Goal: Task Accomplishment & Management: Manage account settings

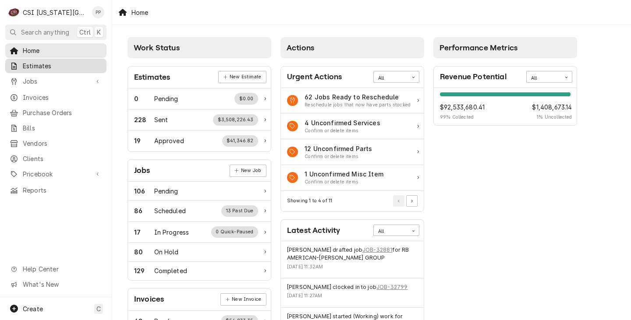
click at [55, 61] on span "Estimates" at bounding box center [62, 65] width 79 height 9
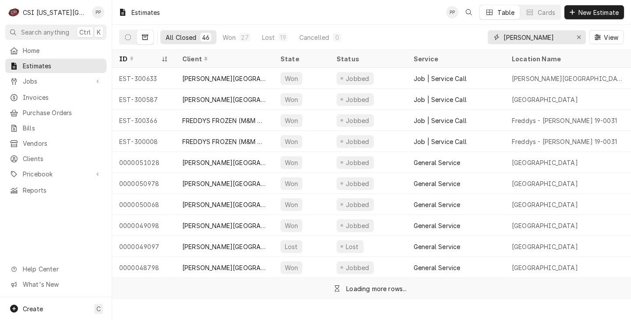
drag, startPoint x: 578, startPoint y: 36, endPoint x: 564, endPoint y: 37, distance: 14.5
click at [578, 37] on icon "Erase input" at bounding box center [578, 37] width 5 height 6
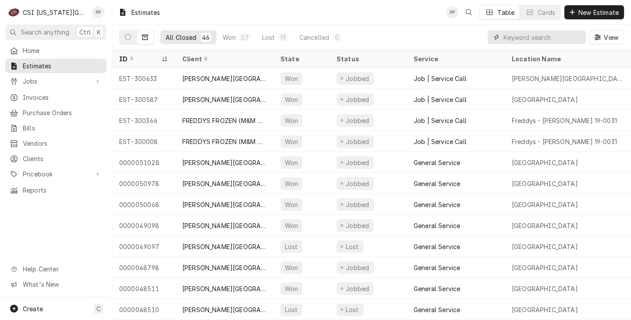
click at [564, 37] on input "Dynamic Content Wrapper" at bounding box center [544, 37] width 82 height 14
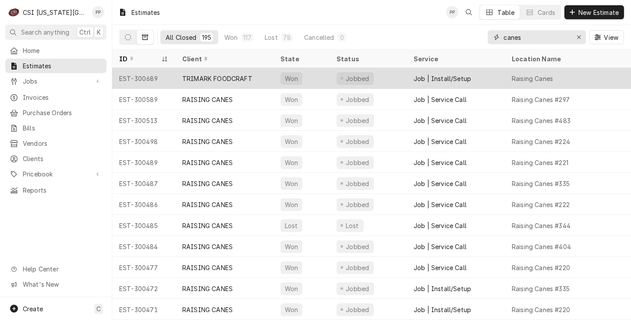
type input "canes"
click at [421, 78] on div "Job | Install/Setup" at bounding box center [441, 78] width 57 height 9
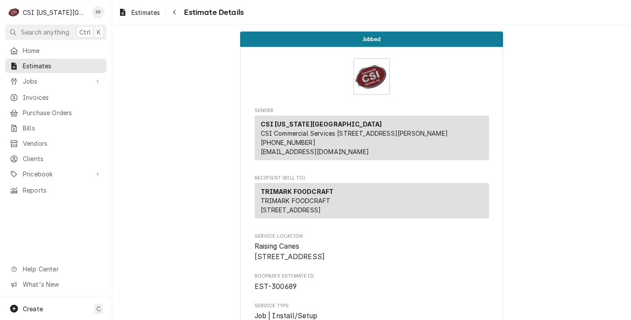
click at [141, 23] on div "Estimates Estimate Details" at bounding box center [371, 12] width 518 height 25
click at [139, 13] on span "Estimates" at bounding box center [145, 12] width 28 height 9
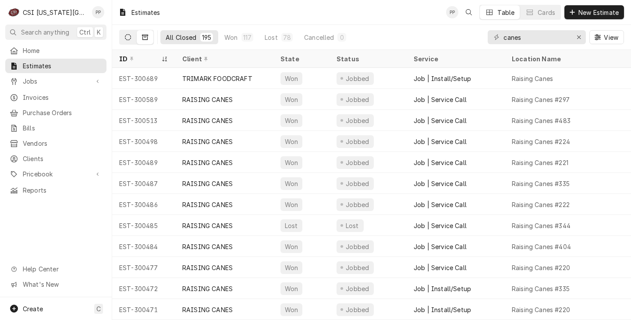
click at [123, 34] on button "Dynamic Content Wrapper" at bounding box center [128, 37] width 17 height 14
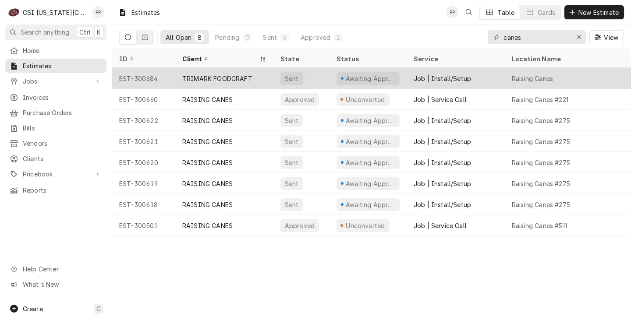
click at [196, 76] on div "TRIMARK FOODCRAFT" at bounding box center [217, 78] width 70 height 9
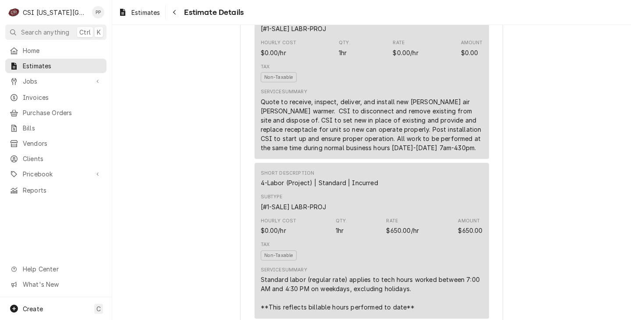
scroll to position [569, 0]
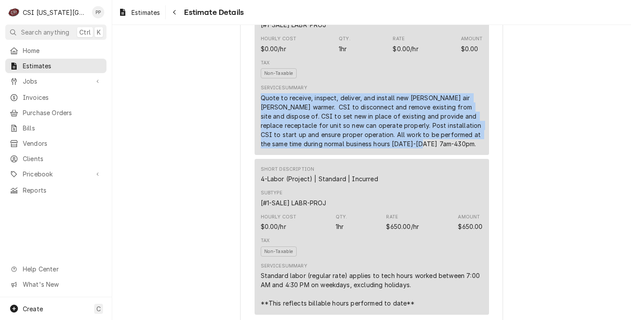
drag, startPoint x: 404, startPoint y: 175, endPoint x: 243, endPoint y: 126, distance: 168.6
copy div "Quote to receive, inspect, deliver, and install new [PERSON_NAME] air [PERSON_N…"
click at [421, 148] on div "Quote to receive, inspect, deliver, and install new [PERSON_NAME] air [PERSON_N…" at bounding box center [372, 120] width 222 height 55
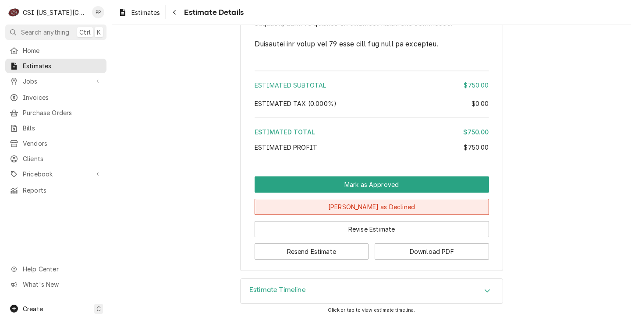
scroll to position [1510, 0]
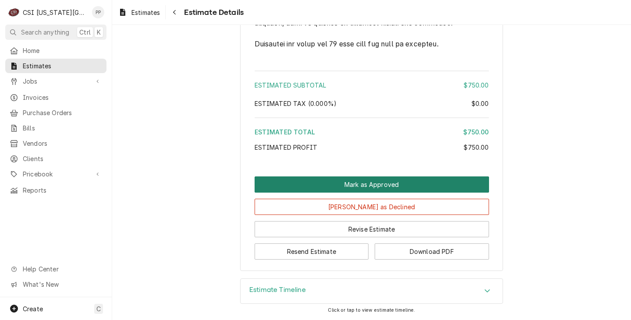
click at [383, 183] on button "Mark as Approved" at bounding box center [371, 184] width 234 height 16
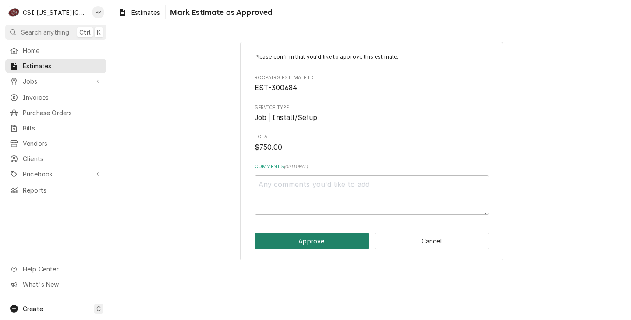
click at [324, 240] on button "Approve" at bounding box center [311, 241] width 114 height 16
type textarea "x"
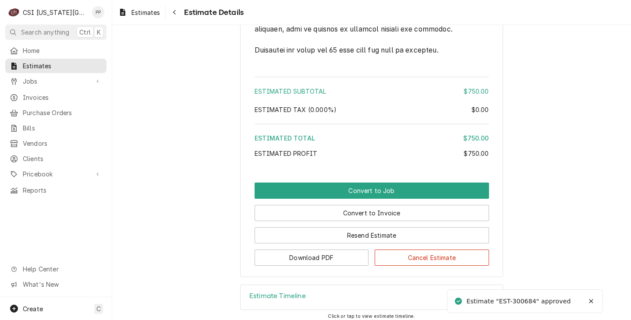
scroll to position [1510, 0]
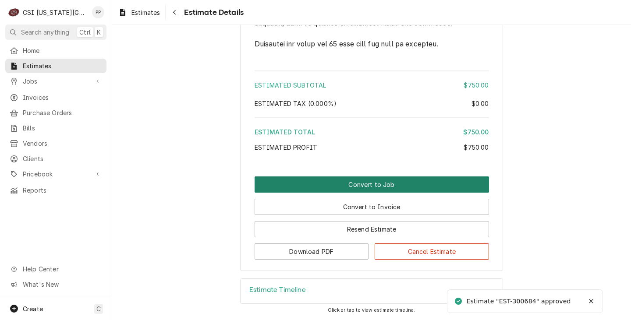
click at [370, 184] on button "Convert to Job" at bounding box center [371, 184] width 234 height 16
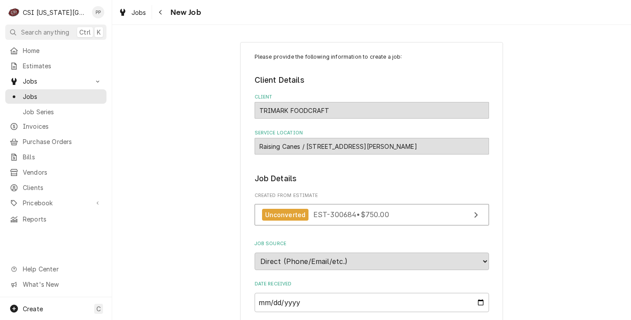
type textarea "x"
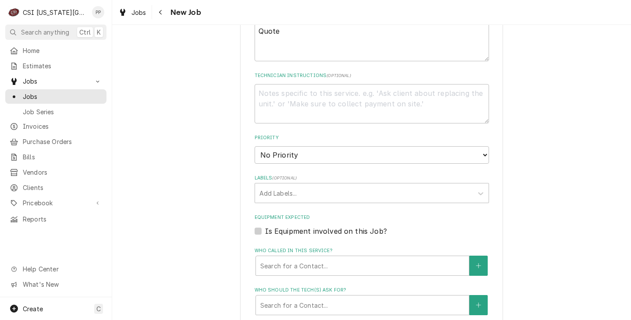
scroll to position [263, 0]
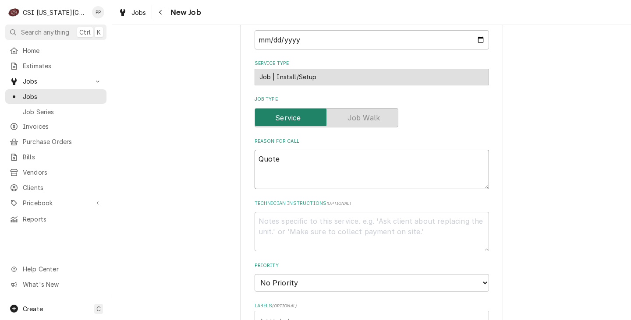
drag, startPoint x: 297, startPoint y: 163, endPoint x: 229, endPoint y: 145, distance: 70.4
click at [194, 148] on div "Please provide the following information to create a job: Client Details Client…" at bounding box center [371, 226] width 518 height 910
paste textarea "to receive, inspect, deliver, and install new [PERSON_NAME] air [PERSON_NAME] w…"
type textarea "Quote to receive, inspect, deliver, and install new [PERSON_NAME] air [PERSON_N…"
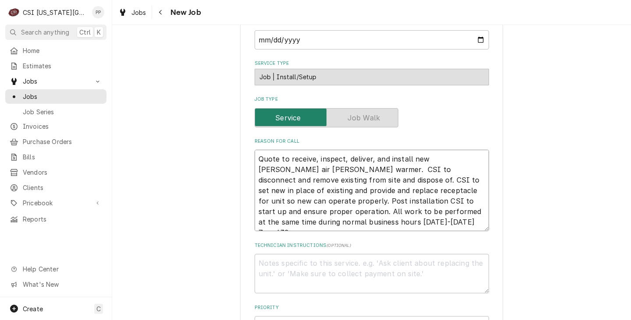
click at [254, 159] on textarea "Quote to receive, inspect, deliver, and install new Marshall air fry warmer. CS…" at bounding box center [371, 190] width 234 height 81
type textarea "x"
type textarea "Quote to receive, inspect, deliver, and install new Marshall air fry warmer. CS…"
type textarea "x"
type textarea "Quote to receive, inspect, deliver, and install new Marshall air fry warmer. CS…"
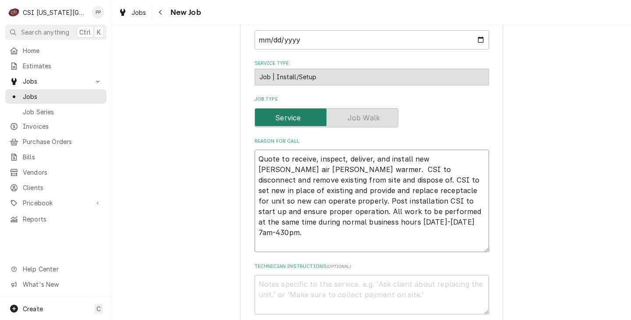
type textarea "x"
type textarea "P Quote to receive, inspect, deliver, and install new Marshall air fry warmer. …"
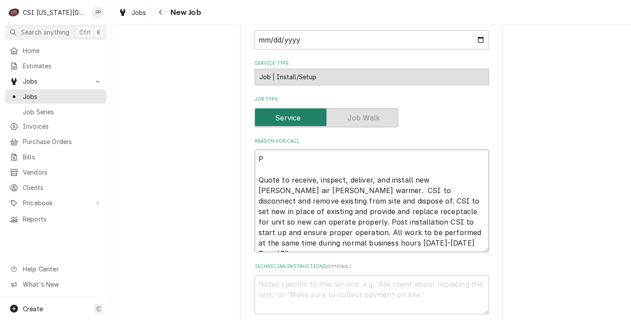
type textarea "x"
type textarea "PO Quote to receive, inspect, deliver, and install new Marshall air fry warmer.…"
type textarea "x"
type textarea "PO Quote to receive, inspect, deliver, and install new Marshall air fry warmer.…"
type textarea "x"
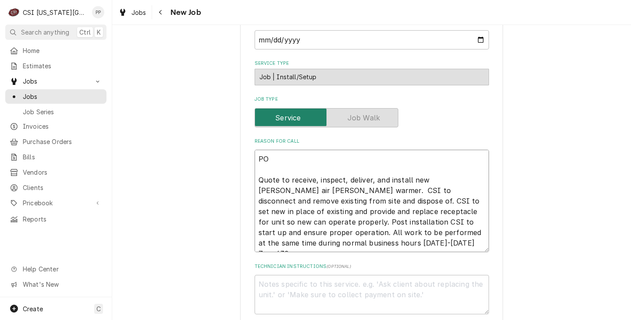
type textarea "PO # Quote to receive, inspect, deliver, and install new Marshall air fry warme…"
type textarea "x"
type textarea "PO # Quote to receive, inspect, deliver, and install new Marshall air fry warme…"
type textarea "x"
type textarea "PO # Quote to receive, inspect, deliver, and install new Marshall air fry warme…"
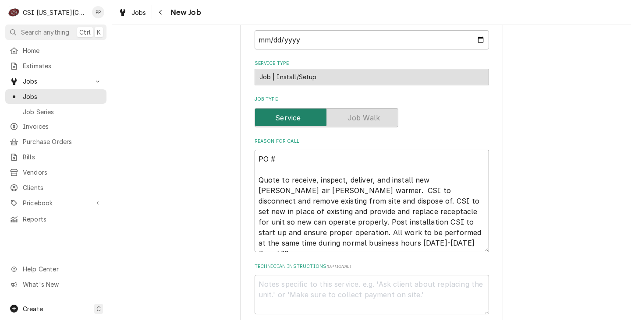
drag, startPoint x: 283, startPoint y: 154, endPoint x: 288, endPoint y: 158, distance: 5.9
click at [283, 154] on textarea "PO # Quote to receive, inspect, deliver, and install new Marshall air fry warme…" at bounding box center [371, 201] width 234 height 102
paste textarea "300207711"
type textarea "x"
type textarea "PO # 300207711 Quote to receive, inspect, deliver, and install new [PERSON_NAME…"
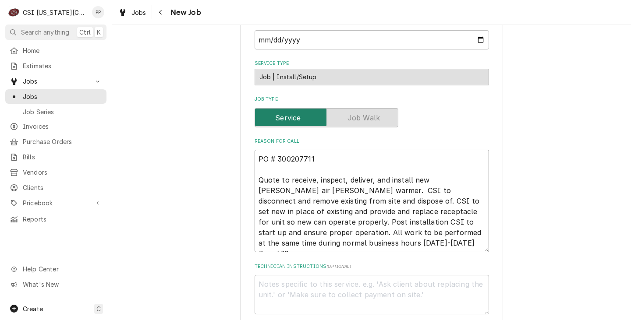
type textarea "x"
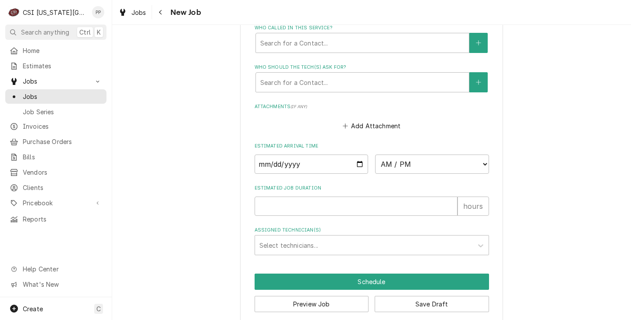
scroll to position [688, 0]
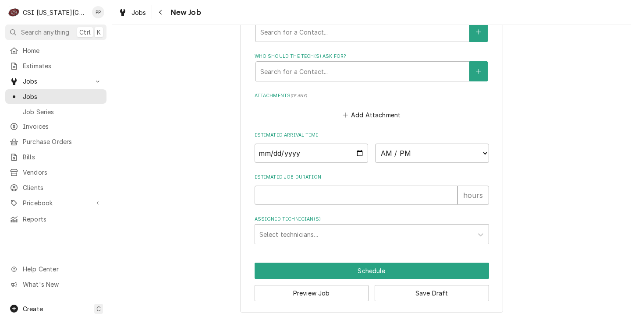
type textarea "PO # 300207711 Quote to receive, inspect, deliver, and install new [PERSON_NAME…"
click at [357, 153] on input "Date" at bounding box center [311, 153] width 114 height 19
type textarea "x"
type input "2025-09-22"
click at [431, 155] on select "AM / PM 6:00 AM 6:15 AM 6:30 AM 6:45 AM 7:00 AM 7:15 AM 7:30 AM 7:45 AM 8:00 AM…" at bounding box center [432, 153] width 114 height 19
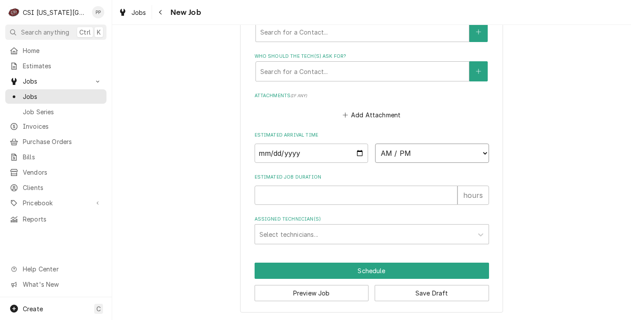
type textarea "x"
select select "07:00:00"
click at [375, 144] on select "AM / PM 6:00 AM 6:15 AM 6:30 AM 6:45 AM 7:00 AM 7:15 AM 7:30 AM 7:45 AM 8:00 AM…" at bounding box center [432, 153] width 114 height 19
click at [339, 191] on input "Estimated Job Duration" at bounding box center [355, 195] width 203 height 19
type textarea "x"
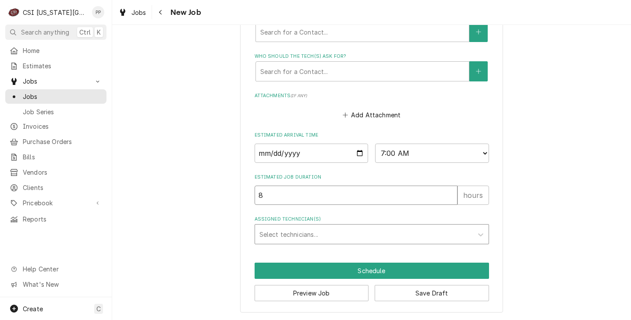
type input "8"
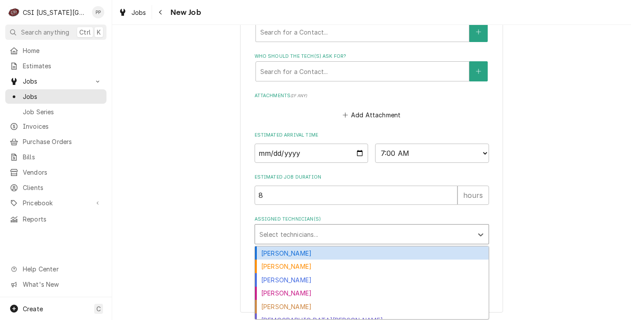
click at [328, 230] on div "Assigned Technician(s)" at bounding box center [363, 234] width 209 height 16
type textarea "x"
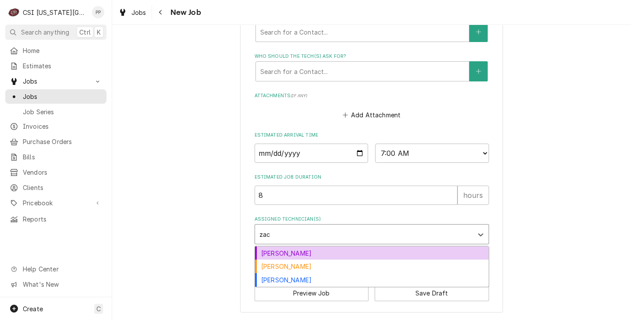
type input "zach"
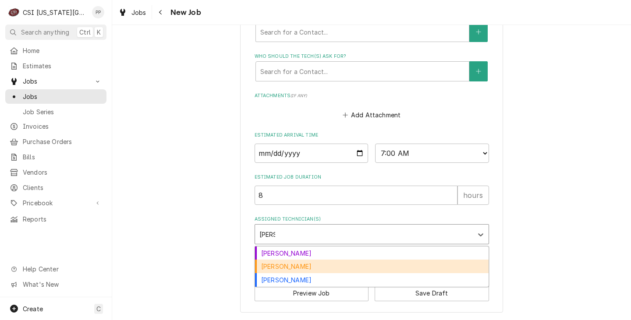
click at [315, 262] on div "Zach Masters" at bounding box center [371, 267] width 233 height 14
type textarea "x"
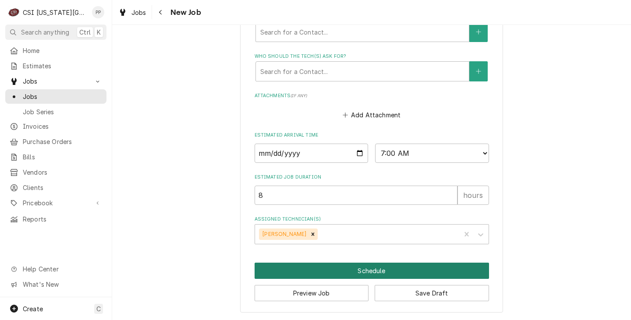
click at [349, 271] on button "Schedule" at bounding box center [371, 271] width 234 height 16
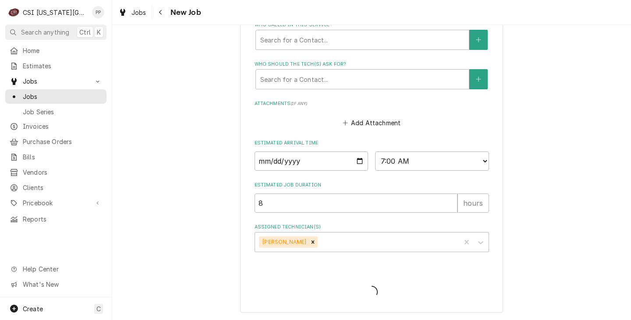
type textarea "x"
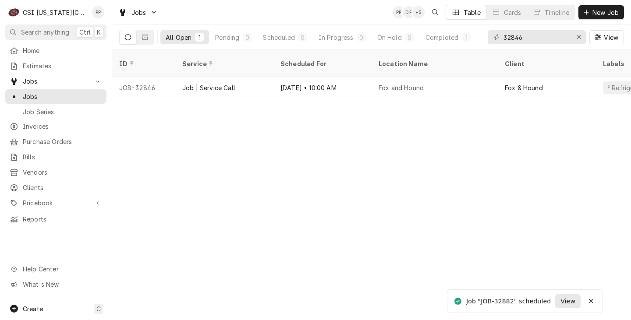
click at [568, 304] on span "View" at bounding box center [567, 301] width 18 height 9
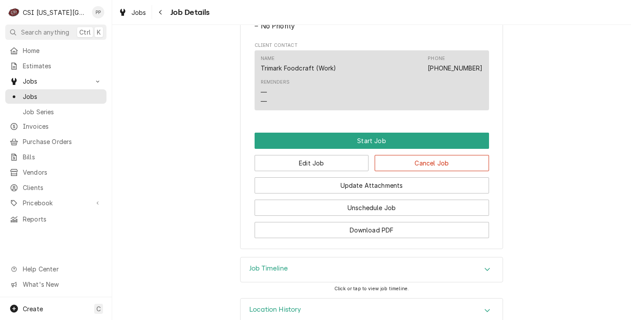
scroll to position [602, 0]
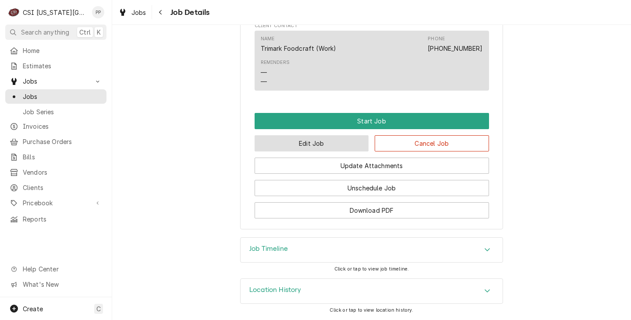
click at [318, 143] on button "Edit Job" at bounding box center [311, 143] width 114 height 16
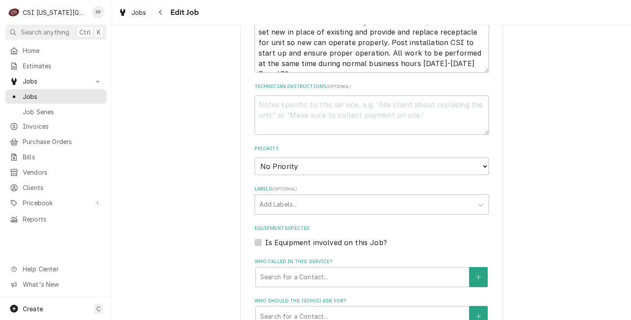
scroll to position [617, 0]
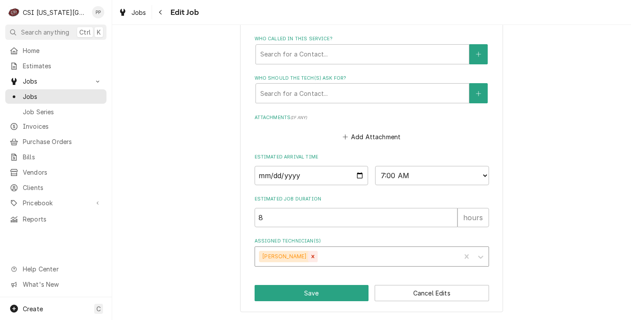
click at [310, 257] on icon "Remove Zach Masters" at bounding box center [313, 257] width 6 height 6
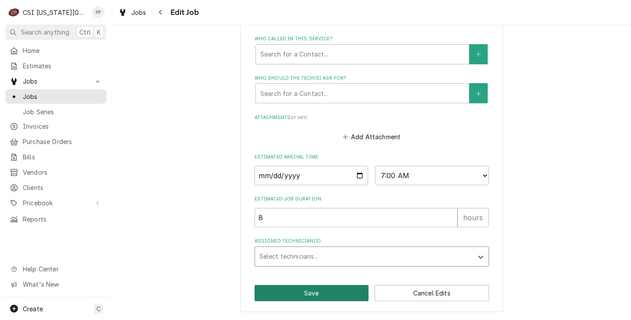
click at [300, 286] on button "Save" at bounding box center [311, 293] width 114 height 16
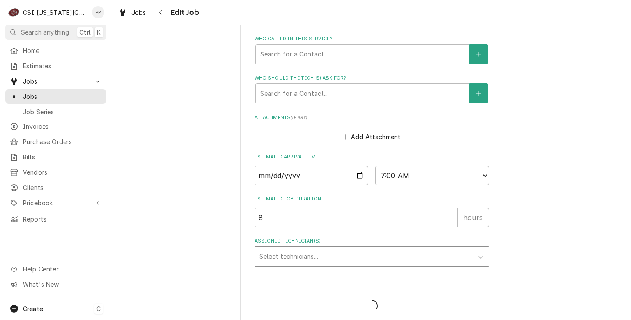
type textarea "x"
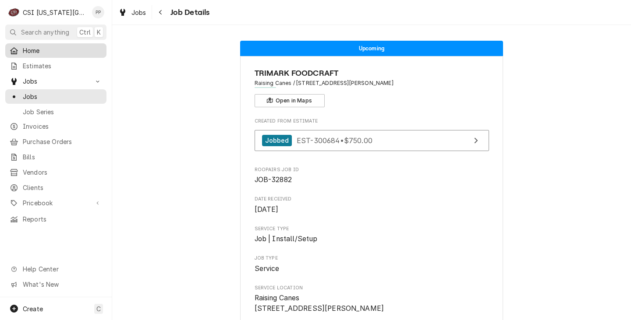
click at [51, 52] on span "Home" at bounding box center [62, 50] width 79 height 9
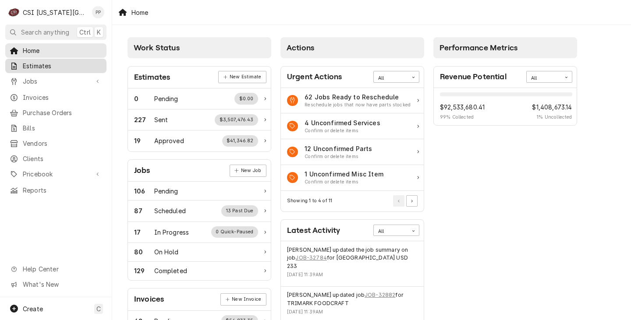
click at [59, 64] on span "Estimates" at bounding box center [62, 65] width 79 height 9
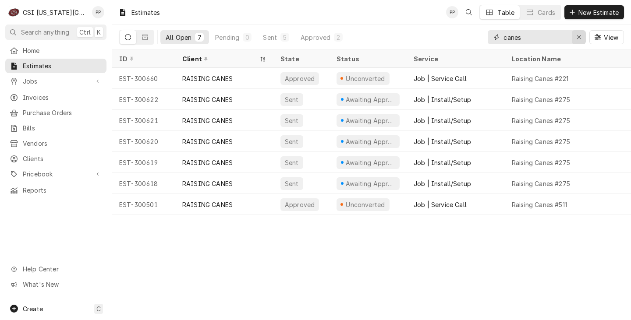
click at [576, 38] on icon "Erase input" at bounding box center [578, 37] width 5 height 6
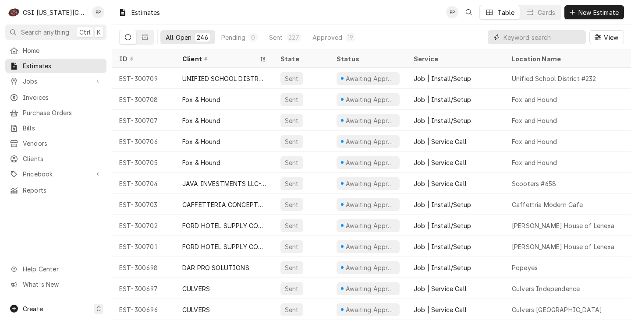
click at [551, 36] on input "Dynamic Content Wrapper" at bounding box center [542, 37] width 78 height 14
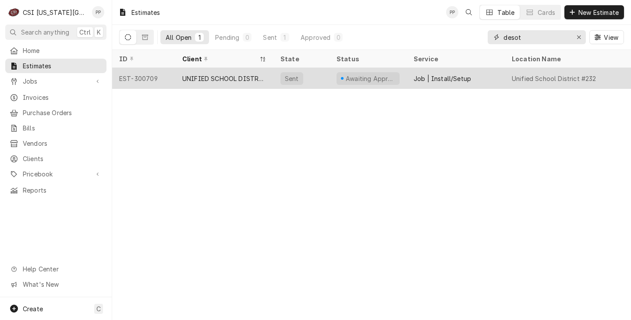
type input "desot"
click at [507, 79] on div "Unified School District #232" at bounding box center [567, 78] width 126 height 21
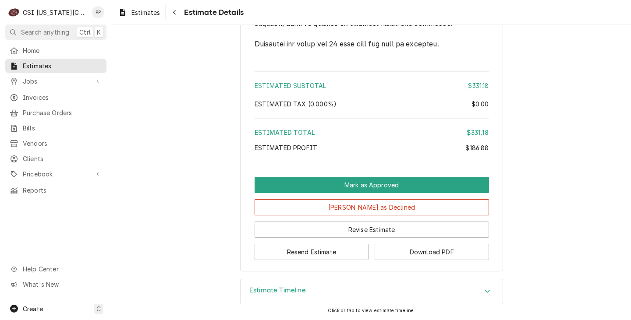
scroll to position [1512, 0]
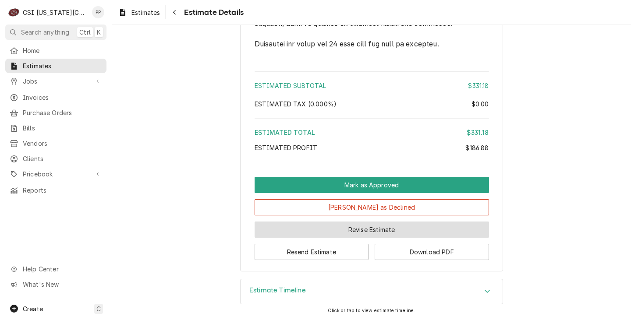
click at [400, 234] on button "Revise Estimate" at bounding box center [371, 230] width 234 height 16
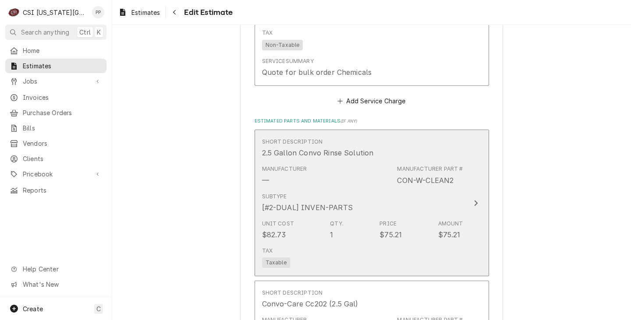
scroll to position [1007, 0]
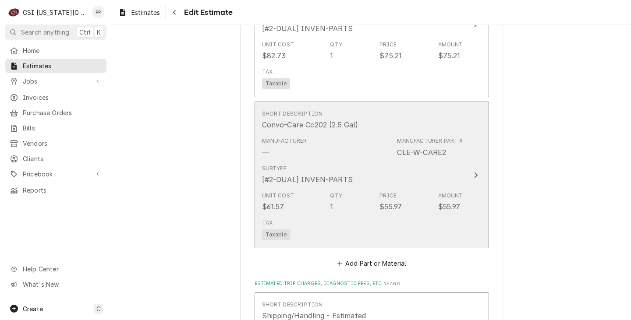
click at [439, 161] on div "Subtype [#2-DUAL] INVEN-PARTS" at bounding box center [362, 174] width 201 height 27
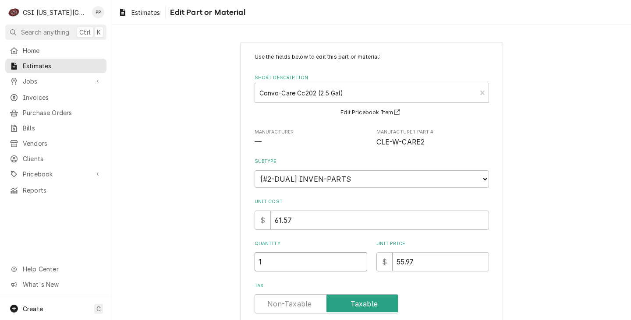
click at [283, 255] on input "1" at bounding box center [310, 261] width 113 height 19
type textarea "x"
type input "10"
type textarea "x"
type input "10"
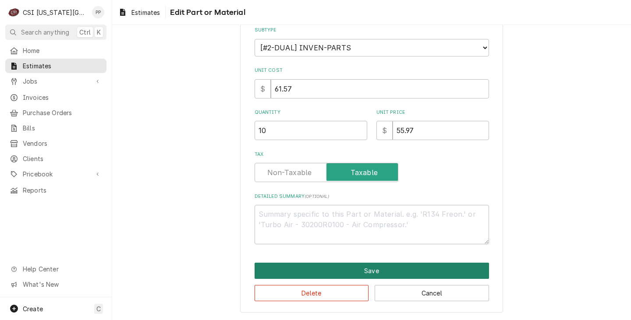
click at [424, 274] on button "Save" at bounding box center [371, 271] width 234 height 16
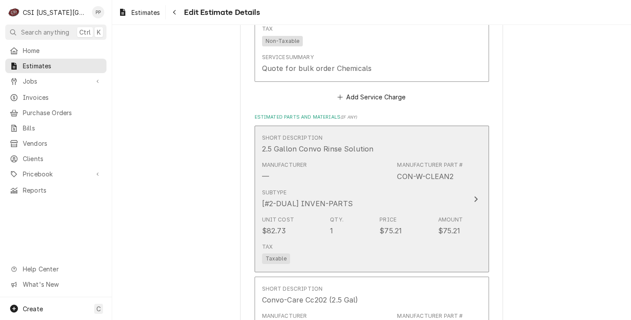
click at [420, 197] on div "Subtype [#2-DUAL] INVEN-PARTS" at bounding box center [362, 198] width 201 height 27
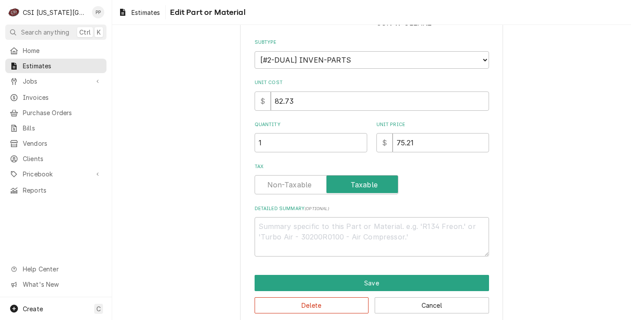
scroll to position [131, 0]
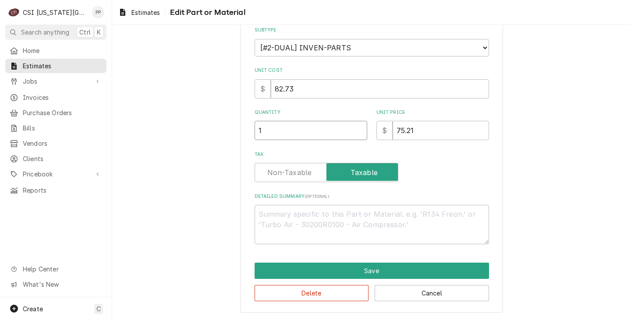
drag, startPoint x: 279, startPoint y: 138, endPoint x: 218, endPoint y: 135, distance: 61.8
click at [215, 136] on div "Use the fields below to edit this part or material: Short Description 2.5 Gallo…" at bounding box center [371, 111] width 518 height 417
type textarea "x"
type input "4"
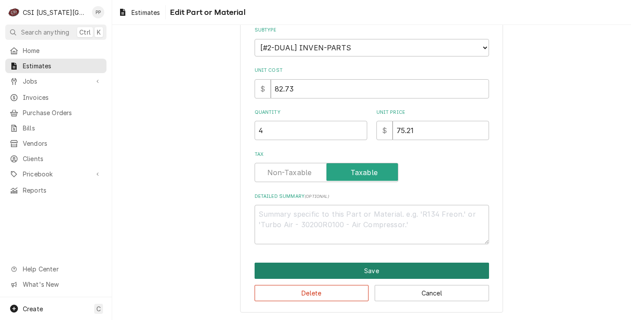
click at [364, 263] on div "Use the fields below to edit this part or material: Short Description 2.5 Gallo…" at bounding box center [371, 112] width 263 height 402
click at [357, 268] on button "Save" at bounding box center [371, 271] width 234 height 16
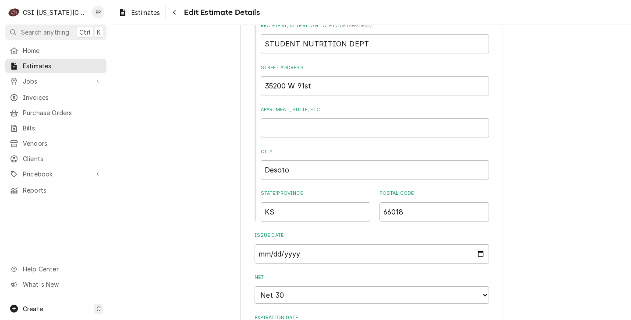
scroll to position [499, 0]
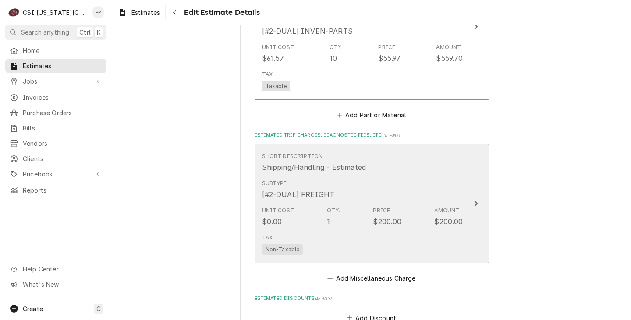
click at [366, 203] on div "Unit Cost $0.00 Qty. 1 Price $200.00 Amount $200.00" at bounding box center [362, 216] width 201 height 27
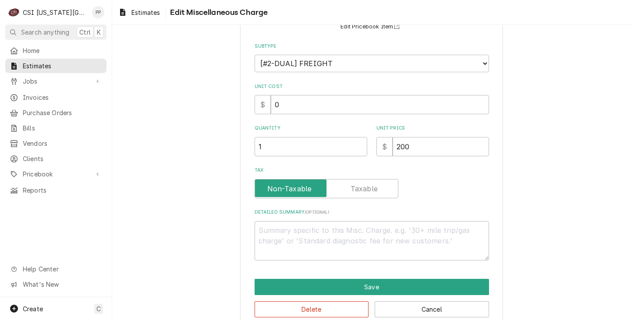
scroll to position [88, 0]
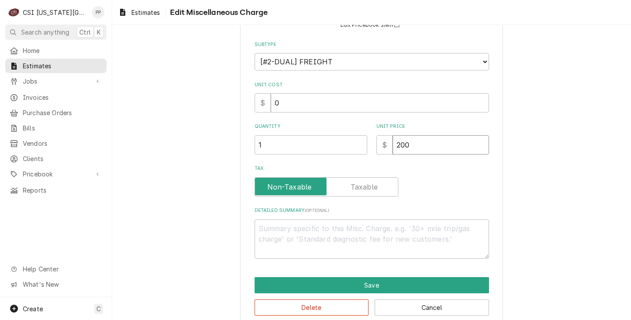
click at [383, 142] on div "$ 200" at bounding box center [432, 144] width 113 height 19
type textarea "x"
type input "1"
type textarea "x"
type input "17"
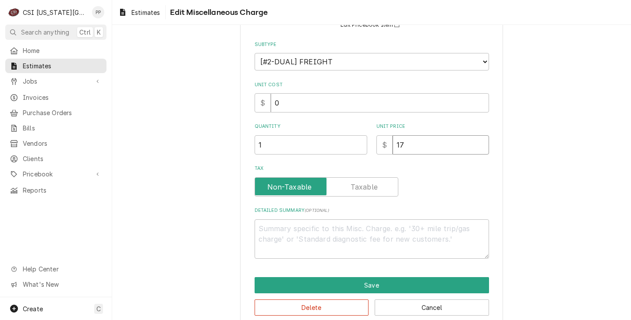
type textarea "x"
type input "175"
type textarea "x"
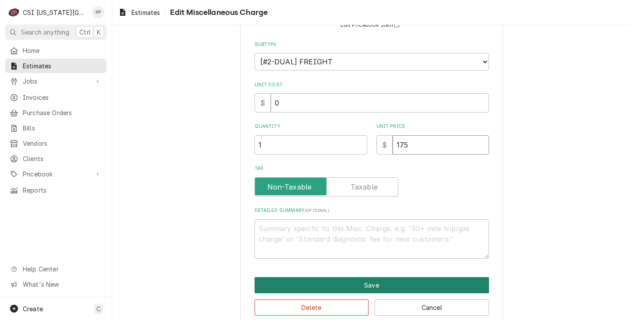
type input "175"
click at [408, 281] on button "Save" at bounding box center [371, 285] width 234 height 16
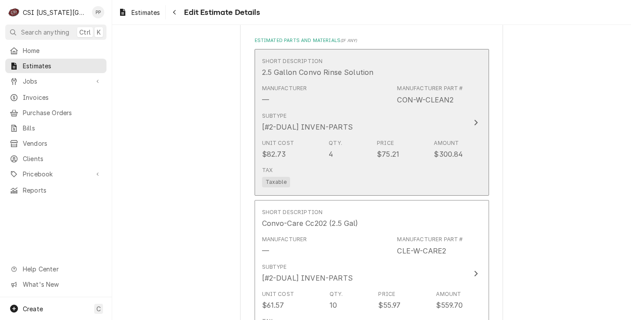
scroll to position [1052, 0]
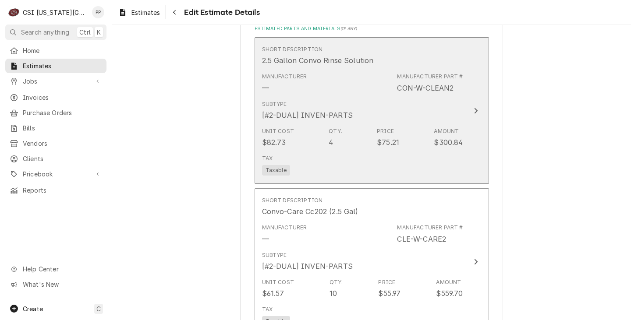
drag, startPoint x: 449, startPoint y: 80, endPoint x: 421, endPoint y: 80, distance: 28.5
click at [421, 80] on div "Manufacturer Part # CON-W-CLEAN2" at bounding box center [430, 83] width 66 height 20
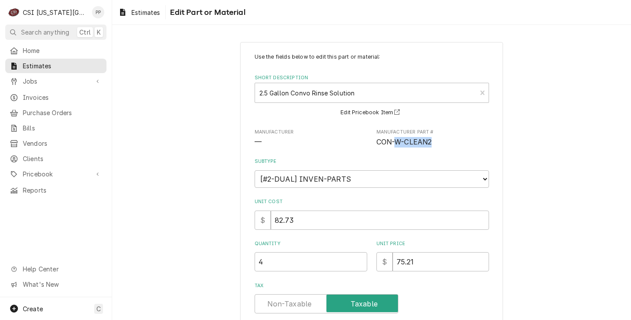
drag, startPoint x: 439, startPoint y: 143, endPoint x: 392, endPoint y: 145, distance: 46.4
click at [392, 145] on span "CON-W-CLEAN2" at bounding box center [432, 142] width 113 height 11
copy span "W-CLEAN2"
click at [329, 149] on div "Use the fields below to edit this part or material: Short Description 2.5 Gallo…" at bounding box center [371, 214] width 234 height 323
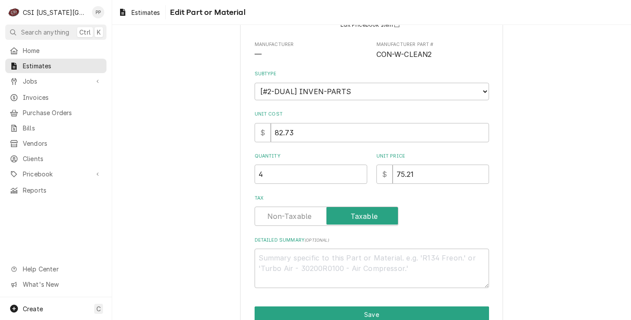
scroll to position [131, 0]
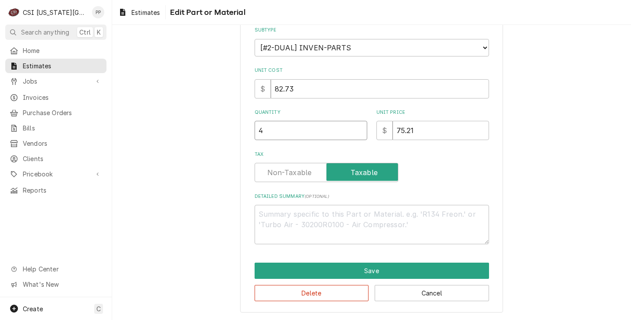
drag, startPoint x: 274, startPoint y: 133, endPoint x: 257, endPoint y: 130, distance: 16.4
click at [250, 131] on div "Use the fields below to edit this part or material: Short Description 2.5 Gallo…" at bounding box center [371, 112] width 263 height 402
type textarea "x"
type input "1"
type textarea "x"
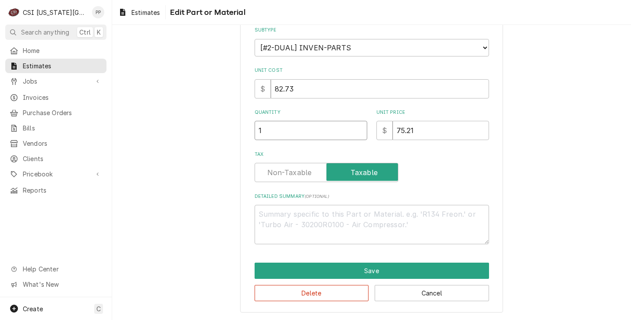
type input "10"
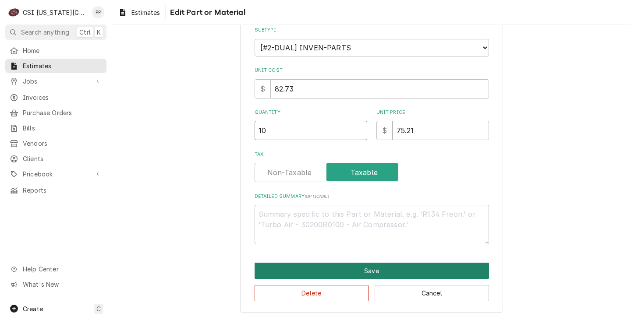
type textarea "x"
type input "10"
click at [364, 276] on button "Save" at bounding box center [371, 271] width 234 height 16
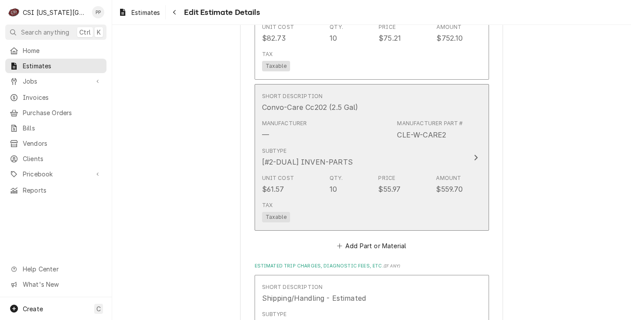
click at [389, 184] on div "$55.97" at bounding box center [389, 189] width 22 height 11
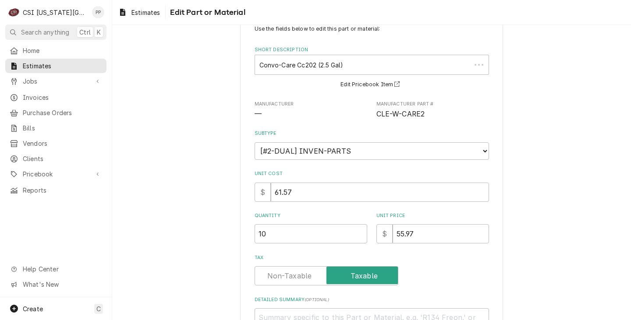
scroll to position [44, 0]
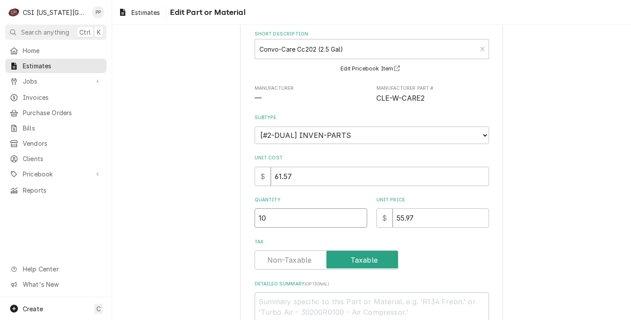
click at [240, 212] on div "Use the fields below to edit this part or material: Short Description Convo-Car…" at bounding box center [371, 199] width 263 height 402
type textarea "x"
type input "4"
type textarea "x"
type input "4"
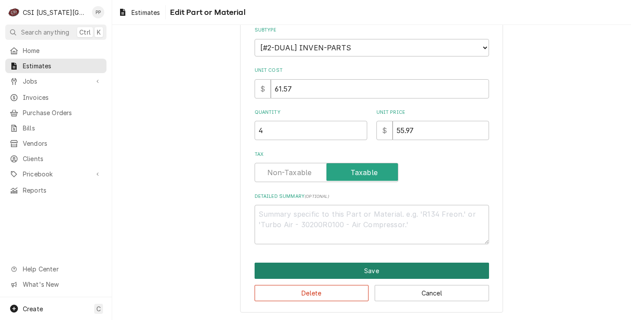
click at [384, 264] on button "Save" at bounding box center [371, 271] width 234 height 16
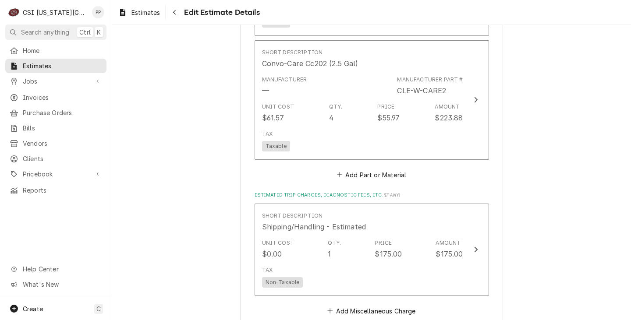
scroll to position [1173, 0]
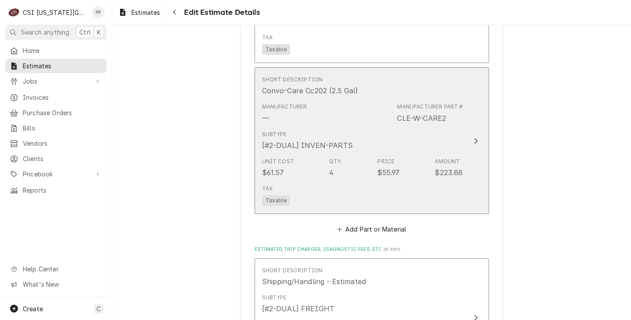
drag, startPoint x: 437, startPoint y: 105, endPoint x: 418, endPoint y: 105, distance: 18.8
click at [418, 105] on div "Manufacturer Part # CLE-W-CARE2" at bounding box center [430, 113] width 66 height 20
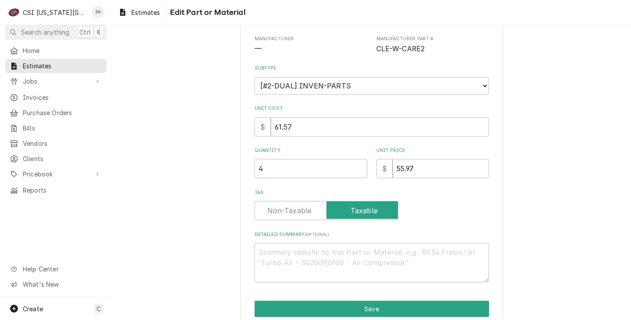
scroll to position [44, 0]
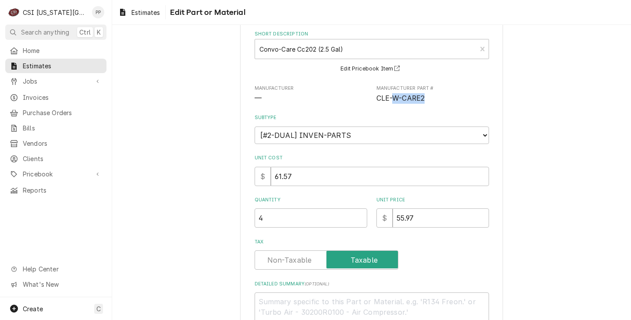
drag, startPoint x: 427, startPoint y: 95, endPoint x: 394, endPoint y: 97, distance: 33.3
click at [391, 97] on span "CLE-W-CARE2" at bounding box center [432, 98] width 113 height 11
copy span "W-CARE2"
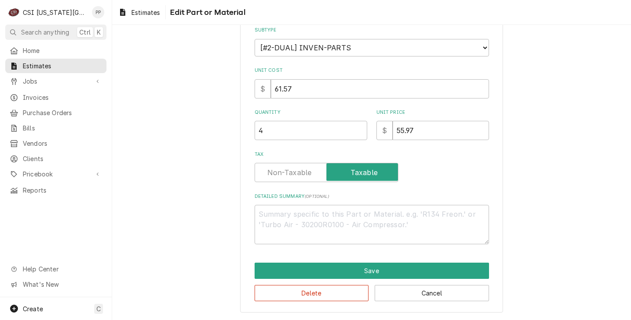
click at [428, 256] on div "Use the fields below to edit this part or material: Short Description Convo-Car…" at bounding box center [371, 112] width 263 height 402
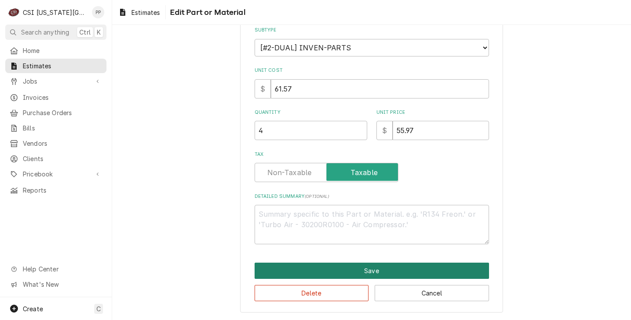
click at [425, 265] on button "Save" at bounding box center [371, 271] width 234 height 16
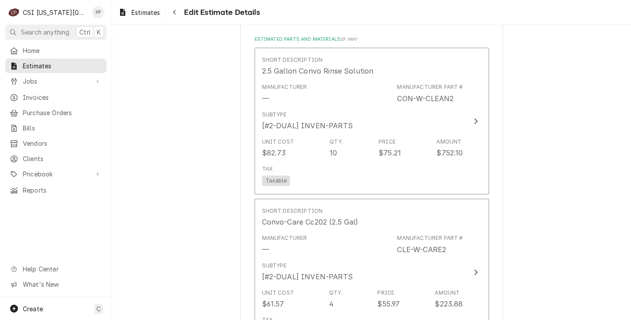
scroll to position [1085, 0]
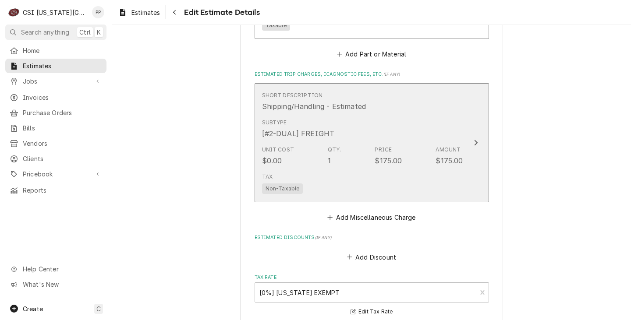
click at [442, 146] on div "Amount" at bounding box center [447, 150] width 25 height 8
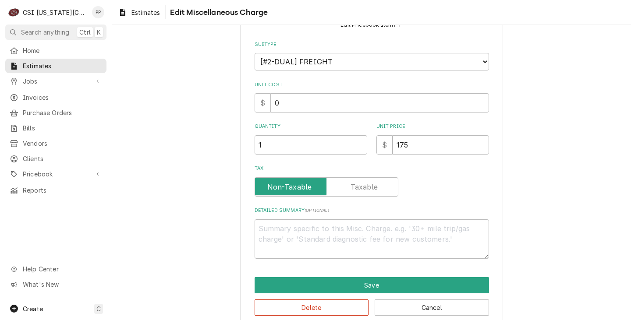
scroll to position [102, 0]
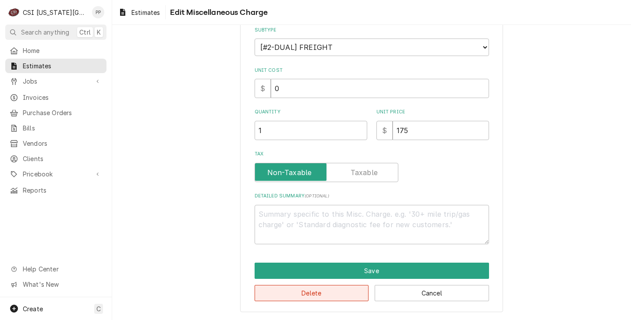
click at [324, 290] on button "Delete" at bounding box center [311, 293] width 114 height 16
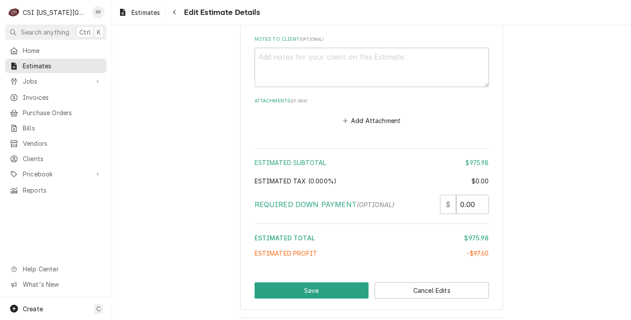
scroll to position [1545, 0]
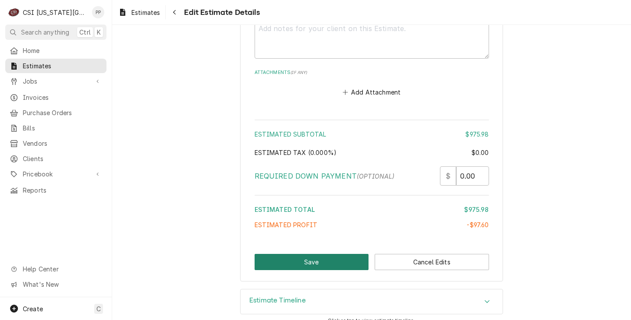
click at [340, 254] on button "Save" at bounding box center [311, 262] width 114 height 16
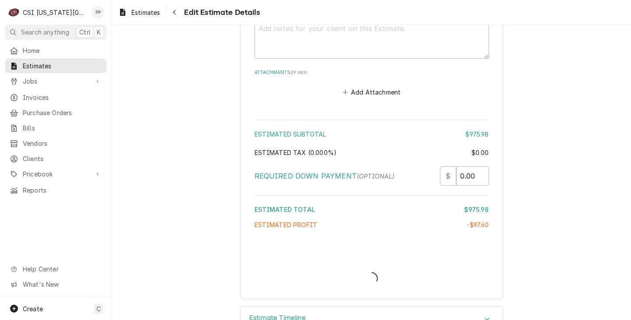
type textarea "x"
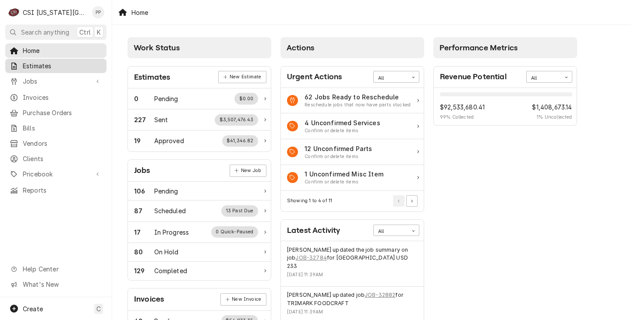
click at [46, 67] on span "Estimates" at bounding box center [62, 65] width 79 height 9
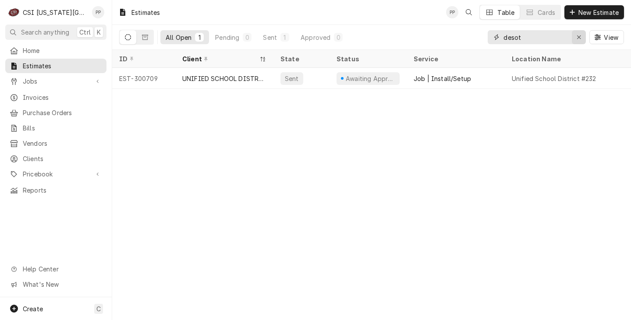
click at [583, 37] on button "Erase input" at bounding box center [578, 37] width 14 height 14
click at [576, 38] on input "Dynamic Content Wrapper" at bounding box center [544, 37] width 82 height 14
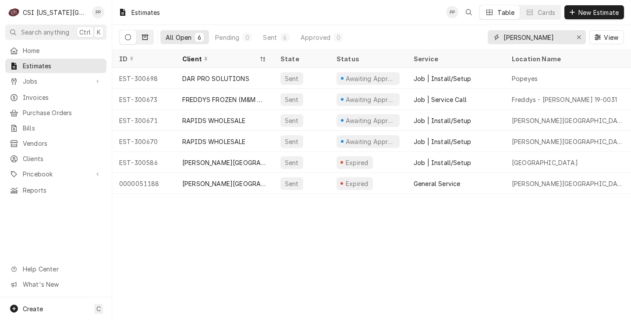
type input "[PERSON_NAME]"
click at [146, 33] on button "Dynamic Content Wrapper" at bounding box center [145, 37] width 17 height 14
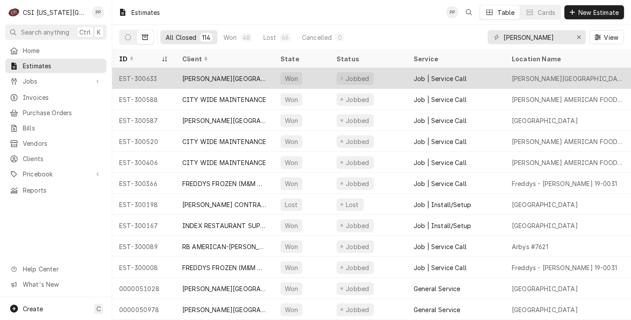
click at [232, 78] on div "[PERSON_NAME][GEOGRAPHIC_DATA]" at bounding box center [224, 78] width 84 height 9
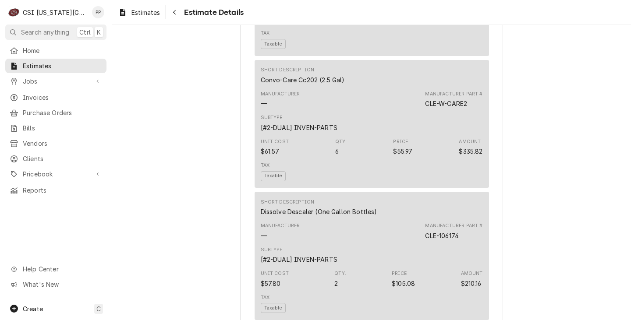
scroll to position [788, 0]
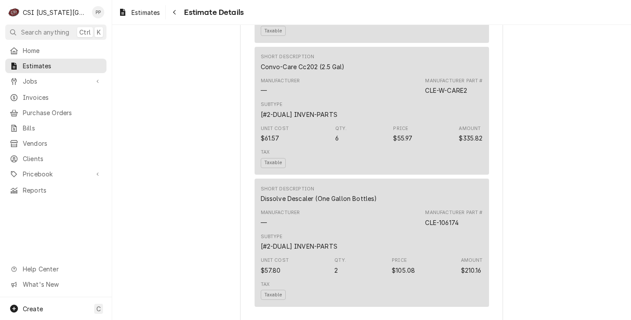
click at [428, 95] on div "CLE-W-CARE2" at bounding box center [446, 90] width 42 height 9
drag, startPoint x: 466, startPoint y: 99, endPoint x: 439, endPoint y: 99, distance: 26.7
click at [439, 95] on div "CLE-W-CARE2" at bounding box center [446, 90] width 42 height 9
copy div "W-CARE2"
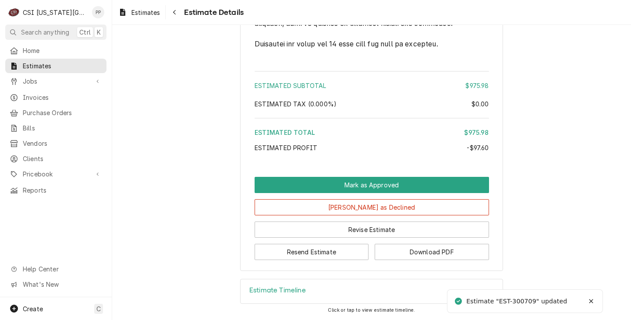
scroll to position [1413, 0]
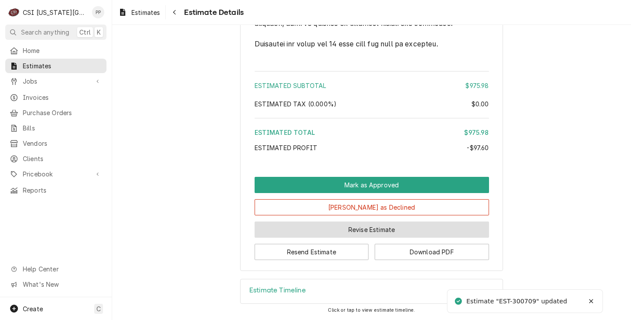
click at [372, 225] on button "Revise Estimate" at bounding box center [371, 230] width 234 height 16
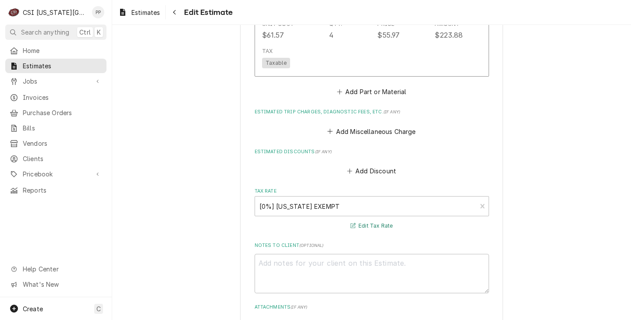
scroll to position [1314, 0]
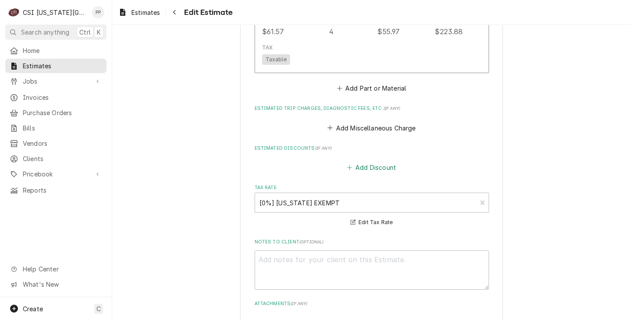
click at [376, 161] on button "Add Discount" at bounding box center [371, 167] width 52 height 12
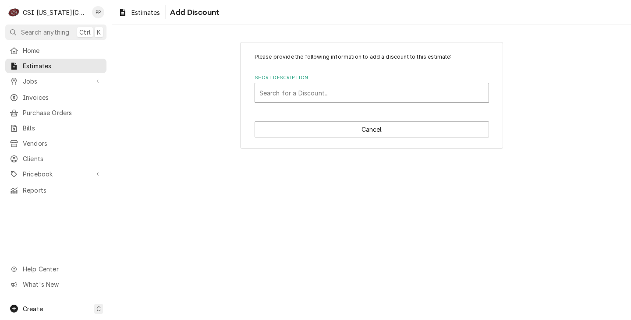
click at [335, 97] on div "Short Description" at bounding box center [371, 93] width 225 height 16
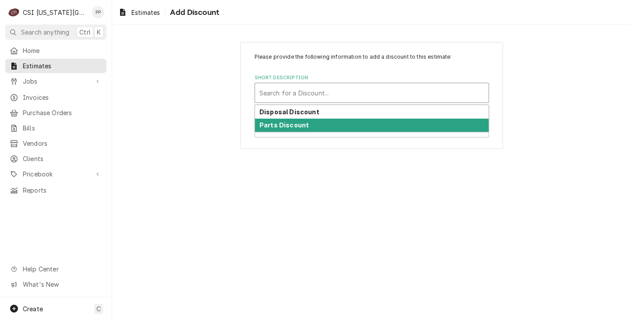
click at [324, 125] on div "Parts Discount" at bounding box center [371, 126] width 233 height 14
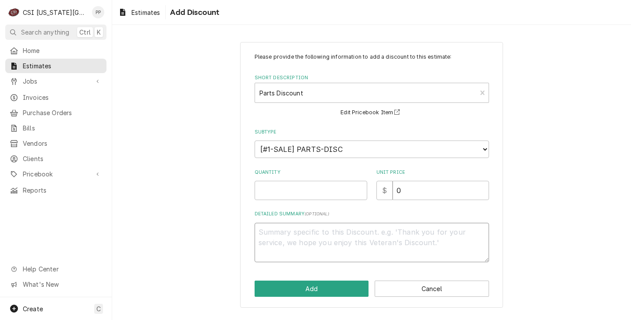
click at [314, 239] on textarea "Detailed Summary ( optional )" at bounding box center [371, 242] width 234 height 39
type textarea "x"
type textarea "B"
type textarea "x"
type textarea "Bu"
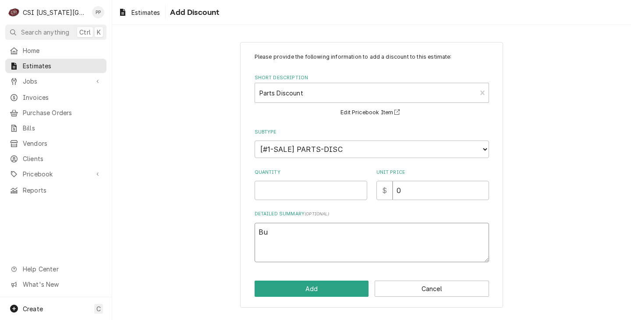
type textarea "x"
type textarea "Bui"
type textarea "x"
type textarea "Buil"
type textarea "x"
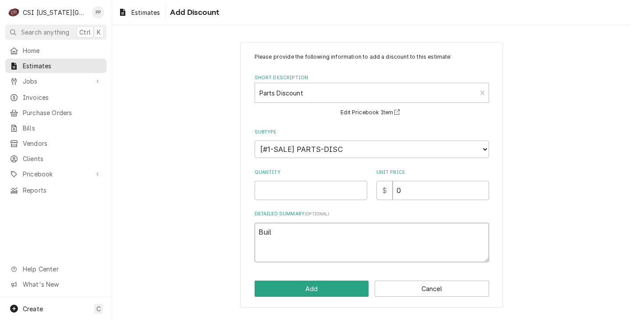
type textarea "Builk"
type textarea "x"
type textarea "Builk"
type textarea "x"
type textarea "Builk"
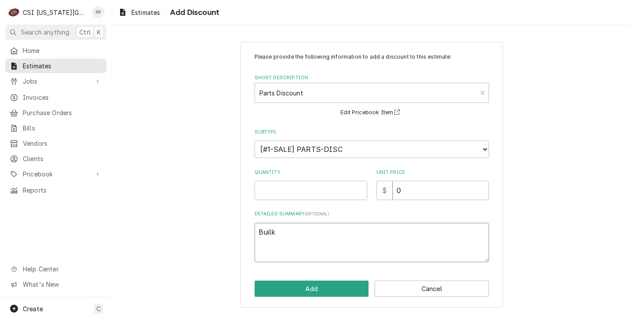
type textarea "x"
type textarea "Buil"
type textarea "x"
type textarea "Bui"
type textarea "x"
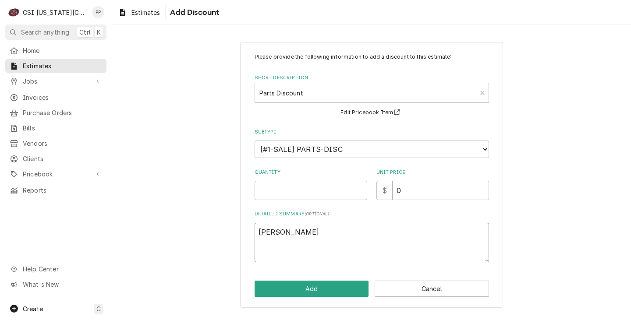
type textarea "Bu"
type textarea "x"
type textarea "Bul"
type textarea "x"
type textarea "Bulk"
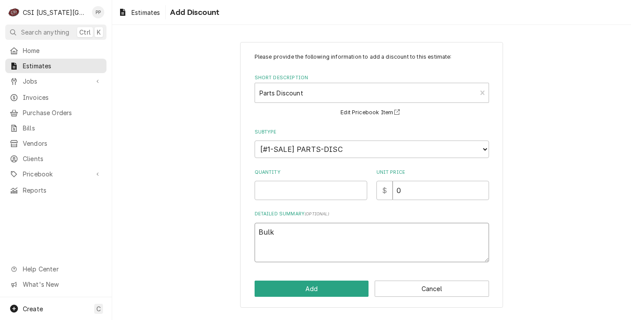
type textarea "x"
type textarea "Bulk"
type textarea "x"
type textarea "Bulk O"
type textarea "x"
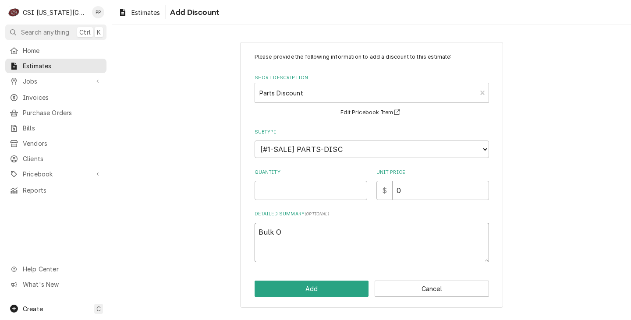
type textarea "Bulk Od"
type textarea "x"
type textarea "Bulk O"
type textarea "x"
type textarea "Bulk Or"
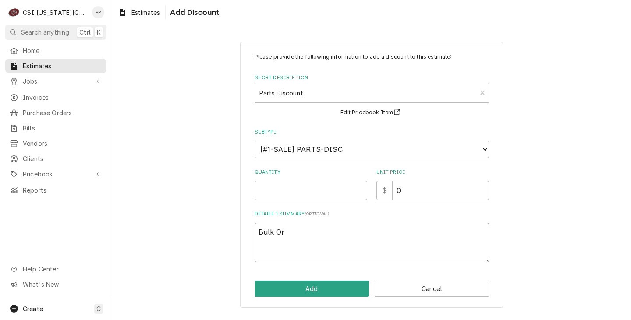
type textarea "x"
type textarea "Bulk Ord"
type textarea "x"
type textarea "Bulk Orde"
type textarea "x"
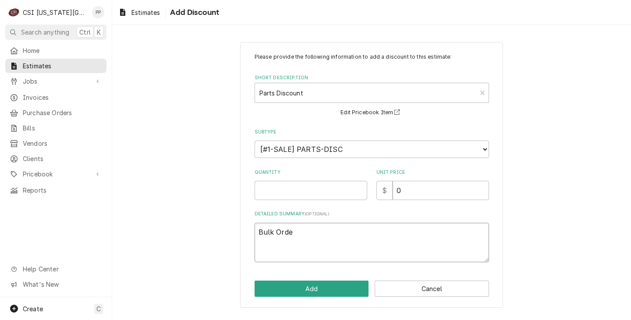
type textarea "Bulk Order"
type textarea "x"
type textarea "Bulk Order"
type textarea "x"
type textarea "Bulk Order D"
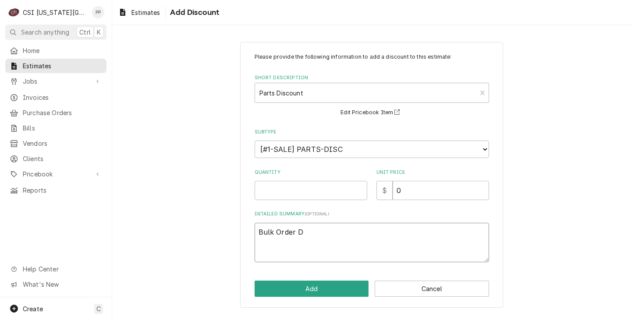
type textarea "x"
type textarea "Bulk Order Di"
type textarea "x"
type textarea "Bulk Order Dis"
type textarea "x"
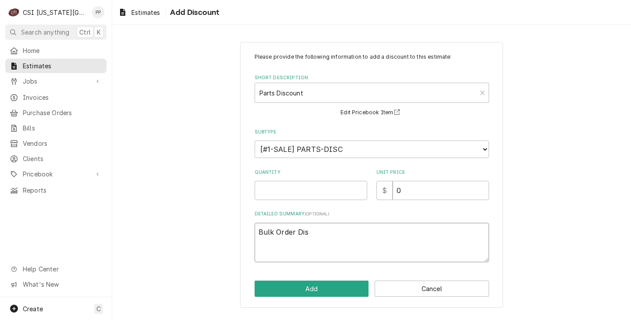
type textarea "Bulk Order Disc"
type textarea "x"
type textarea "Bulk Order Disco"
type textarea "x"
type textarea "Bulk Order Discou"
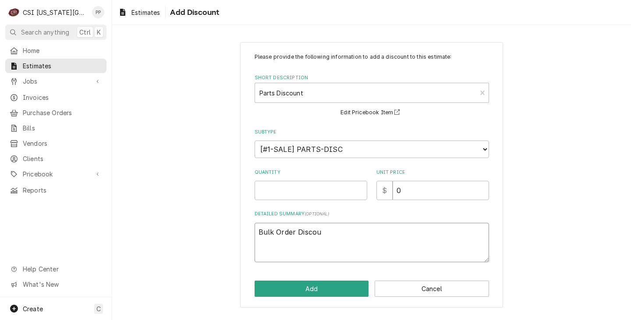
type textarea "x"
type textarea "Bulk Order Discoun"
type textarea "x"
type textarea "Bulk Order Discount"
type textarea "x"
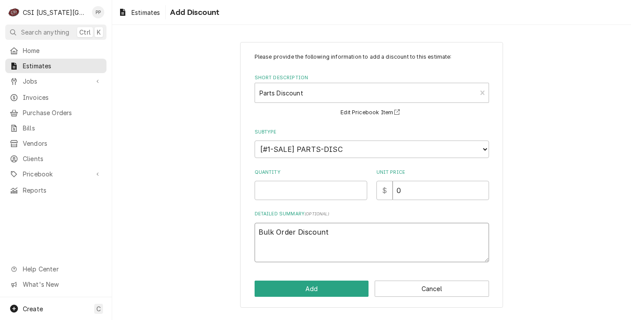
type textarea "Bulk Order Discount"
type textarea "x"
type textarea "Bulk Order Discount"
click at [309, 183] on input "Quantity" at bounding box center [310, 190] width 113 height 19
type textarea "x"
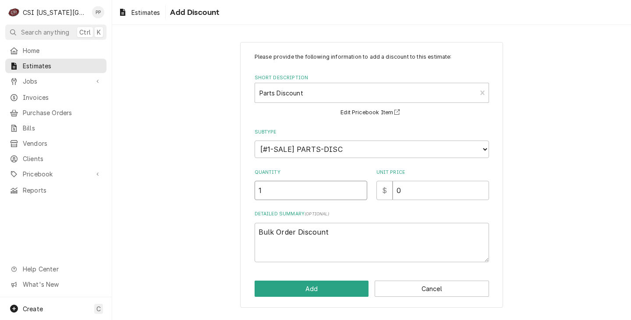
type input "1"
type textarea "x"
type input "1"
type textarea "x"
type input "14"
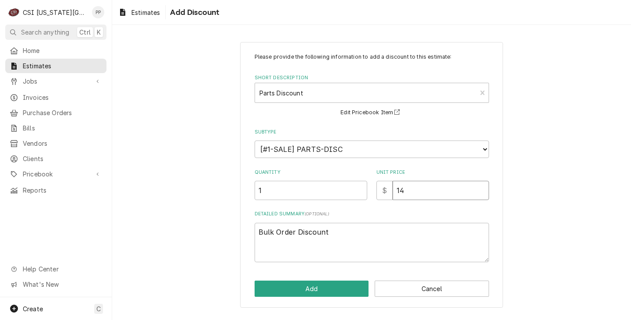
type textarea "x"
type input "146"
type textarea "x"
type input "146.3"
type textarea "x"
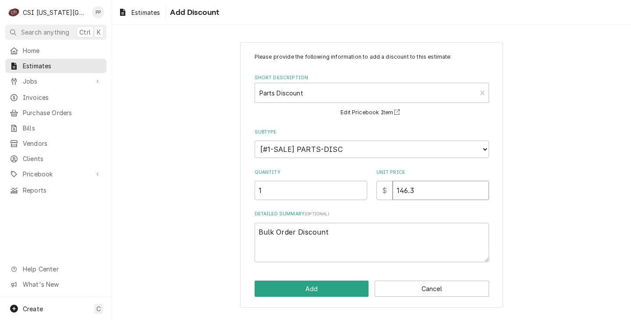
type input "146.39"
type textarea "x"
type input "146.39"
click at [342, 288] on button "Add" at bounding box center [311, 289] width 114 height 16
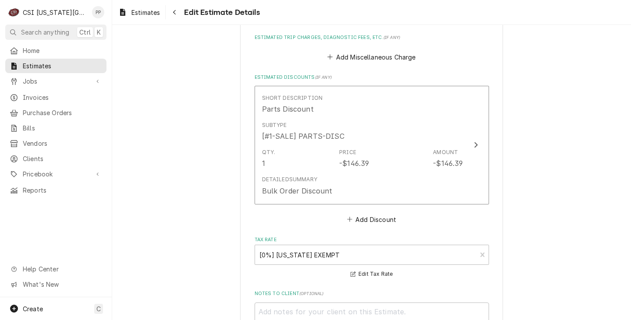
type textarea "x"
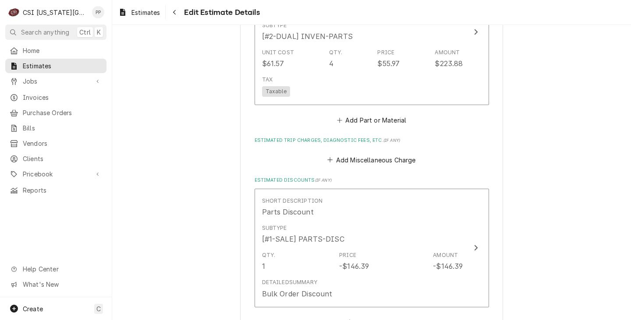
scroll to position [1253, 0]
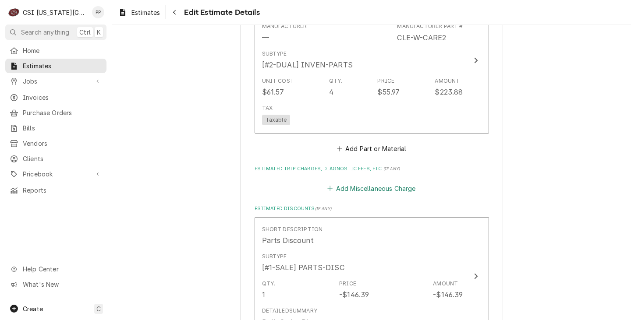
click at [369, 182] on button "Add Miscellaneous Charge" at bounding box center [371, 188] width 91 height 12
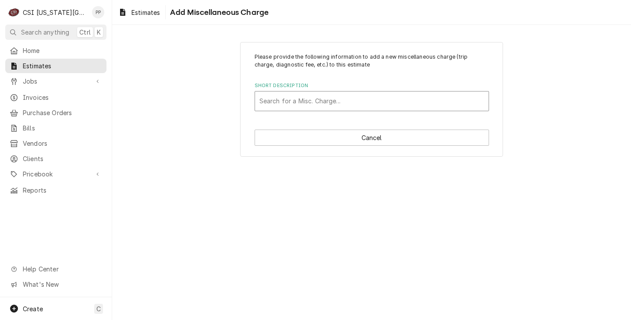
click at [356, 107] on div "Short Description" at bounding box center [371, 101] width 225 height 16
type input "ship"
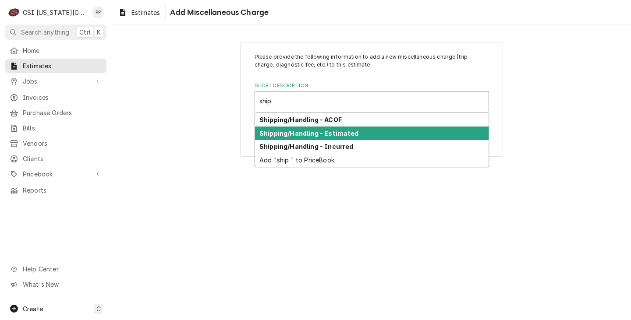
click at [351, 134] on strong "Shipping/Handling - Estimated" at bounding box center [308, 133] width 99 height 7
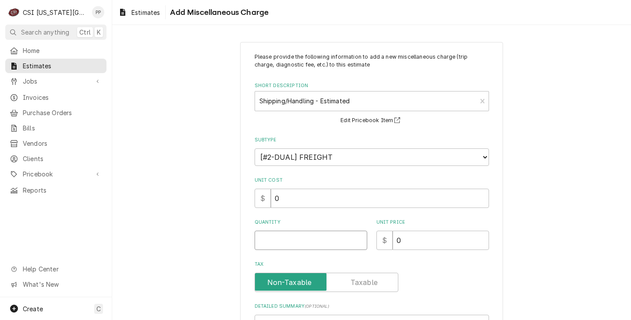
click at [307, 239] on input "Quantity" at bounding box center [310, 240] width 113 height 19
type textarea "x"
type input "1"
type textarea "x"
type input "7"
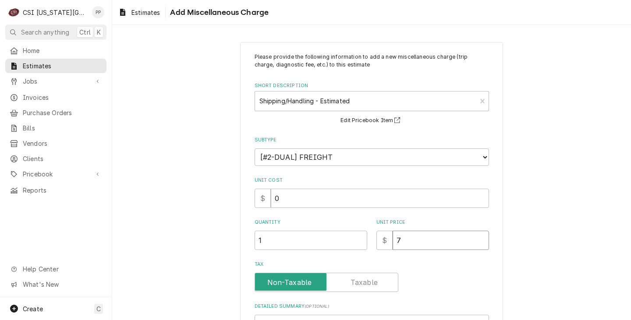
type textarea "x"
type input "1"
type textarea "x"
type input "17"
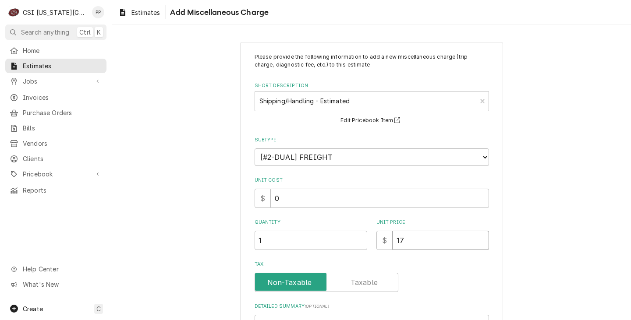
type textarea "x"
type input "175"
type textarea "x"
type input "175"
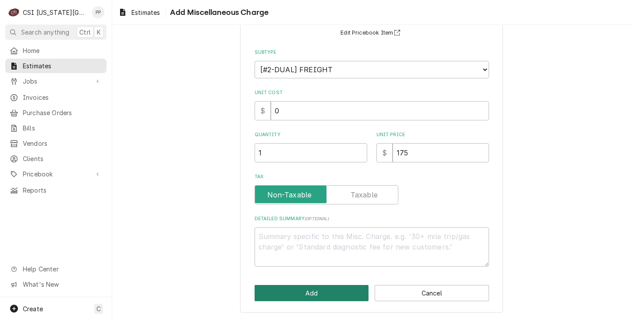
click at [316, 295] on button "Add" at bounding box center [311, 293] width 114 height 16
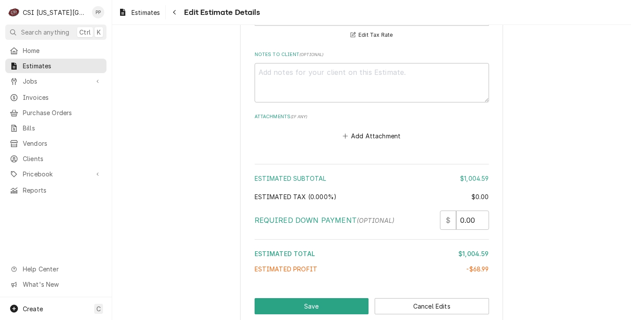
scroll to position [1792, 0]
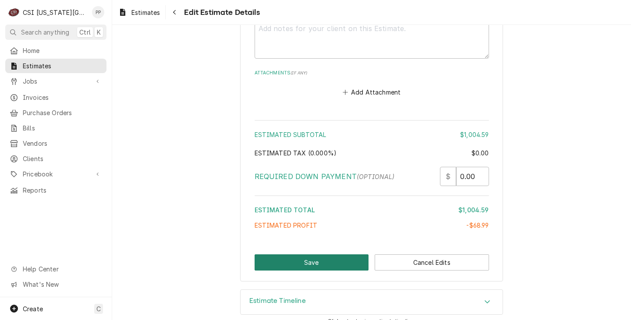
click at [314, 254] on button "Save" at bounding box center [311, 262] width 114 height 16
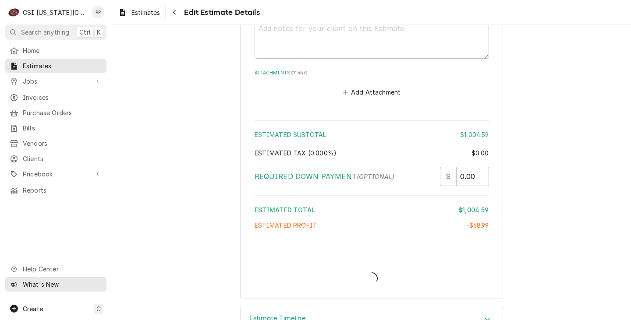
type textarea "x"
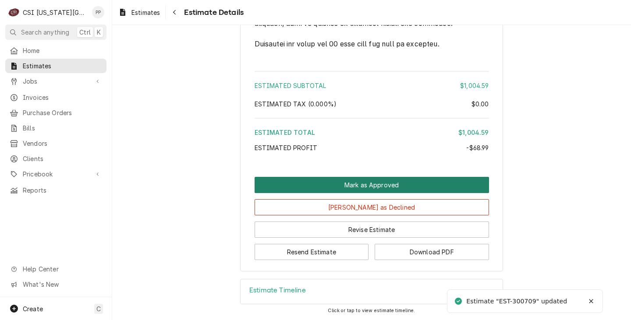
scroll to position [1610, 0]
click at [377, 182] on button "Mark as Approved" at bounding box center [371, 185] width 234 height 16
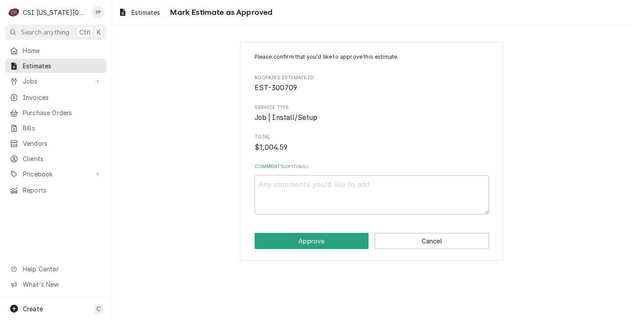
click at [335, 232] on div "Please confirm that you'd like to approve this estimate. Roopairs Estimate ID E…" at bounding box center [371, 151] width 263 height 219
click at [335, 235] on button "Approve" at bounding box center [311, 241] width 114 height 16
type textarea "x"
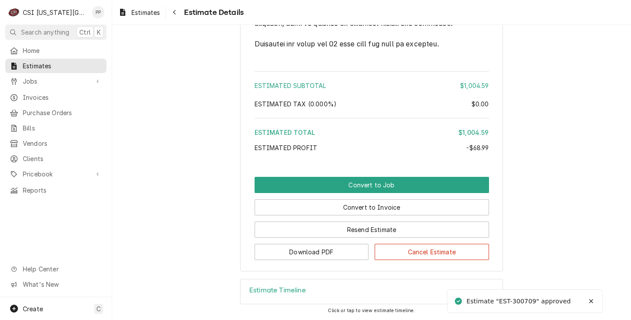
scroll to position [1610, 0]
click at [445, 247] on button "Cancel Estimate" at bounding box center [431, 252] width 114 height 16
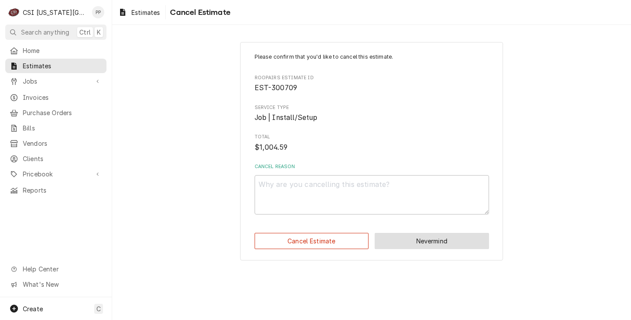
click at [436, 240] on button "Nevermind" at bounding box center [431, 241] width 114 height 16
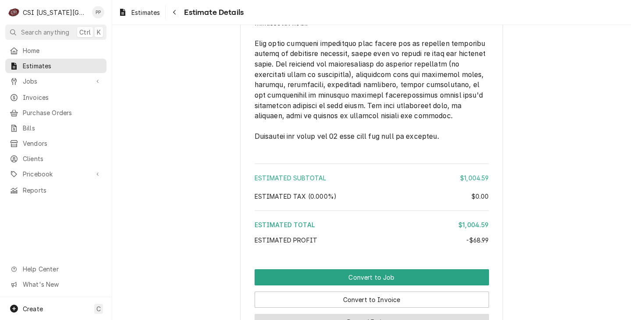
scroll to position [1608, 0]
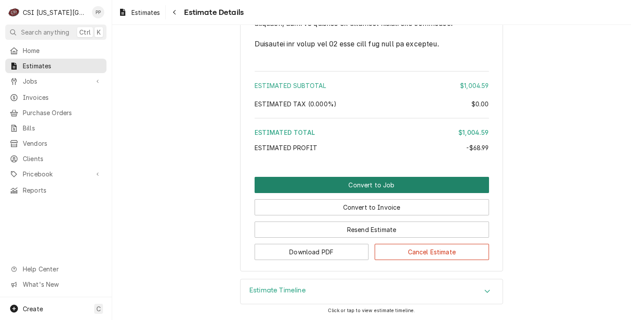
click at [384, 185] on button "Convert to Job" at bounding box center [371, 185] width 234 height 16
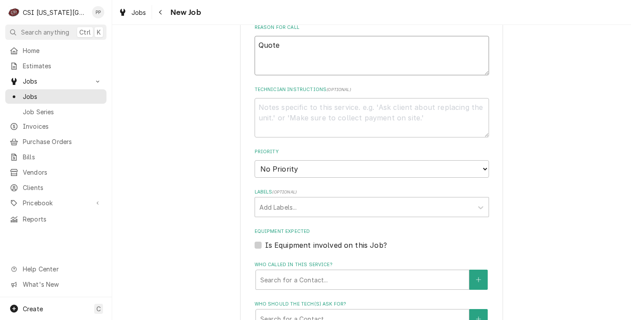
drag, startPoint x: 312, startPoint y: 43, endPoint x: 190, endPoint y: 30, distance: 122.9
click at [190, 30] on div "Please provide the following information to create a job: Client Details Client…" at bounding box center [371, 82] width 518 height 972
type textarea "x"
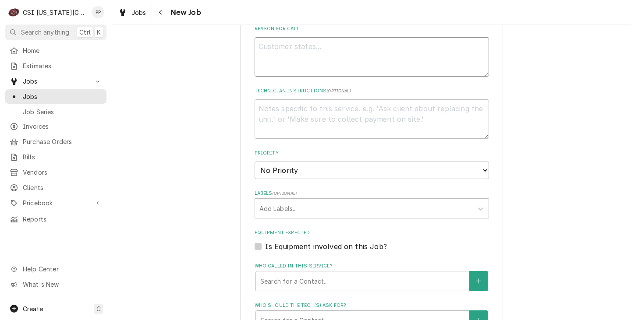
type textarea "r"
type textarea "x"
type textarea "re"
type textarea "x"
type textarea "rec"
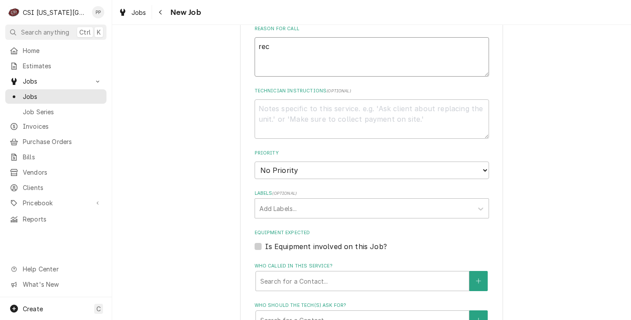
type textarea "x"
type textarea "rece"
type textarea "x"
type textarea "recei"
type textarea "x"
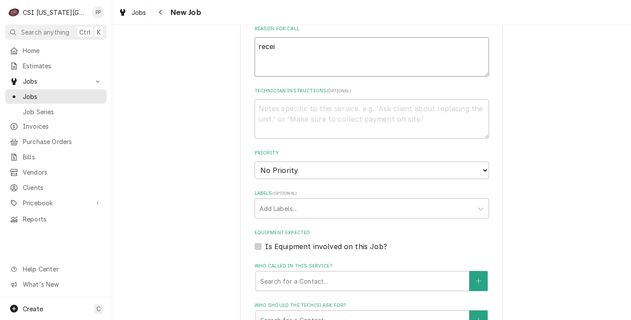
type textarea "receiv"
type textarea "x"
type textarea "receive"
type textarea "x"
type textarea "receive"
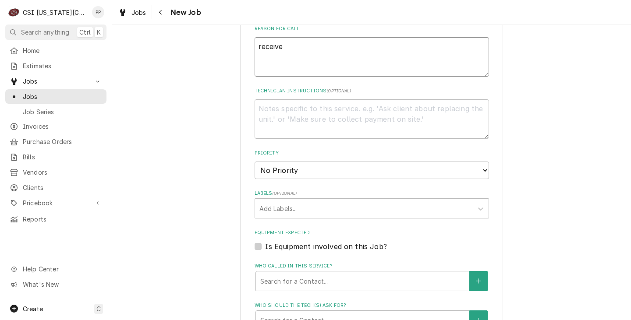
type textarea "x"
type textarea "receive d"
type textarea "x"
type textarea "receive da"
type textarea "x"
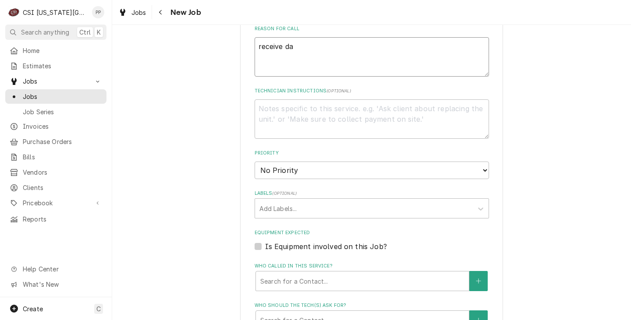
type textarea "receive [PERSON_NAME]"
type textarea "x"
type textarea "receive da"
type textarea "x"
type textarea "receive d"
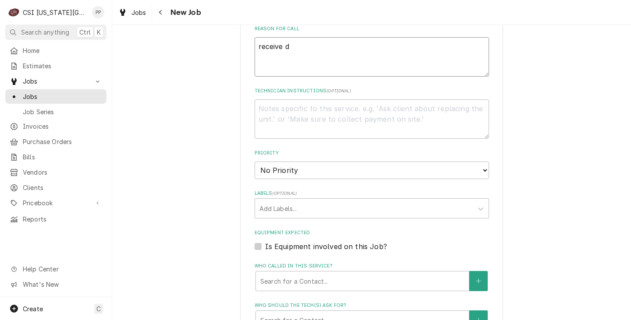
type textarea "x"
type textarea "receive"
type textarea "x"
type textarea "receive a"
type textarea "x"
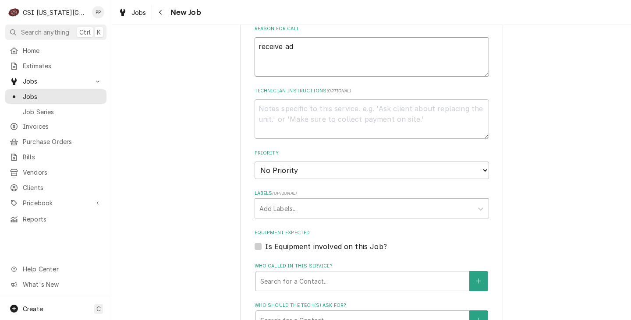
type textarea "receive adn"
type textarea "x"
type textarea "receive adn"
type textarea "x"
type textarea "receive adn"
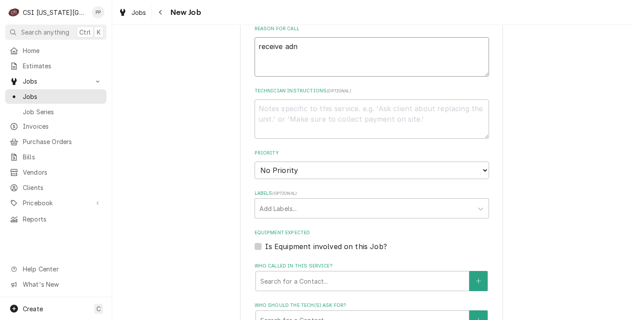
type textarea "x"
type textarea "receive ad"
type textarea "x"
type textarea "receive a"
type textarea "x"
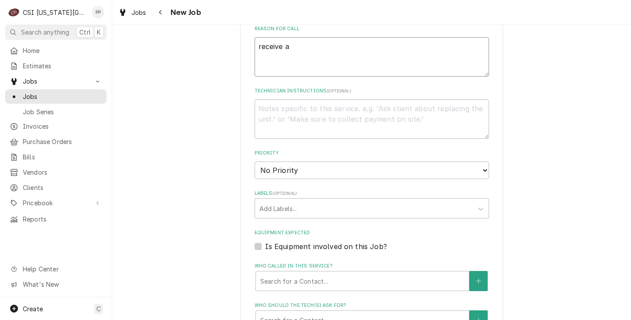
type textarea "receive an"
type textarea "x"
type textarea "receive and"
type textarea "x"
type textarea "receive and"
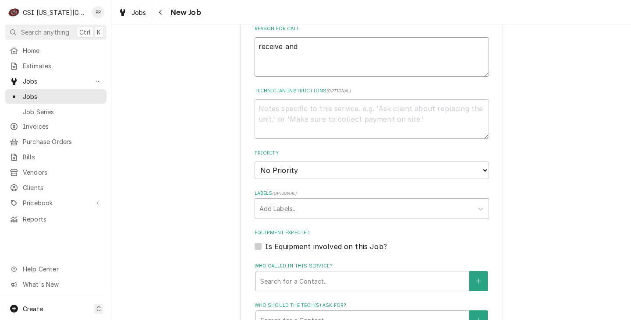
type textarea "x"
type textarea "receive and d"
type textarea "x"
type textarea "receive and de"
type textarea "x"
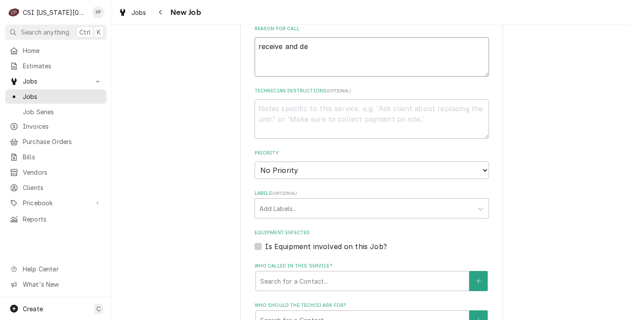
type textarea "receive and del"
type textarea "x"
type textarea "receive and deli"
type textarea "x"
type textarea "receive and deliv"
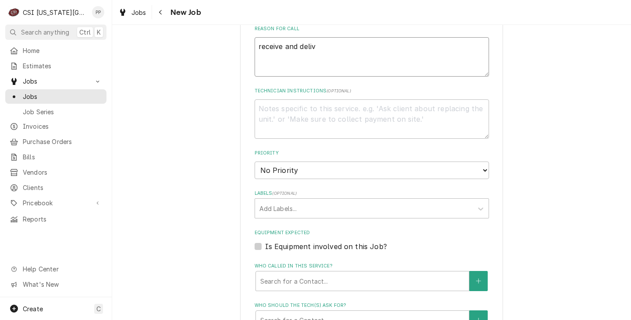
type textarea "x"
type textarea "receive and delive"
type textarea "x"
type textarea "receive and deliver"
type textarea "x"
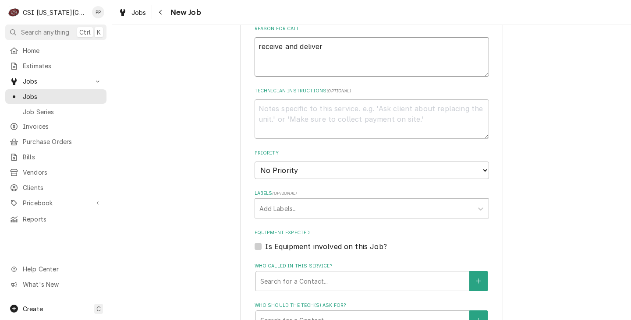
type textarea "receive and deliver"
type textarea "x"
type textarea "receive and deliver c"
type textarea "x"
type textarea "receive and deliver ch"
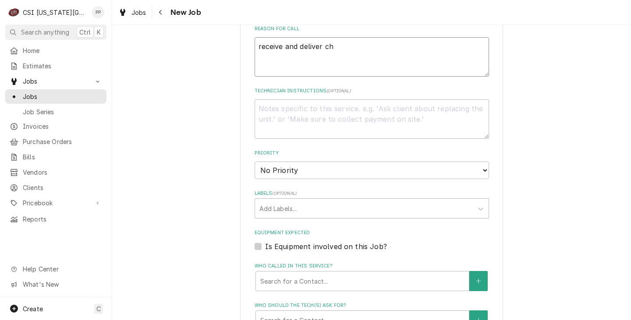
type textarea "x"
type textarea "receive and deliver che"
type textarea "x"
type textarea "receive and deliver chem"
type textarea "x"
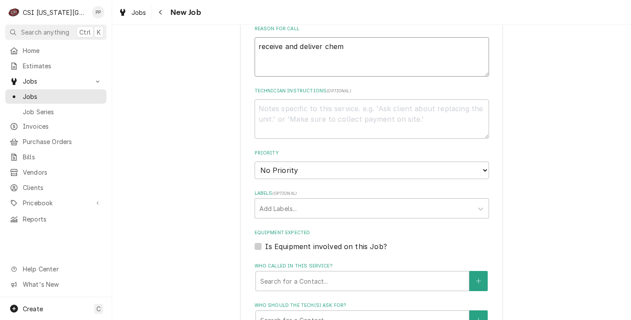
type textarea "receive and deliver che"
type textarea "x"
type textarea "receive and deliver chem"
type textarea "x"
type textarea "receive and deliver chemi"
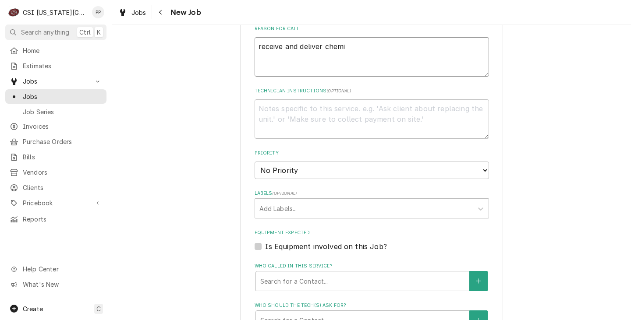
type textarea "x"
type textarea "receive and deliver chemic"
type textarea "x"
type textarea "receive and deliver chemica"
type textarea "x"
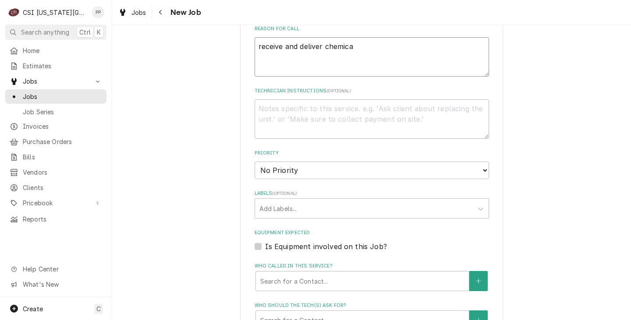
type textarea "receive and deliver chemical"
type textarea "x"
type textarea "receive and deliver chemicals"
type textarea "x"
type textarea "receive and deliver chemicals"
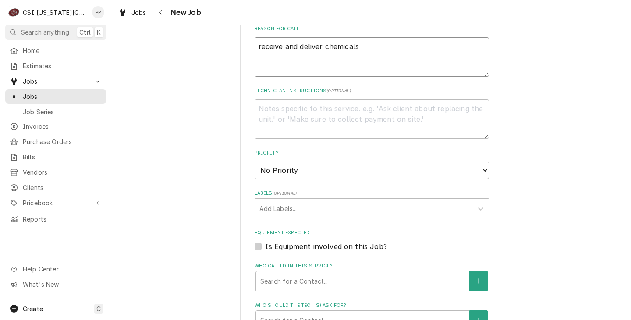
type textarea "x"
type textarea "receive and deliver chemicals"
click at [295, 201] on div "Labels" at bounding box center [363, 209] width 209 height 16
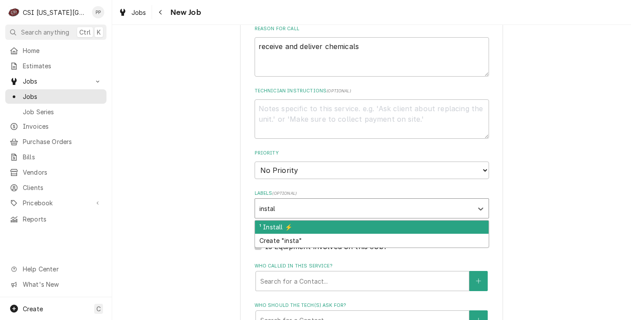
type input "install"
click at [276, 208] on div "Labels" at bounding box center [364, 208] width 218 height 19
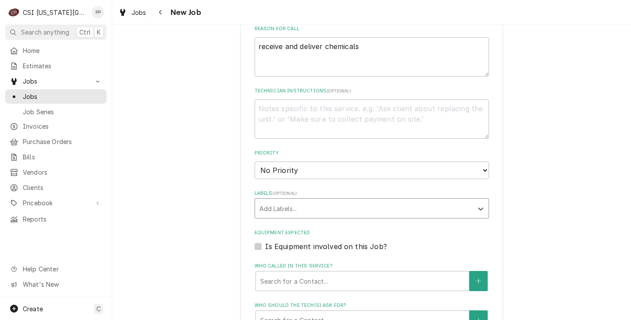
click at [275, 201] on div "Labels" at bounding box center [363, 209] width 209 height 16
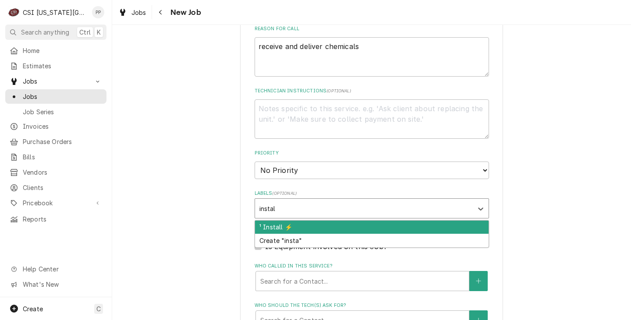
type input "install"
click at [272, 221] on div "¹ Install ⚡️" at bounding box center [371, 228] width 233 height 14
type textarea "x"
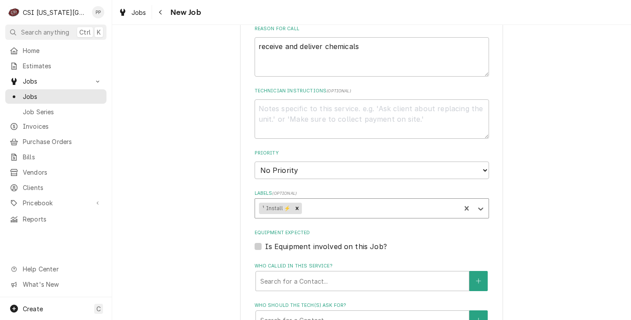
type textarea "x"
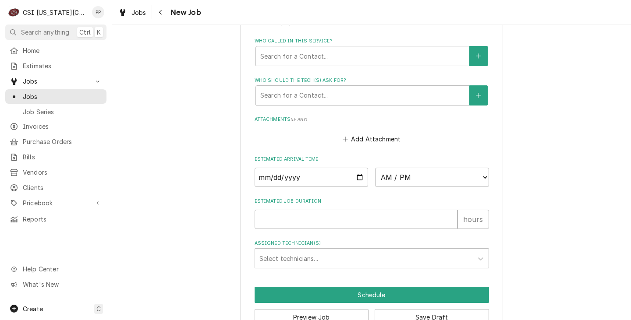
scroll to position [675, 0]
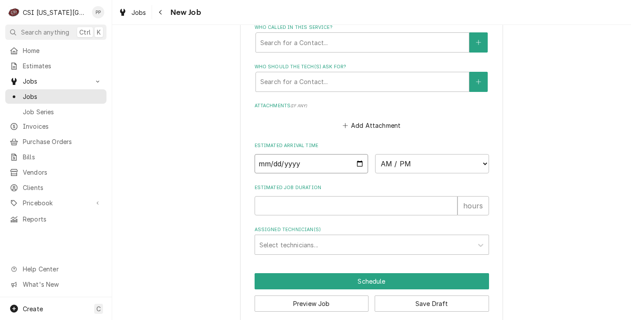
click at [354, 157] on input "Date" at bounding box center [311, 163] width 114 height 19
type input "2025-09-29"
drag, startPoint x: 383, startPoint y: 149, endPoint x: 391, endPoint y: 150, distance: 8.8
click at [383, 154] on select "AM / PM 6:00 AM 6:15 AM 6:30 AM 6:45 AM 7:00 AM 7:15 AM 7:30 AM 7:45 AM 8:00 AM…" at bounding box center [432, 163] width 114 height 19
type textarea "x"
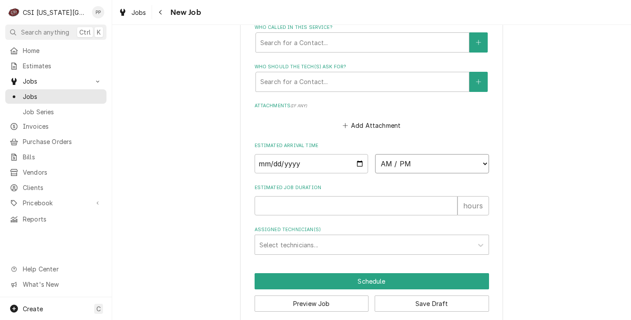
select select "07:00:00"
click at [375, 154] on select "AM / PM 6:00 AM 6:15 AM 6:30 AM 6:45 AM 7:00 AM 7:15 AM 7:30 AM 7:45 AM 8:00 AM…" at bounding box center [432, 163] width 114 height 19
click at [331, 196] on input "Estimated Job Duration" at bounding box center [355, 205] width 203 height 19
type textarea "x"
type input "8"
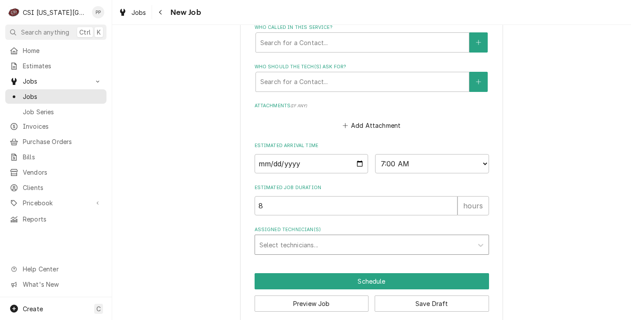
click at [328, 237] on div "Assigned Technician(s)" at bounding box center [363, 245] width 209 height 16
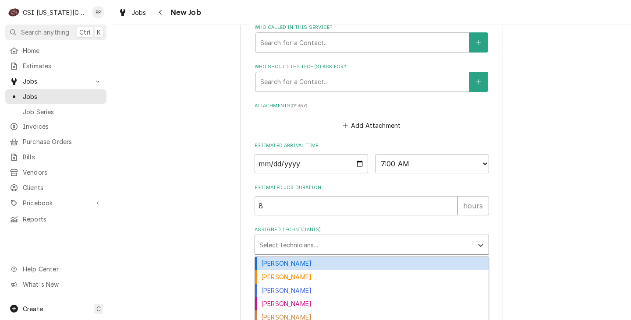
type textarea "x"
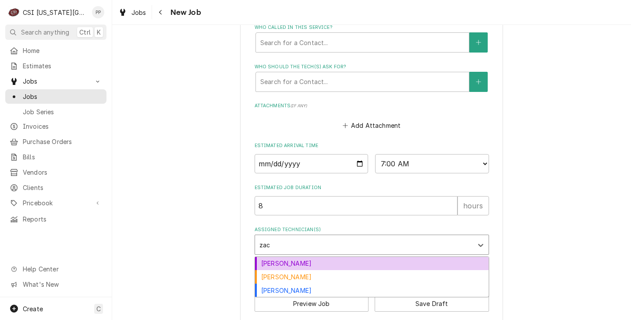
type input "zach"
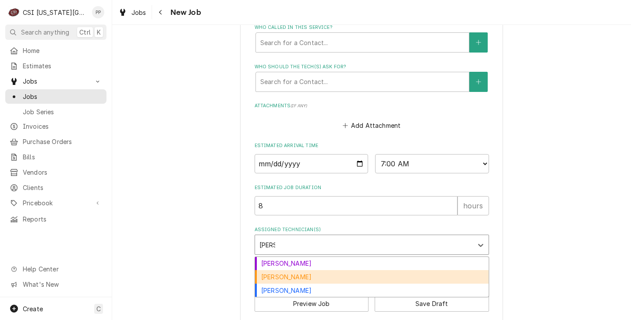
click at [323, 270] on div "Zach Masters" at bounding box center [371, 277] width 233 height 14
type textarea "x"
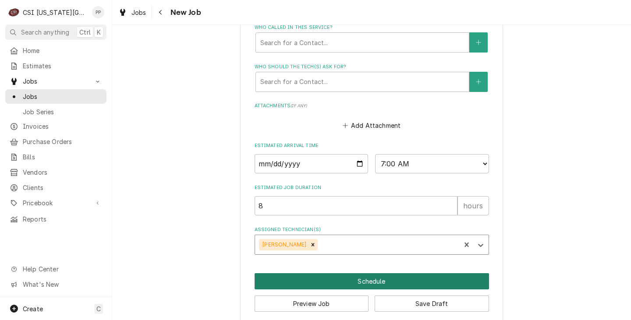
click at [333, 273] on button "Schedule" at bounding box center [371, 281] width 234 height 16
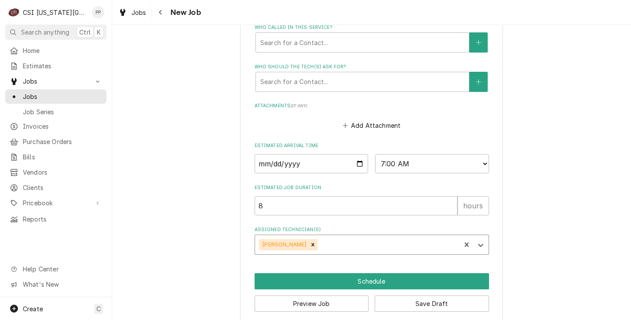
scroll to position [667, 0]
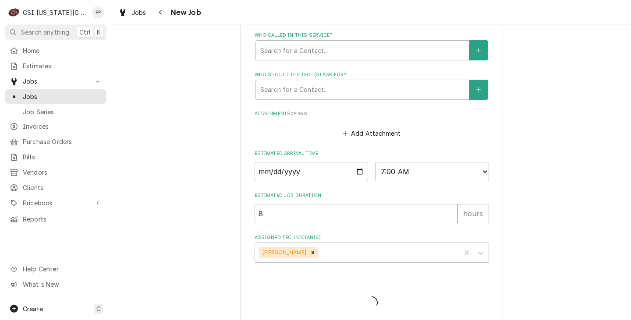
type textarea "x"
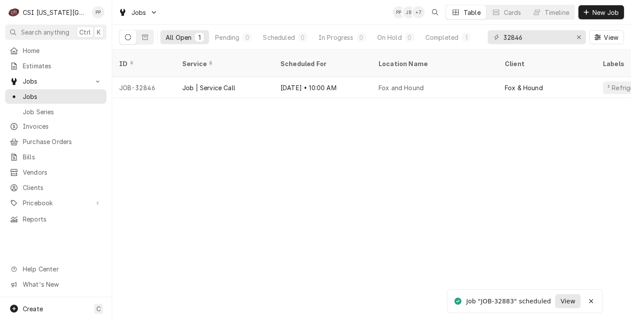
click at [563, 303] on span "View" at bounding box center [567, 301] width 18 height 9
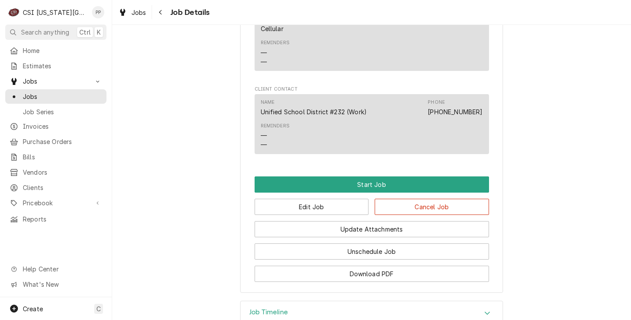
scroll to position [685, 0]
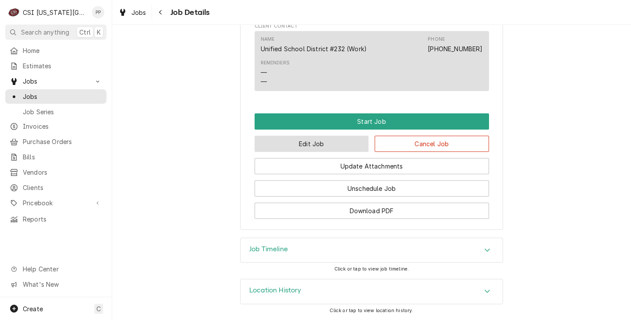
click at [331, 144] on button "Edit Job" at bounding box center [311, 144] width 114 height 16
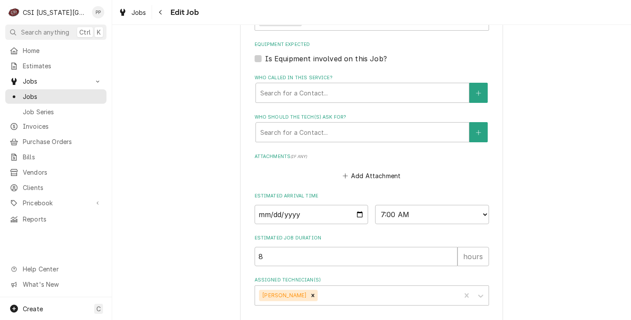
scroll to position [605, 0]
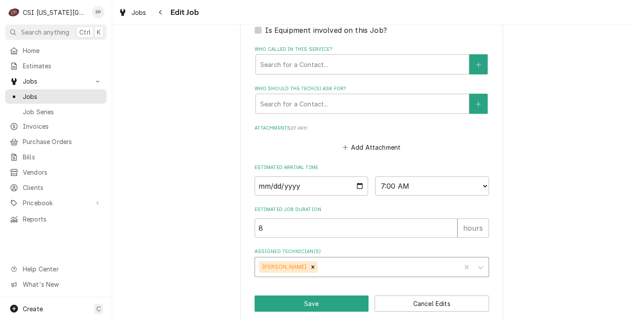
click at [308, 261] on div "Remove Zach Masters" at bounding box center [313, 266] width 10 height 11
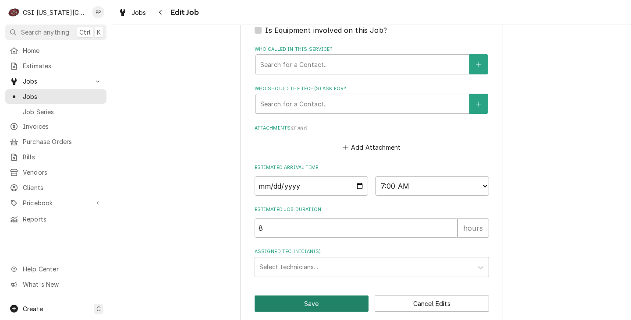
click at [309, 296] on button "Save" at bounding box center [311, 304] width 114 height 16
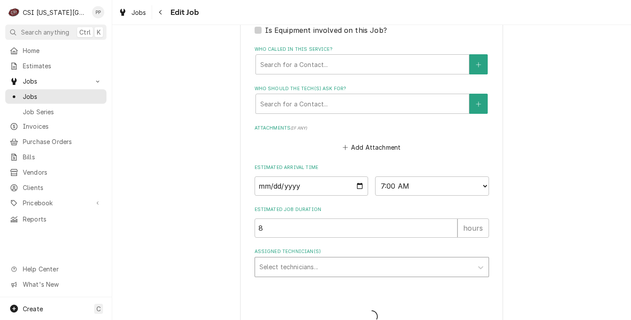
type textarea "x"
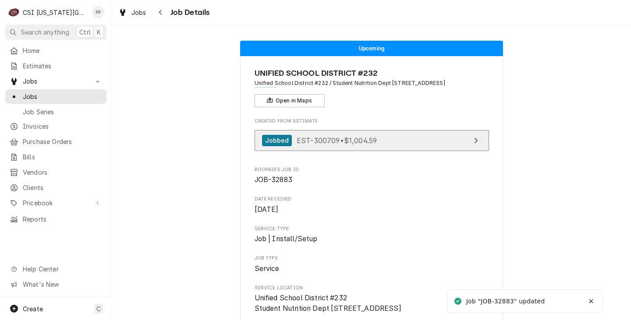
click at [353, 143] on span "EST-300709 • $1,004.59" at bounding box center [336, 140] width 80 height 9
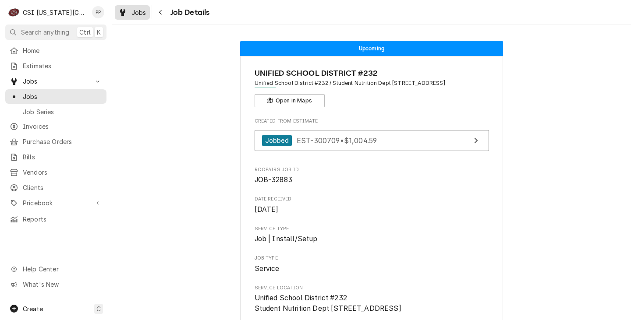
click at [127, 4] on div "Jobs Job Details" at bounding box center [371, 12] width 518 height 25
click at [130, 14] on div "Jobs" at bounding box center [132, 12] width 32 height 11
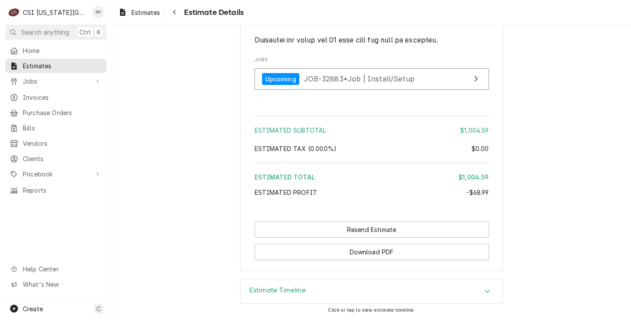
scroll to position [1614, 0]
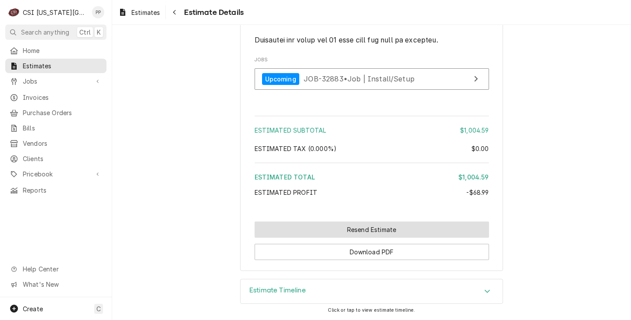
click at [364, 225] on button "Resend Estimate" at bounding box center [371, 230] width 234 height 16
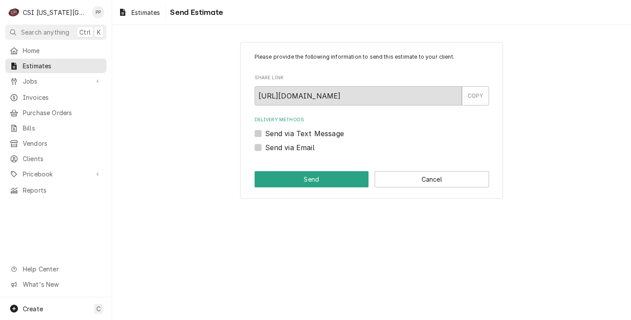
click at [265, 145] on label "Send via Email" at bounding box center [289, 147] width 49 height 11
click at [265, 145] on input "Send via Email" at bounding box center [382, 151] width 234 height 19
checkbox input "true"
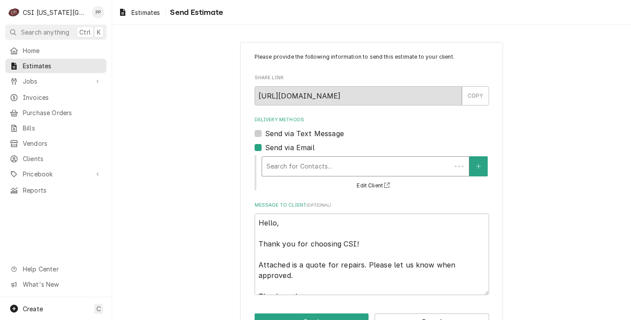
click at [300, 163] on div "Delivery Methods" at bounding box center [356, 167] width 180 height 16
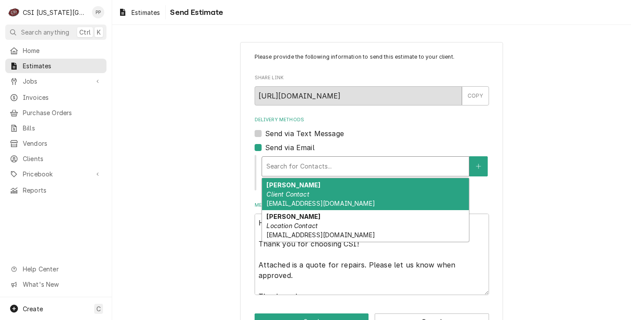
click at [330, 168] on div "Delivery Methods" at bounding box center [365, 167] width 198 height 16
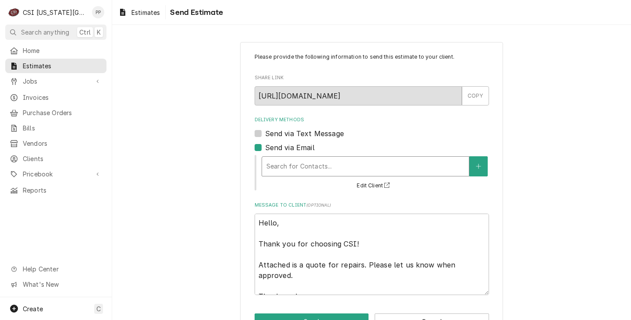
type textarea "x"
type input "P"
type textarea "x"
type input "Ph"
type textarea "x"
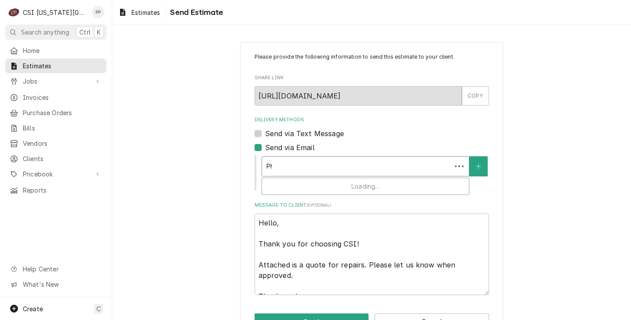
type input "Phi"
type textarea "x"
type input "Phil"
type textarea "x"
type input "Phil@"
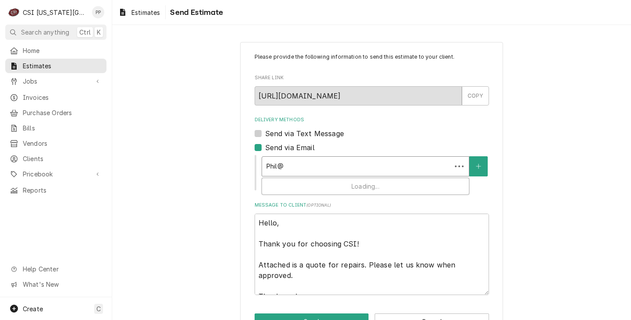
type textarea "x"
type input "Phil@c"
type textarea "x"
type input "Phil@cs"
type textarea "x"
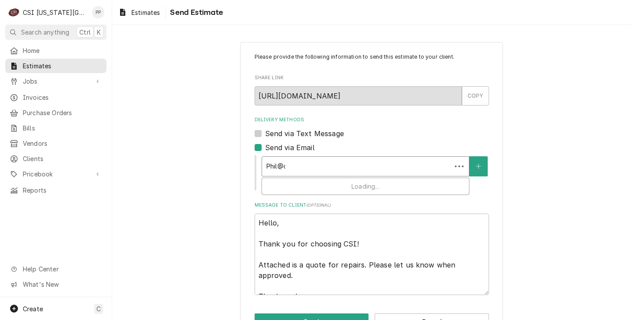
type input "Phil@csi"
type textarea "x"
type input "Phil@csi1"
type textarea "x"
type input "Phil@csi1."
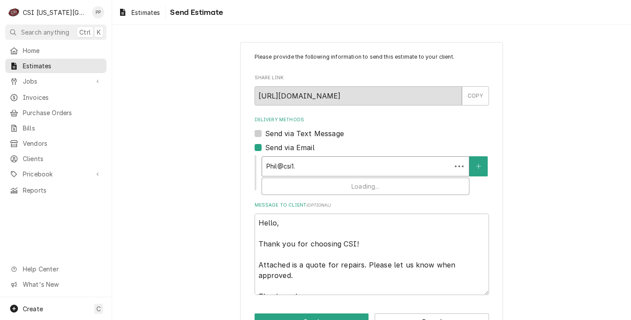
type textarea "x"
type input "Phil@csi1.c"
type textarea "x"
type input "Phil@csi1.co"
type textarea "x"
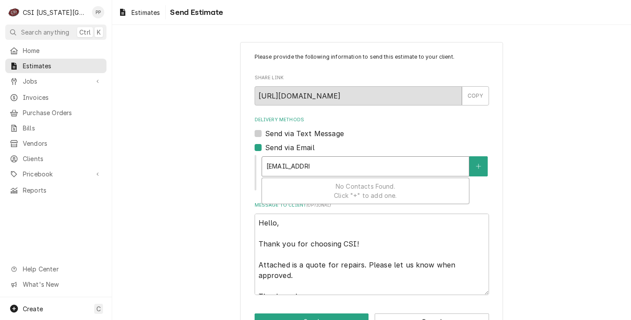
click at [429, 180] on div "No Contacts Found. Click "+" to add one." at bounding box center [365, 190] width 207 height 25
type input "Phil@csi1.com"
click at [476, 163] on icon "Create New Contact" at bounding box center [478, 166] width 5 height 6
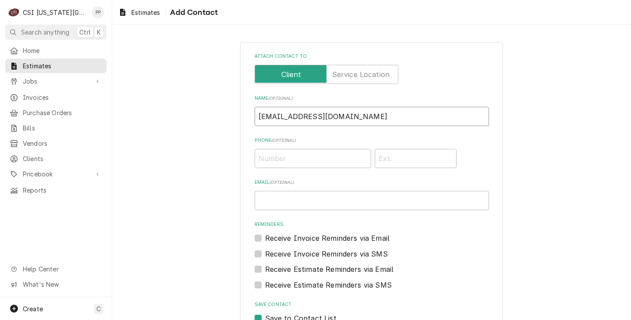
drag, startPoint x: 313, startPoint y: 121, endPoint x: 258, endPoint y: 118, distance: 54.9
click at [258, 118] on input "Phil@csi1.com" at bounding box center [371, 116] width 234 height 19
click at [313, 121] on input "Phil@csi1.com" at bounding box center [371, 116] width 234 height 19
click at [325, 119] on input "Phil@csi1.com" at bounding box center [371, 116] width 234 height 19
drag, startPoint x: 309, startPoint y: 119, endPoint x: 223, endPoint y: 116, distance: 85.9
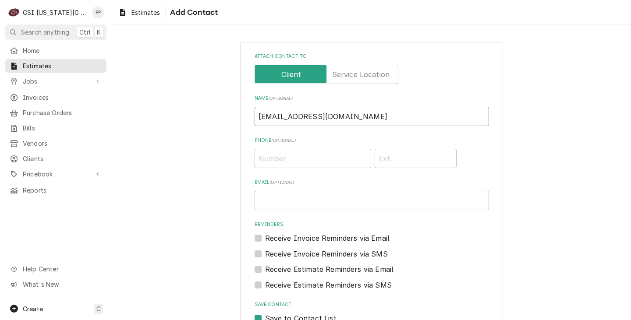
click at [223, 116] on div "Attach contact to Name ( optional ) Phil@csi1.com Phone ( optional ) Email ( op…" at bounding box center [371, 205] width 518 height 343
click at [301, 201] on input "Email ( optional )" at bounding box center [371, 200] width 234 height 19
paste input "Phil@csi1.com"
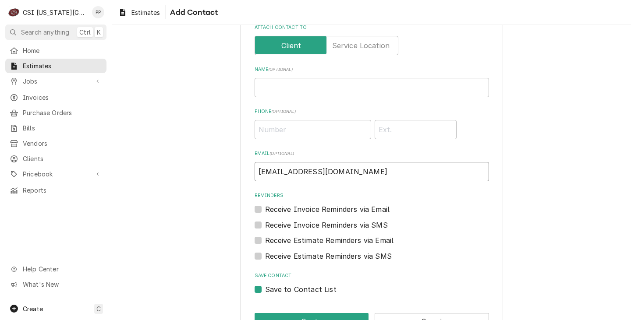
scroll to position [57, 0]
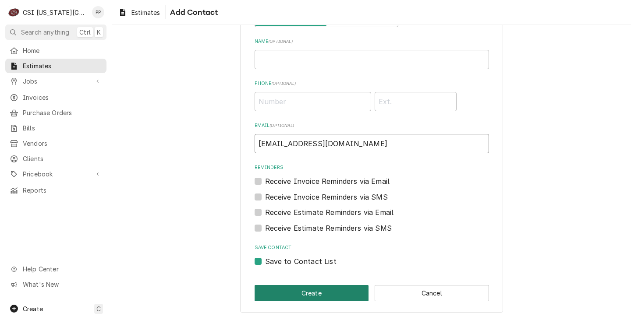
type input "Phil@csi1.com"
click at [321, 284] on div "Attach contact to Name ( optional ) Phone ( optional ) Email ( optional ) Phil@…" at bounding box center [371, 149] width 263 height 328
click at [317, 285] on div "Attach contact to Name ( optional ) Phone ( optional ) Email ( optional ) Phil@…" at bounding box center [371, 149] width 263 height 328
click at [317, 284] on div "Attach contact to Name ( optional ) Phone ( optional ) Email ( optional ) Phil@…" at bounding box center [371, 149] width 263 height 328
click at [314, 288] on button "Create" at bounding box center [311, 293] width 114 height 16
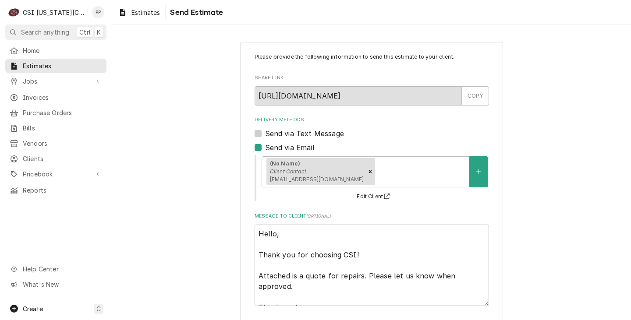
scroll to position [39, 0]
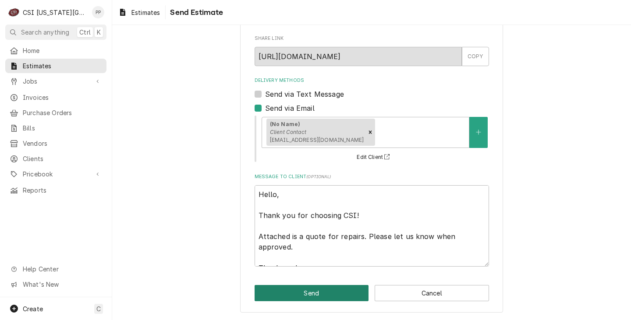
click at [325, 293] on button "Send" at bounding box center [311, 293] width 114 height 16
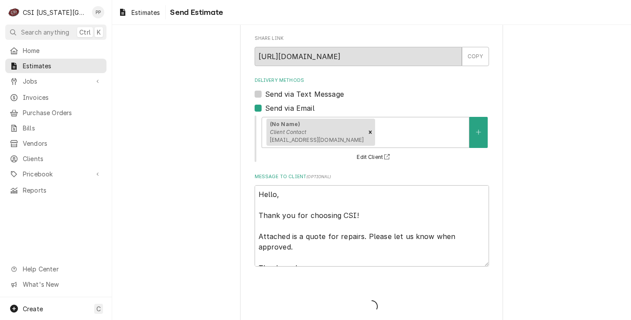
type textarea "x"
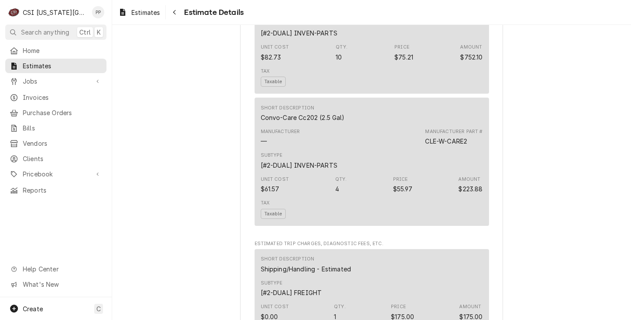
scroll to position [744, 0]
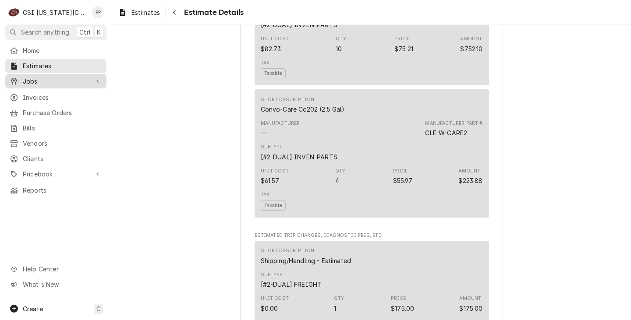
click at [67, 78] on span "Jobs" at bounding box center [56, 81] width 66 height 9
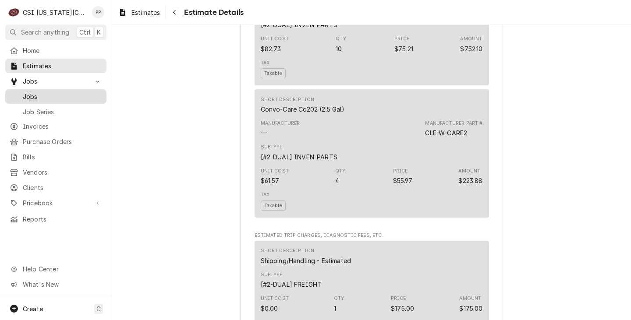
click at [71, 95] on span "Jobs" at bounding box center [62, 96] width 79 height 9
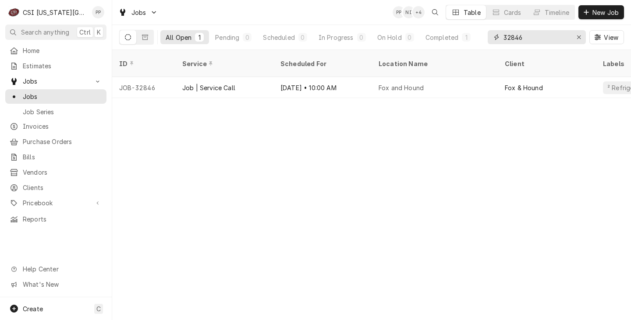
click at [551, 39] on input "32846" at bounding box center [536, 37] width 66 height 14
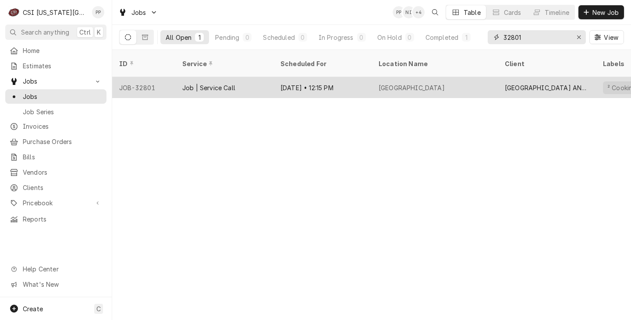
type input "32801"
click at [201, 77] on div "Job | Service Call" at bounding box center [224, 87] width 98 height 21
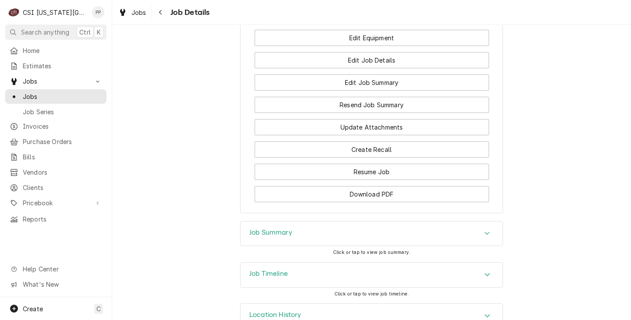
scroll to position [964, 0]
click at [343, 197] on div "Completed and Uninvoiced ARGOSY CASINO HOTEL AND SPA Argosy Casino Hotel And Sp…" at bounding box center [371, 172] width 518 height 295
click at [340, 221] on div "Job Summary" at bounding box center [371, 233] width 262 height 25
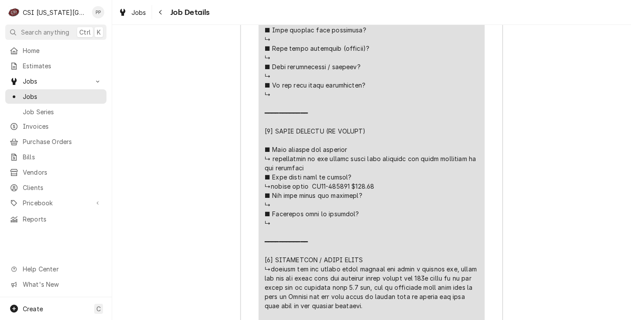
scroll to position [2015, 0]
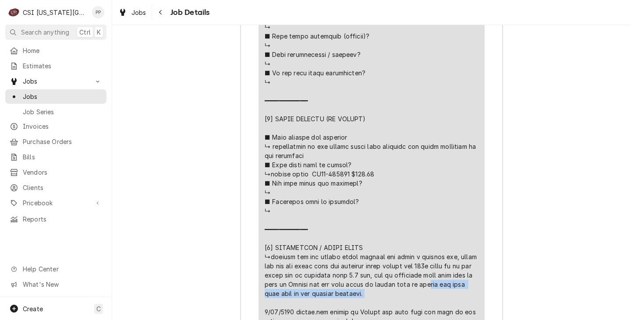
drag, startPoint x: 370, startPoint y: 122, endPoint x: 422, endPoint y: 133, distance: 52.5
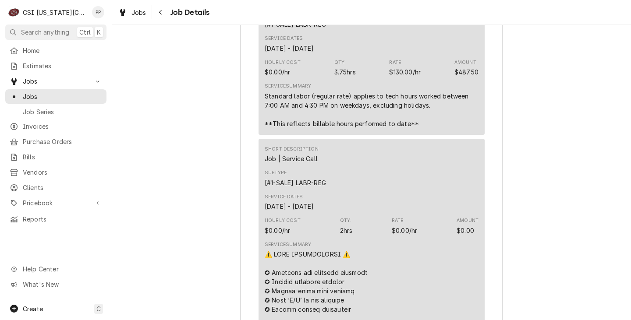
scroll to position [1489, 0]
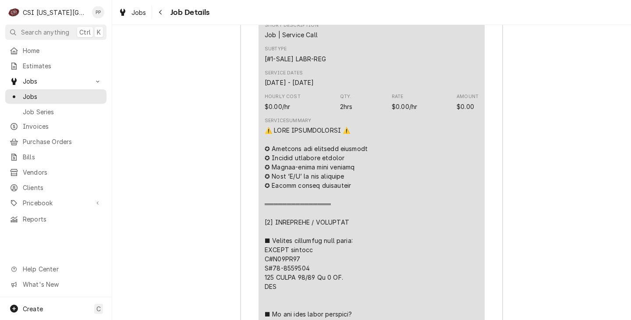
drag, startPoint x: 298, startPoint y: 236, endPoint x: 272, endPoint y: 233, distance: 25.6
copy div "𝗦𝗜 𝘀𝘁𝗶𝗰"
drag, startPoint x: 307, startPoint y: 242, endPoint x: 271, endPoint y: 240, distance: 36.4
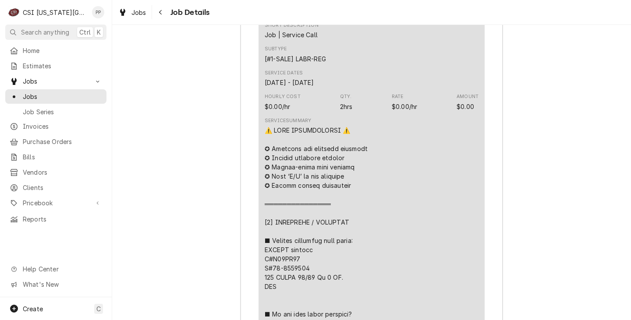
copy div "? ↳no ━━━"
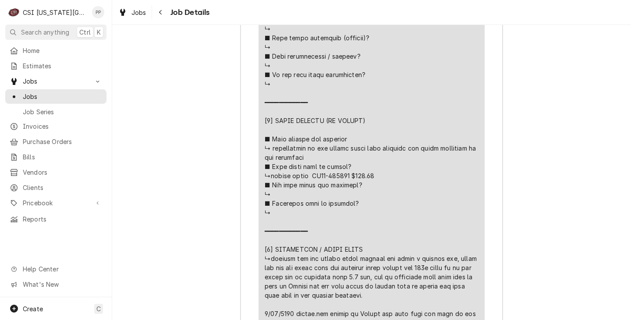
scroll to position [2014, 0]
drag, startPoint x: 351, startPoint y: 149, endPoint x: 330, endPoint y: 149, distance: 21.0
drag, startPoint x: 352, startPoint y: 152, endPoint x: 318, endPoint y: 151, distance: 33.3
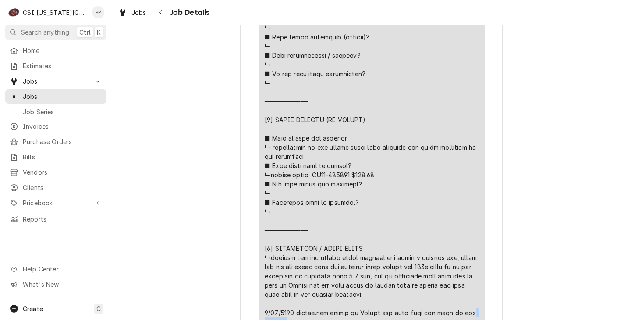
copy div "issue an"
drag, startPoint x: 147, startPoint y: 14, endPoint x: 103, endPoint y: 30, distance: 46.7
click at [147, 14] on div "Jobs" at bounding box center [132, 12] width 32 height 11
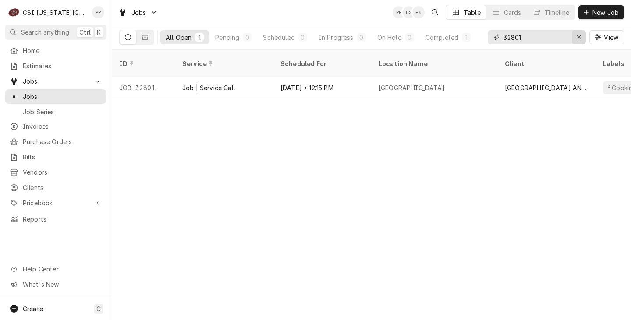
click at [574, 39] on div "Erase input" at bounding box center [578, 37] width 9 height 9
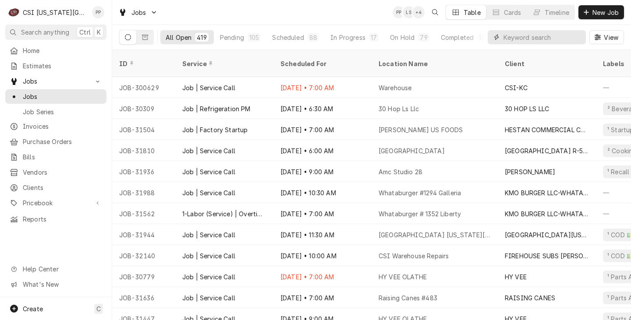
click at [535, 37] on input "Dynamic Content Wrapper" at bounding box center [542, 37] width 78 height 14
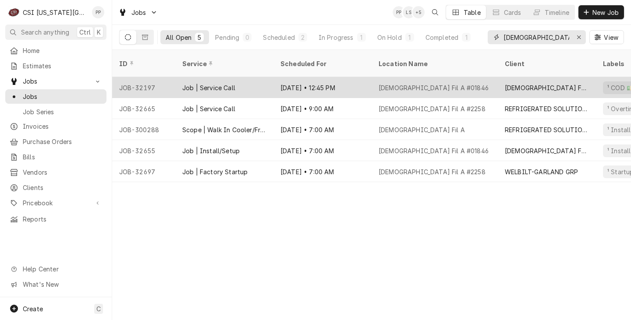
type input "[DEMOGRAPHIC_DATA] fil a"
click at [345, 77] on div "[DATE] • 12:45 PM" at bounding box center [322, 87] width 98 height 21
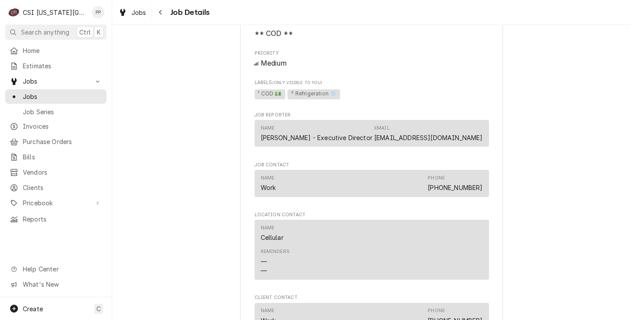
scroll to position [525, 0]
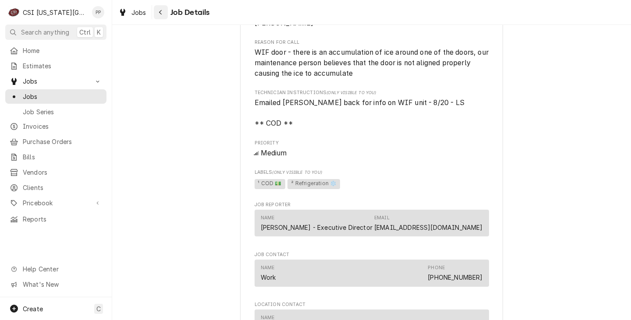
click at [159, 12] on icon "Navigate back" at bounding box center [161, 12] width 4 height 6
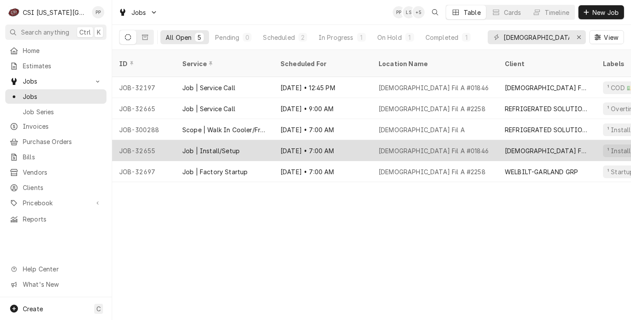
click at [431, 146] on div "[DEMOGRAPHIC_DATA] Fil A #01846" at bounding box center [433, 150] width 110 height 9
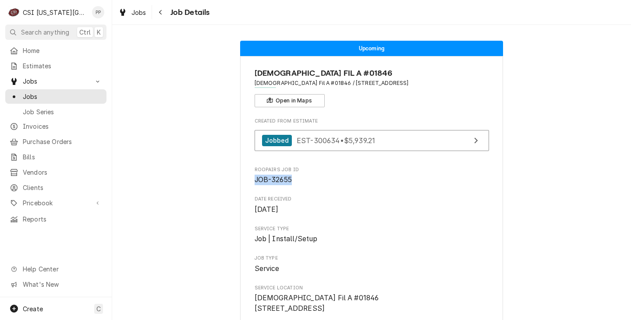
drag, startPoint x: 292, startPoint y: 182, endPoint x: 249, endPoint y: 181, distance: 42.5
copy span "JOB-32655"
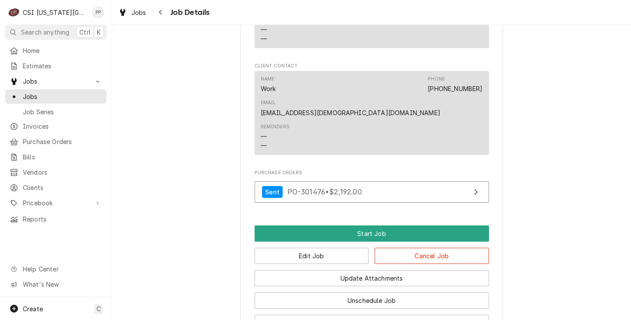
scroll to position [887, 0]
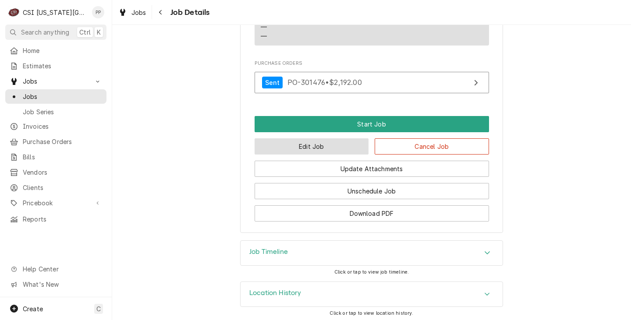
click at [318, 141] on button "Edit Job" at bounding box center [311, 146] width 114 height 16
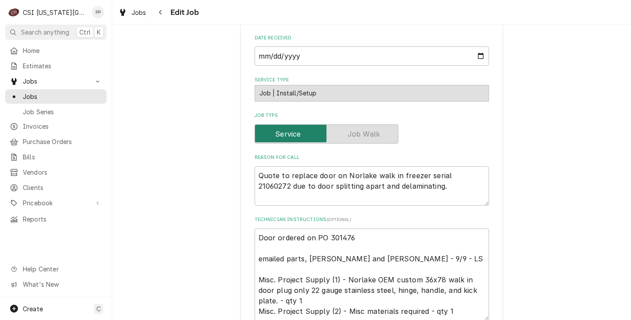
scroll to position [394, 0]
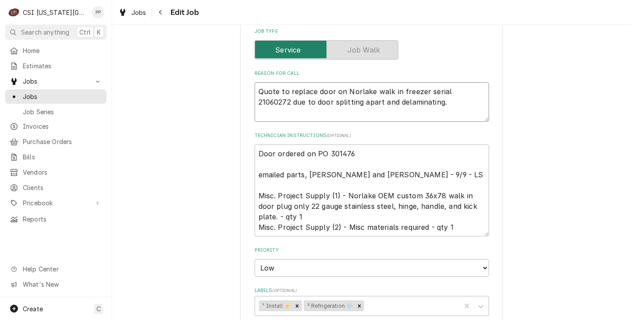
click at [256, 101] on textarea "Quote to replace door on Norlake walk in freezer serial 21060272 due to door sp…" at bounding box center [371, 101] width 234 height 39
type textarea "x"
type textarea "Quote to replace door on Norlake walk in freezer serial 21060272 due to door sp…"
type textarea "x"
type textarea "Quote to replace door on Norlake walk in freezer serial 21060272 due to door sp…"
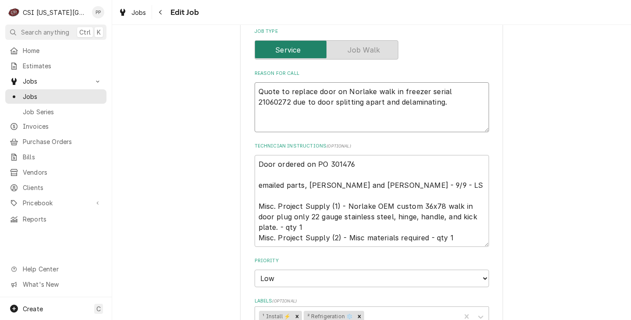
type textarea "x"
type textarea "J Quote to replace door on Norlake walk in freezer serial 21060272 due to door …"
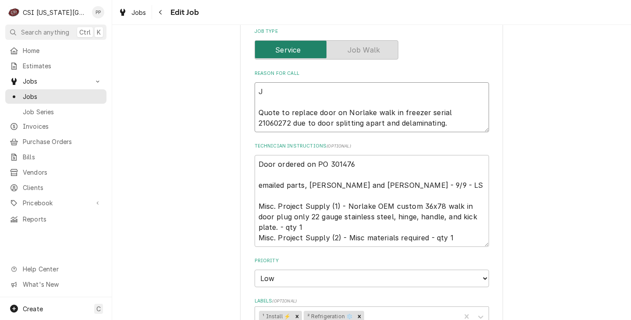
type textarea "x"
type textarea "JE Quote to replace door on Norlake walk in freezer serial 21060272 due to door…"
type textarea "x"
type textarea "JEf Quote to replace door on Norlake walk in freezer serial 21060272 due to doo…"
type textarea "x"
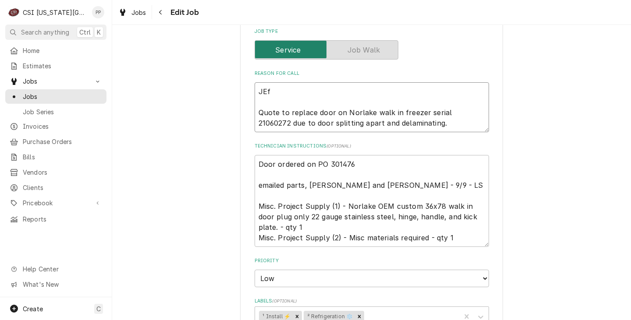
type textarea "JEff Quote to replace door on Norlake walk in freezer serial 21060272 due to do…"
type textarea "x"
type textarea "JEff Quote to replace door on Norlake walk in freezer serial 21060272 due to do…"
type textarea "x"
type textarea "JEff Quote to replace door on Norlake walk in freezer serial 21060272 due to do…"
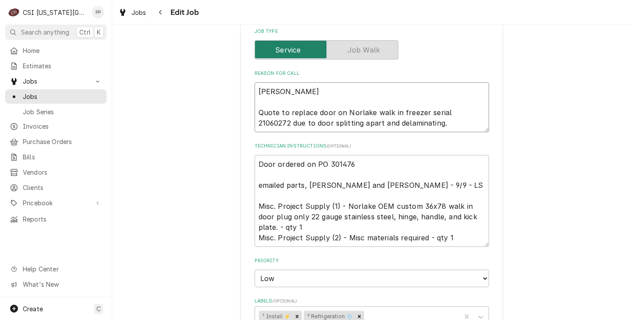
type textarea "x"
type textarea "JEf Quote to replace door on Norlake walk in freezer serial 21060272 due to doo…"
type textarea "x"
type textarea "JE Quote to replace door on Norlake walk in freezer serial 21060272 due to door…"
type textarea "x"
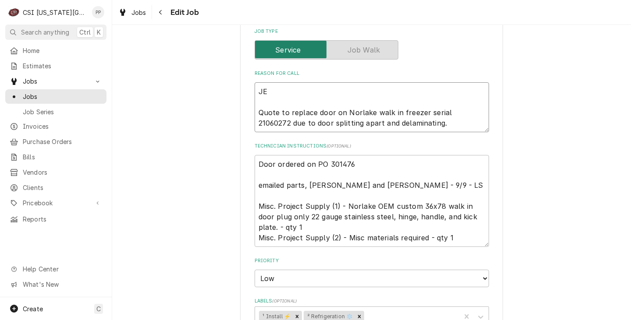
type textarea "J Quote to replace door on Norlake walk in freezer serial 21060272 due to door …"
type textarea "x"
type textarea "Je Quote to replace door on Norlake walk in freezer serial 21060272 due to door…"
type textarea "x"
type textarea "Jef Quote to replace door on Norlake walk in freezer serial 21060272 due to doo…"
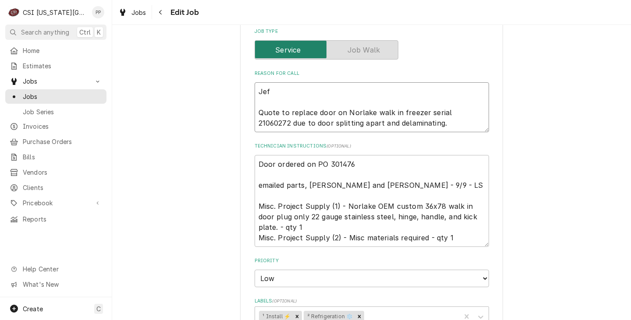
type textarea "x"
type textarea "Jeff Quote to replace door on Norlake walk in freezer serial 21060272 due to do…"
type textarea "x"
type textarea "Jeff Quote to replace door on Norlake walk in freezer serial 21060272 due to do…"
type textarea "x"
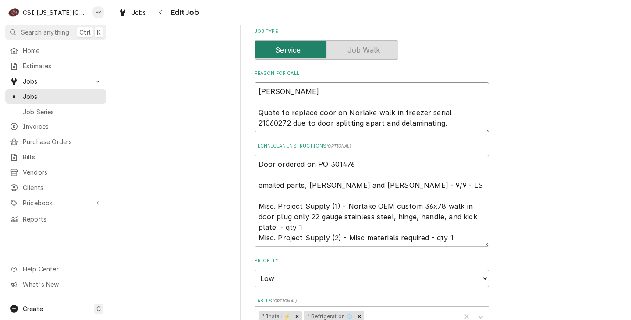
type textarea "Jeff # Quote to replace door on Norlake walk in freezer serial 21060272 due to …"
type textarea "x"
type textarea "Jeff Quote to replace door on Norlake walk in freezer serial 21060272 due to do…"
type textarea "x"
type textarea "Jeff Quote to replace door on Norlake walk in freezer serial 21060272 due to do…"
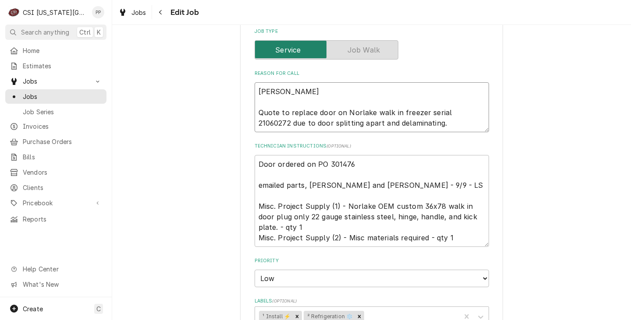
type textarea "x"
type textarea "Jef Quote to replace door on Norlake walk in freezer serial 21060272 due to doo…"
type textarea "x"
type textarea "Je Quote to replace door on Norlake walk in freezer serial 21060272 due to door…"
type textarea "x"
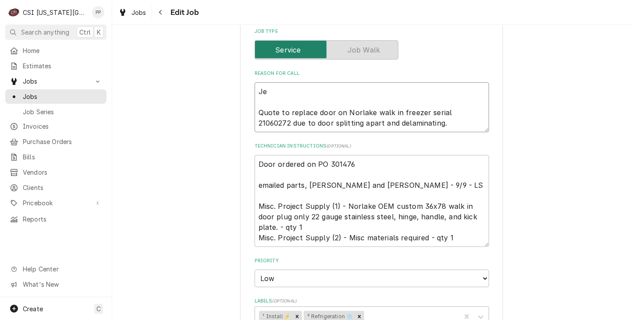
type textarea "J Quote to replace door on Norlake walk in freezer serial 21060272 due to door …"
type textarea "x"
type textarea "Quote to replace door on Norlake walk in freezer serial 21060272 due to door sp…"
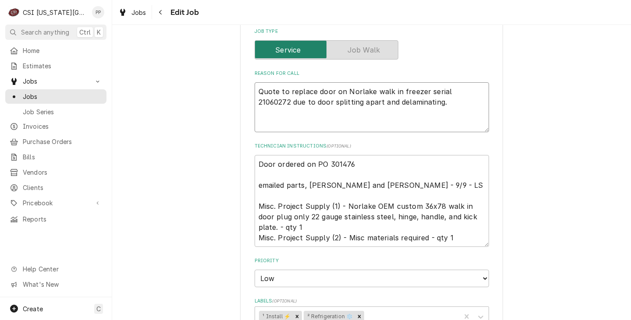
type textarea "x"
type textarea "N Quote to replace door on Norlake walk in freezer serial 21060272 due to door …"
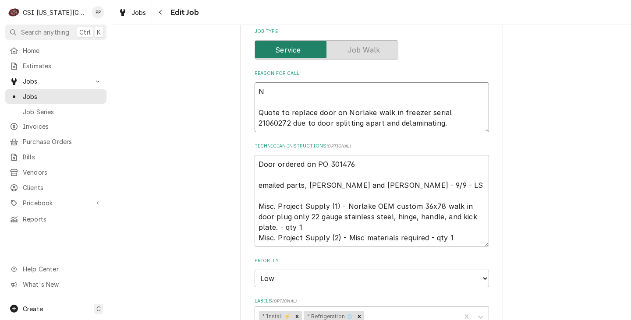
type textarea "x"
type textarea "Ne Quote to replace door on Norlake walk in freezer serial 21060272 due to door…"
type textarea "x"
type textarea "Nee Quote to replace door on Norlake walk in freezer serial 21060272 due to doo…"
type textarea "x"
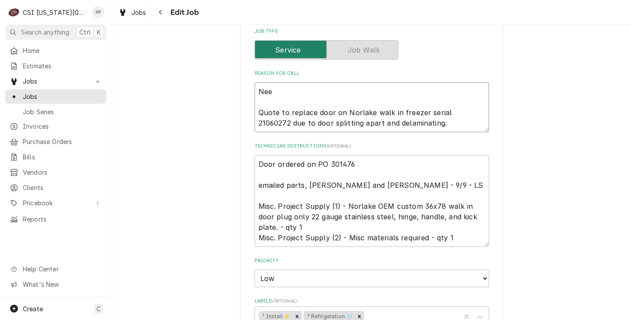
type textarea "Need Quote to replace door on Norlake walk in freezer serial 21060272 due to do…"
type textarea "x"
type textarea "Need Quote to replace door on Norlake walk in freezer serial 21060272 due to do…"
type textarea "x"
type textarea "Need t Quote to replace door on Norlake walk in freezer serial 21060272 due to …"
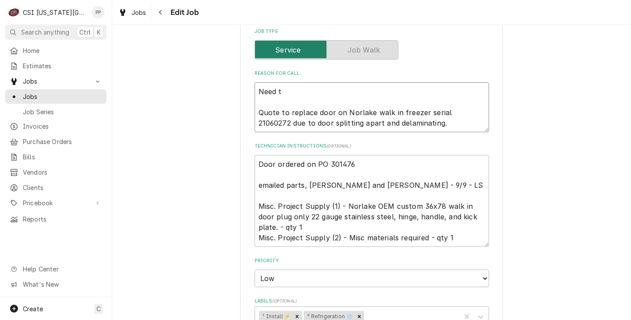
type textarea "x"
type textarea "Need to Quote to replace door on Norlake walk in freezer serial 21060272 due to…"
type textarea "x"
type textarea "Need to Quote to replace door on Norlake walk in freezer serial 21060272 due to…"
type textarea "x"
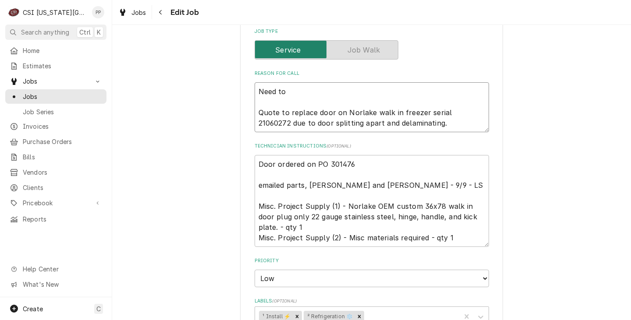
type textarea "Need to c Quote to replace door on Norlake walk in freezer serial 21060272 due …"
type textarea "x"
type textarea "Need to co Quote to replace door on Norlake walk in freezer serial 21060272 due…"
type textarea "x"
type textarea "Need to coo Quote to replace door on Norlake walk in freezer serial 21060272 du…"
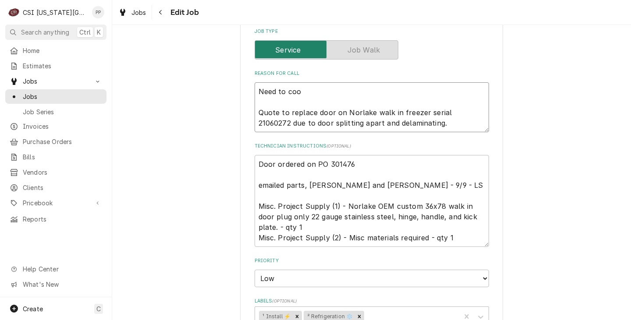
type textarea "x"
type textarea "Need to coor Quote to replace door on Norlake walk in freezer serial 21060272 d…"
type textarea "x"
type textarea "Need to coord Quote to replace door on Norlake walk in freezer serial 21060272 …"
type textarea "x"
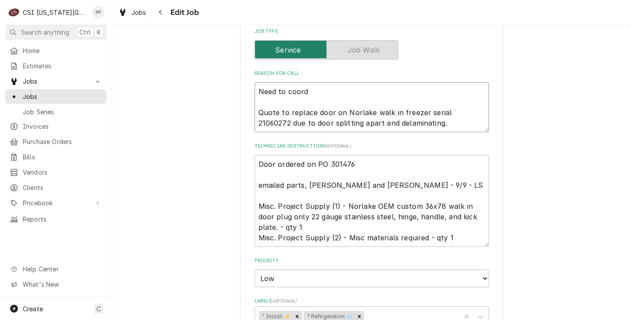
type textarea "Need to coordi Quote to replace door on Norlake walk in freezer serial 21060272…"
type textarea "x"
type textarea "Need to coordina Quote to replace door on Norlake walk in freezer serial 210602…"
type textarea "x"
type textarea "Need to coordinat Quote to replace door on Norlake walk in freezer serial 21060…"
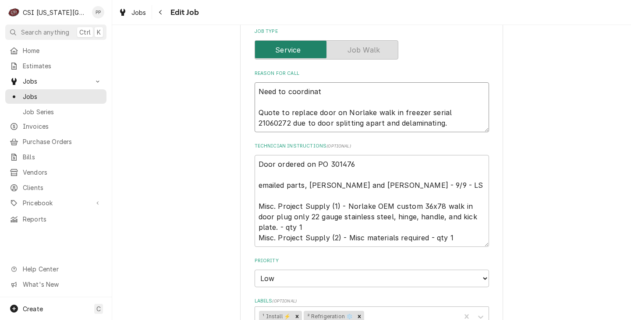
type textarea "x"
type textarea "Need to coordinate Quote to replace door on Norlake walk in freezer serial 2106…"
type textarea "x"
type textarea "Need to coordinate Quote to replace door on Norlake walk in freezer serial 2106…"
type textarea "x"
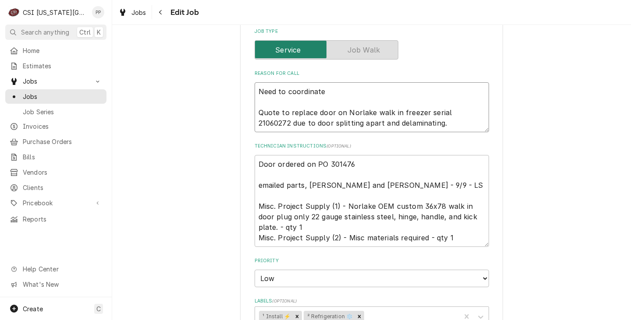
type textarea "Need to coordinate - Quote to replace door on Norlake walk in freezer serial 21…"
type textarea "x"
type textarea "Need to coordinate - Quote to replace door on Norlake walk in freezer serial 21…"
type textarea "x"
type textarea "Need to coordinate - o Quote to replace door on Norlake walk in freezer serial …"
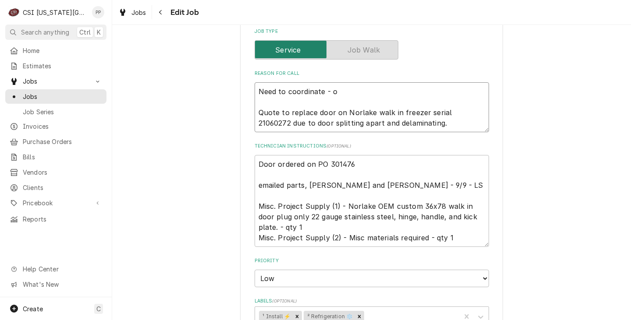
type textarea "x"
type textarea "Need to coordinate - ot Quote to replace door on Norlake walk in freezer serial…"
type textarea "x"
type textarea "Need to coordinate - oth Quote to replace door on Norlake walk in freezer seria…"
type textarea "x"
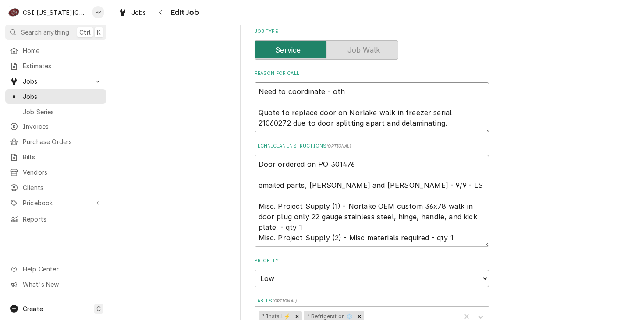
type textarea "Need to coordinate - othe Quote to replace door on Norlake walk in freezer seri…"
type textarea "x"
type textarea "Need to coordinate - other Quote to replace door on Norlake walk in freezer ser…"
type textarea "x"
type textarea "Need to coordinate - other Quote to replace door on Norlake walk in freezer ser…"
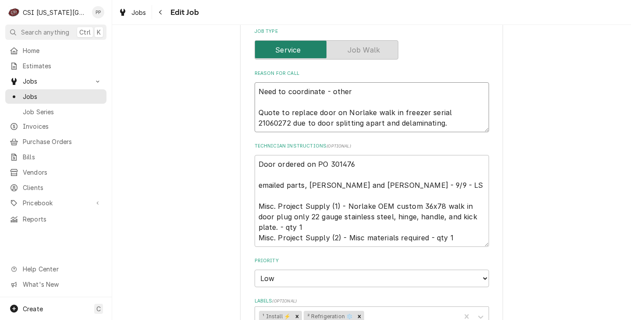
type textarea "x"
type textarea "Need to coordinate - other r Quote to replace door on Norlake walk in freezer s…"
type textarea "x"
type textarea "Need to coordinate - other re Quote to replace door on Norlake walk in freezer …"
type textarea "x"
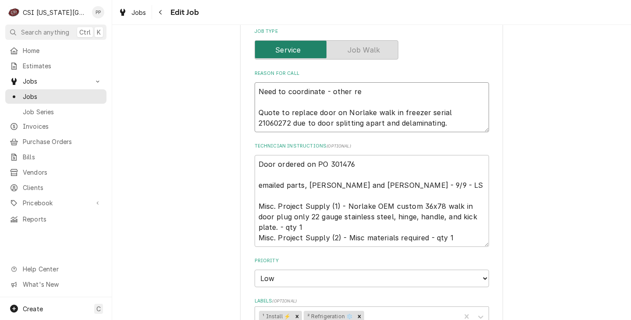
type textarea "Need to coordinate - other rep Quote to replace door on Norlake walk in freezer…"
type textarea "x"
type textarea "Need to coordinate - other repa Quote to replace door on Norlake walk in freeze…"
type textarea "x"
type textarea "Need to coordinate - other repai Quote to replace door on Norlake walk in freez…"
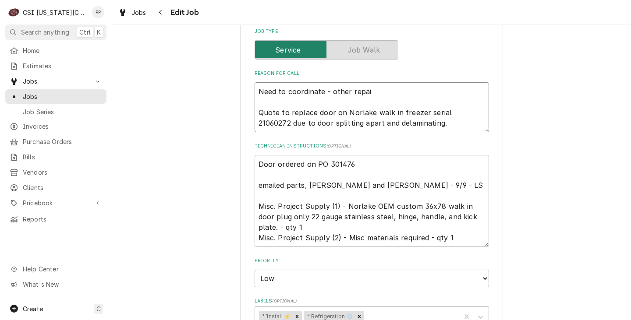
type textarea "x"
type textarea "Need to coordinate - other repair Quote to replace door on Norlake walk in free…"
type textarea "x"
type textarea "Need to coordinate - other repairs Quote to replace door on Norlake walk in fre…"
type textarea "x"
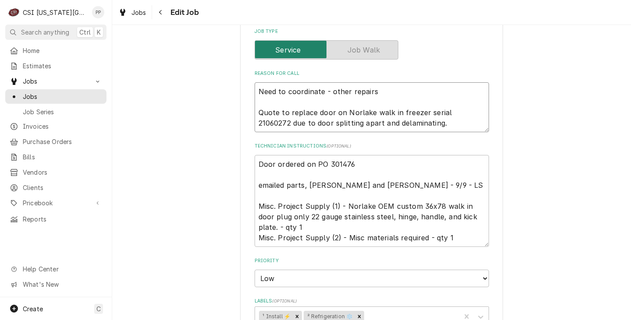
type textarea "Need to coordinate - other repairs Quote to replace door on Norlake walk in fre…"
type textarea "x"
type textarea "Need to coordinate - other repairs h Quote to replace door on Norlake walk in f…"
type textarea "x"
type textarea "Need to coordinate - other repairs ha Quote to replace door on Norlake walk in …"
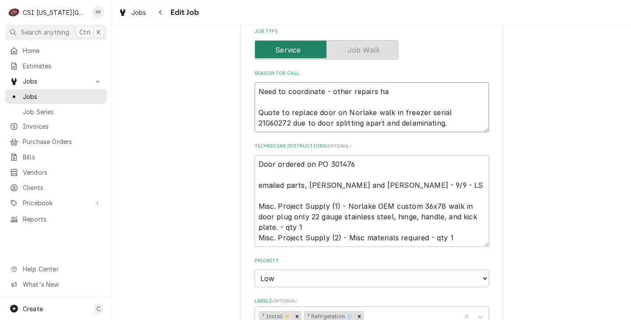
type textarea "x"
type textarea "Need to coordinate - other repairs hap Quote to replace door on Norlake walk in…"
type textarea "x"
type textarea "Need to coordinate - other repairs happ Quote to replace door on Norlake walk i…"
type textarea "x"
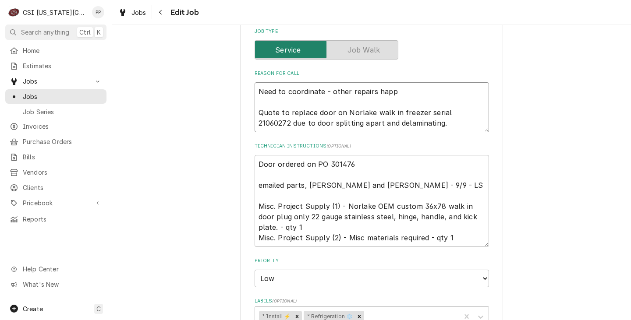
type textarea "Need to coordinate - other repairs happe Quote to replace door on Norlake walk …"
type textarea "x"
type textarea "Need to coordinate - other repairs happen Quote to replace door on Norlake walk…"
type textarea "x"
type textarea "Need to coordinate - other repairs happene Quote to replace door on Norlake wal…"
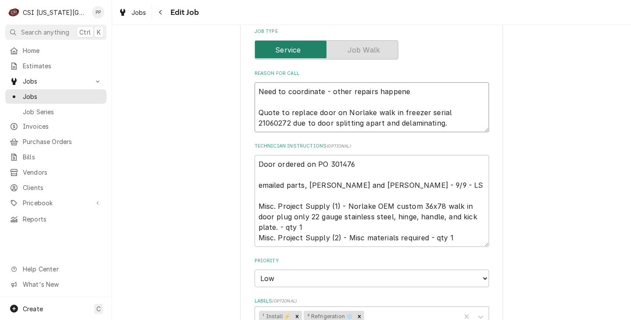
type textarea "x"
type textarea "Need to coordinate - other repairs happenei Quote to replace door on Norlake wa…"
type textarea "x"
type textarea "Need to coordinate - other repairs happenein Quote to replace door on Norlake w…"
type textarea "x"
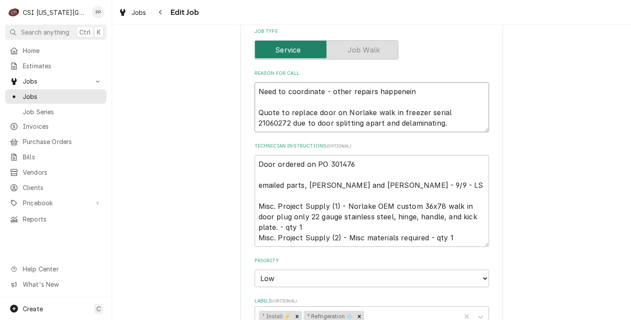
type textarea "Need to coordinate - other repairs happeneing Quote to replace door on Norlake …"
type textarea "x"
type textarea "Need to coordinate - other repairs happenein Quote to replace door on Norlake w…"
type textarea "x"
type textarea "Need to coordinate - other repairs happenei Quote to replace door on Norlake wa…"
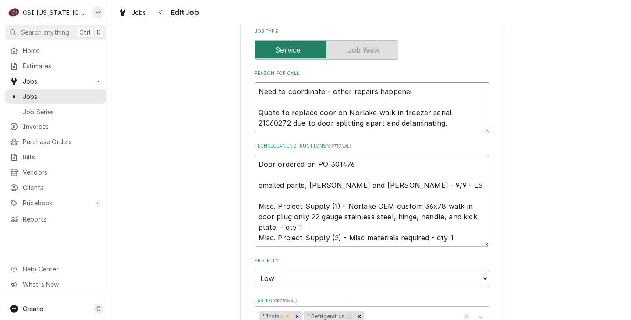
type textarea "x"
type textarea "Need to coordinate - other repairs happene Quote to replace door on Norlake wal…"
type textarea "x"
type textarea "Need to coordinate - other repairs happen Quote to replace door on Norlake walk…"
type textarea "x"
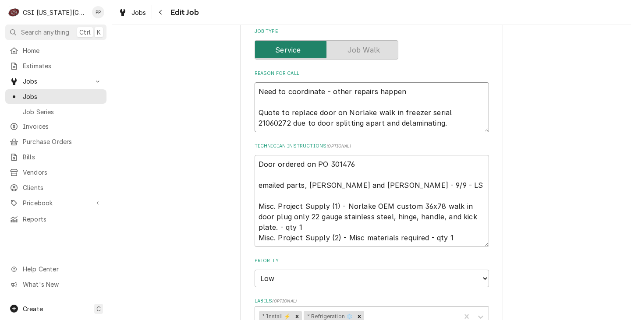
type textarea "Need to coordinate - other repairs happe Quote to replace door on Norlake walk …"
type textarea "x"
type textarea "Need to coordinate - other repairs happei Quote to replace door on Norlake walk…"
type textarea "x"
type textarea "Need to coordinate - other repairs happe Quote to replace door on Norlake walk …"
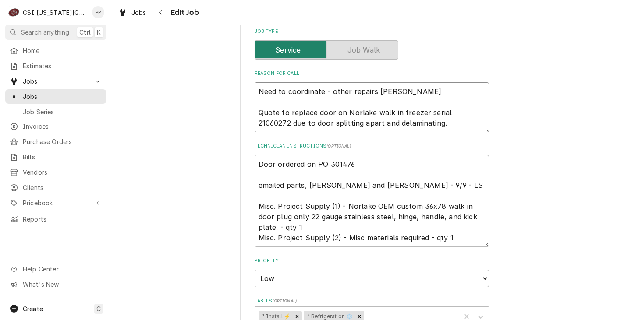
type textarea "x"
type textarea "Need to coordinate - other repairs happen Quote to replace door on Norlake walk…"
type textarea "x"
type textarea "Need to coordinate - other repairs happeni Quote to replace door on Norlake wal…"
type textarea "x"
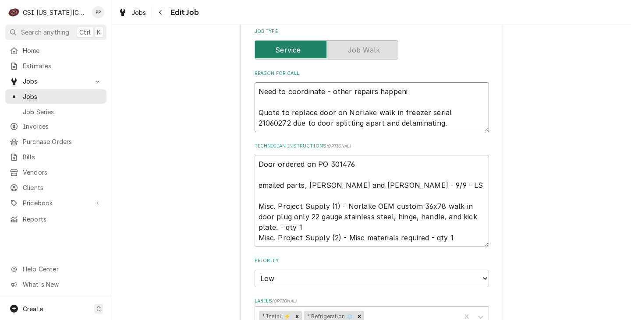
type textarea "Need to coordinate - other repairs happenin Quote to replace door on Norlake wa…"
type textarea "x"
type textarea "Need to coordinate - other repairs happening Quote to replace door on Norlake w…"
type textarea "x"
type textarea "Need to coordinate - other repairs happening Quote to replace door on Norlake w…"
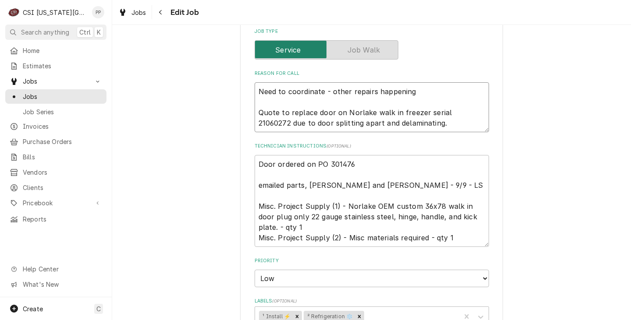
type textarea "x"
type textarea "Need to coordinate - other repairs happening a Quote to replace door on Norlake…"
type textarea "x"
type textarea "Need to coordinate - other repairs happening at Quote to replace door on Norlak…"
type textarea "x"
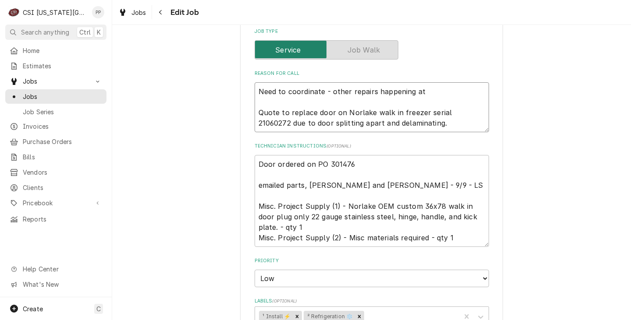
type textarea "Need to coordinate - other repairs happening at Quote to replace door on Norlak…"
type textarea "x"
type textarea "Need to coordinate - other repairs happening at s Quote to replace door on Norl…"
type textarea "x"
type textarea "Need to coordinate - other repairs happening at sa Quote to replace door on Nor…"
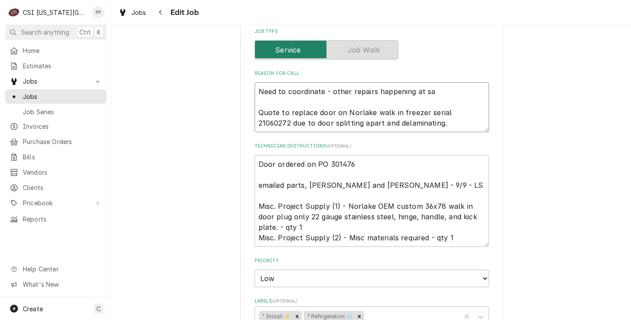
type textarea "x"
type textarea "Need to coordinate - other repairs happening at sam Quote to replace door on No…"
type textarea "x"
type textarea "Need to coordinate - other repairs happening at same Quote to replace door on N…"
type textarea "x"
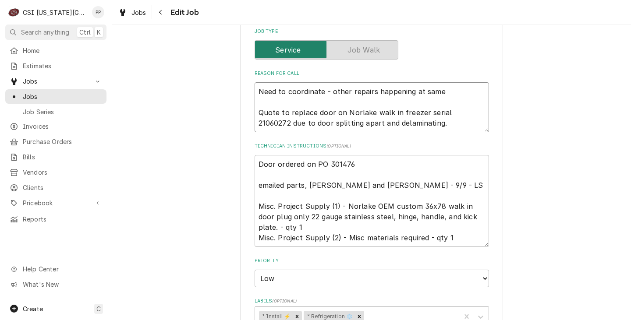
type textarea "Need to coordinate - other repairs happening at same Quote to replace door on N…"
type textarea "x"
type textarea "Need to coordinate - other repairs happening at same t Quote to replace door on…"
type textarea "x"
type textarea "Need to coordinate - other repairs happening at same ti Quote to replace door o…"
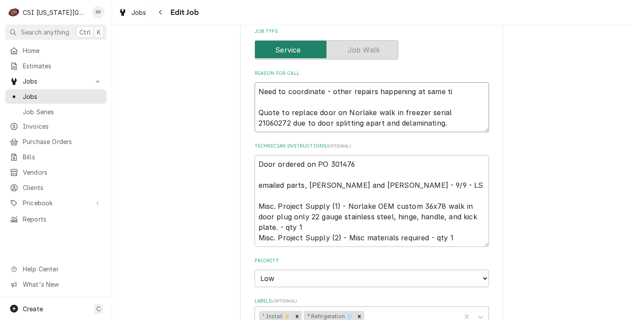
type textarea "x"
type textarea "Need to coordinate - other repairs happening at same tim Quote to replace door …"
type textarea "x"
type textarea "Need to coordinate - other repairs happening at same time Quote to replace door…"
type textarea "x"
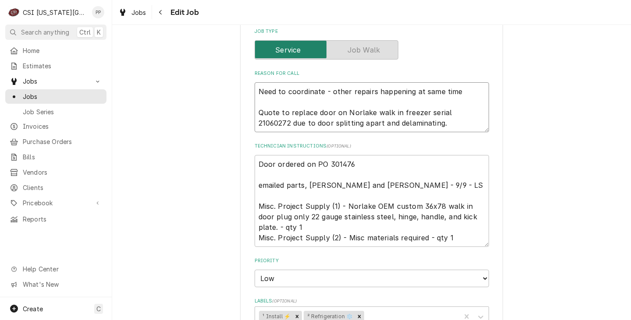
type textarea "Need to coordinate - other repairs happening at same time Quote to replace door…"
type textarea "x"
type textarea "Need to coordinate - other repairs happening at same time Quote to replace door…"
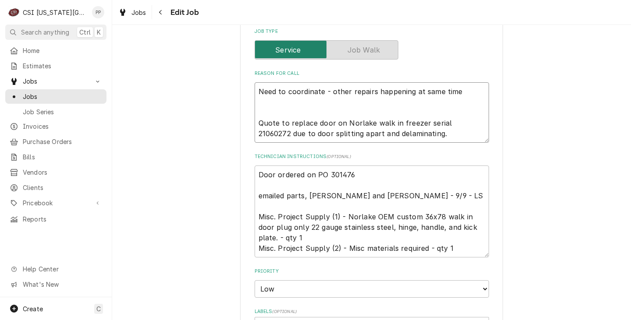
type textarea "x"
type textarea "Need to coordinate - other repairs happening at same time Quote to replace door…"
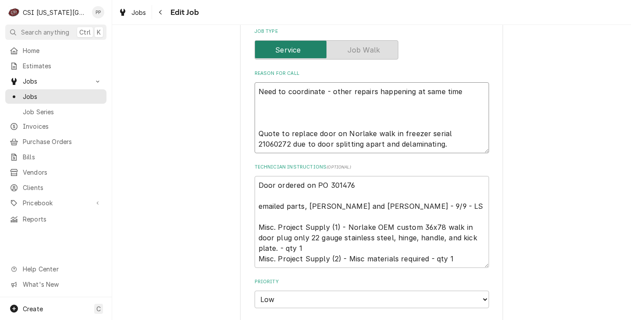
type textarea "x"
type textarea "Need to coordinate - other repairs happening at same time J Quote to replace do…"
type textarea "x"
type textarea "Need to coordinate - other repairs happening at same time Je Quote to replace d…"
type textarea "x"
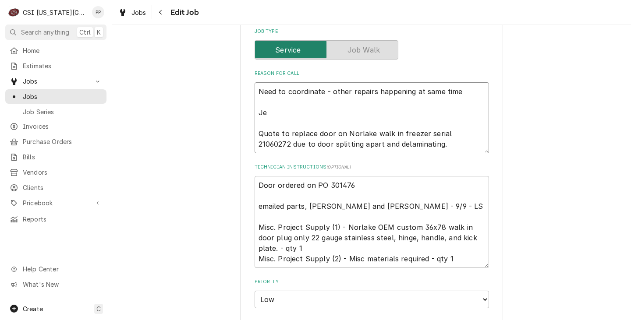
type textarea "Need to coordinate - other repairs happening at same time Jef Quote to replace …"
type textarea "x"
type textarea "Need to coordinate - other repairs happening at same time Jeff Quote to replace…"
type textarea "x"
type textarea "Need to coordinate - other repairs happening at same time Jeff Quote to replace…"
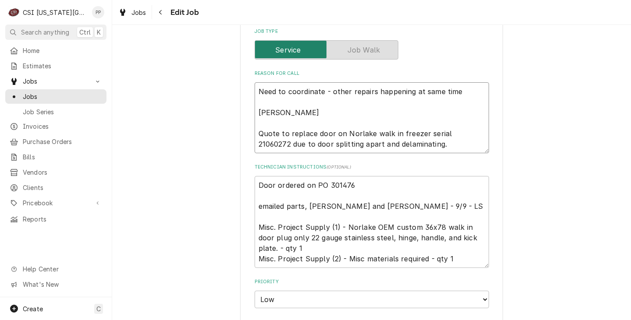
type textarea "x"
type textarea "Need to coordinate - other repairs happening at same time Jeff - Quote to repla…"
type textarea "x"
type textarea "Need to coordinate - other repairs happening at same time Jeff - Quote to repla…"
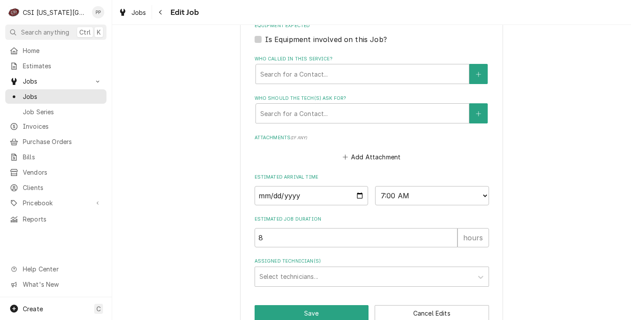
scroll to position [761, 0]
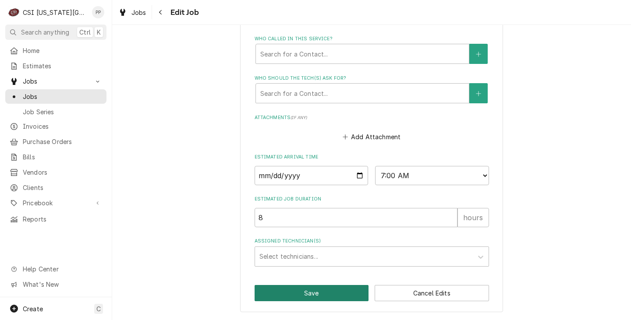
click at [302, 292] on button "Save" at bounding box center [311, 293] width 114 height 16
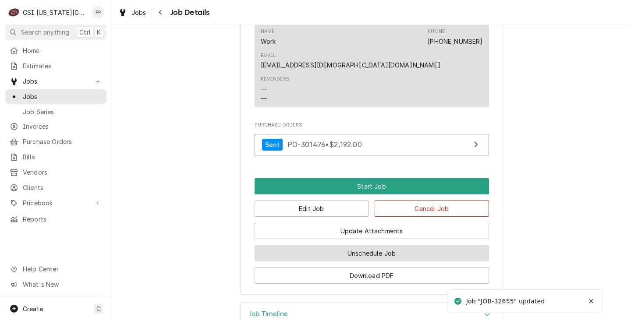
scroll to position [928, 0]
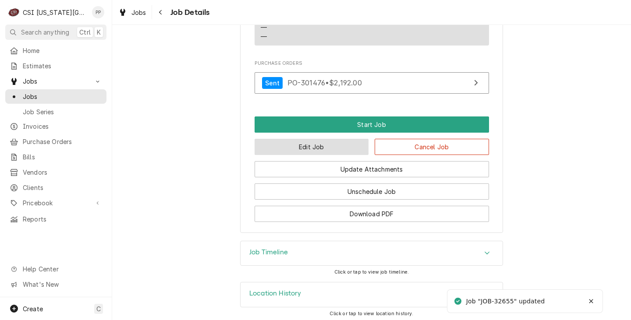
click at [316, 143] on button "Edit Job" at bounding box center [311, 147] width 114 height 16
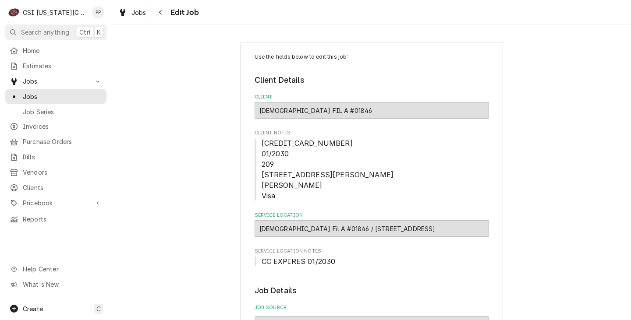
type textarea "x"
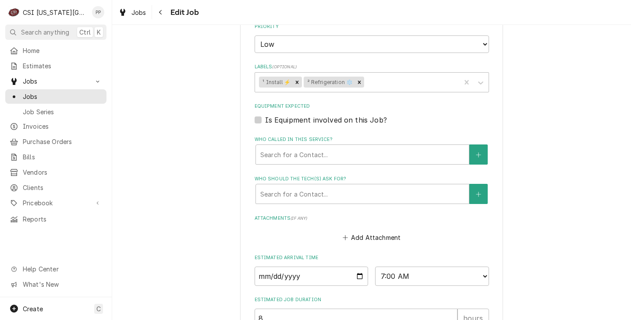
scroll to position [744, 0]
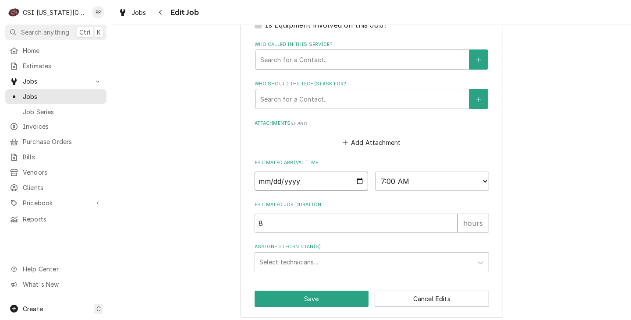
click at [356, 188] on input "2025-09-22" at bounding box center [311, 181] width 114 height 19
type input "2025-10-07"
click at [322, 307] on button "Save" at bounding box center [311, 299] width 114 height 16
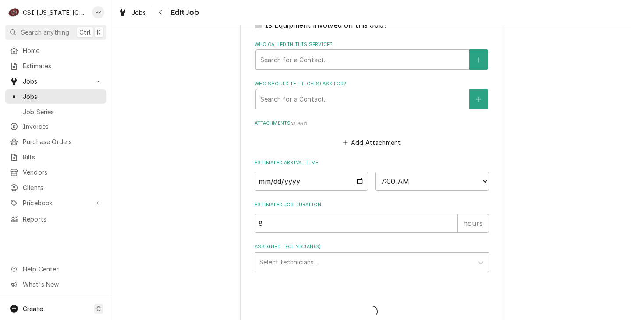
type textarea "x"
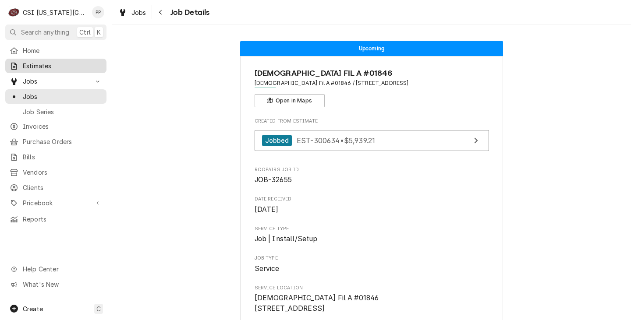
click at [48, 66] on span "Estimates" at bounding box center [62, 65] width 79 height 9
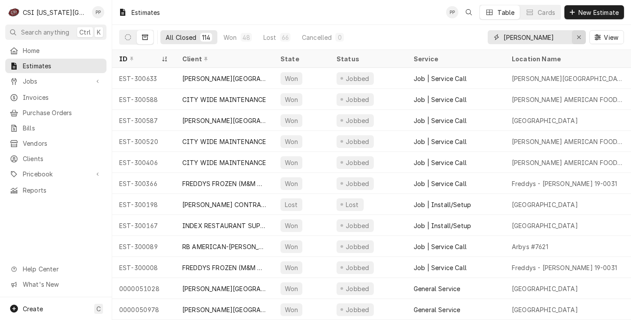
click at [577, 39] on icon "Erase input" at bounding box center [578, 37] width 5 height 6
click at [587, 11] on span "New Estimate" at bounding box center [598, 12] width 44 height 9
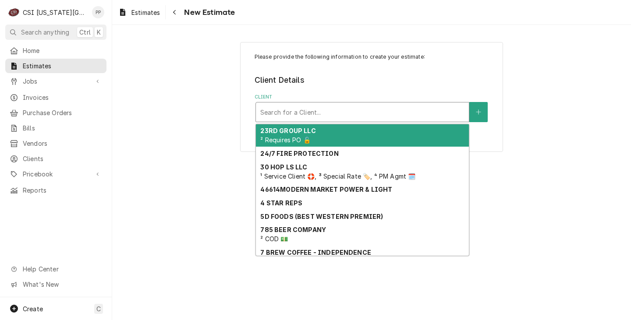
click at [318, 116] on div "Client" at bounding box center [362, 112] width 204 height 16
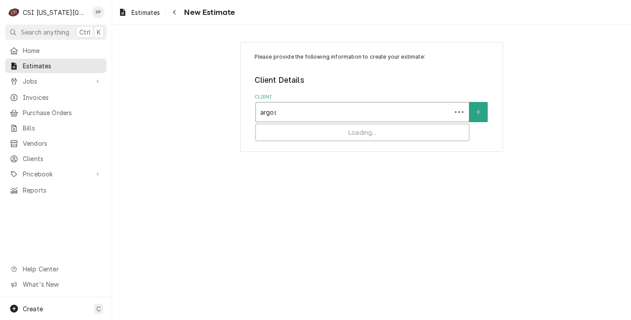
type input "argosy"
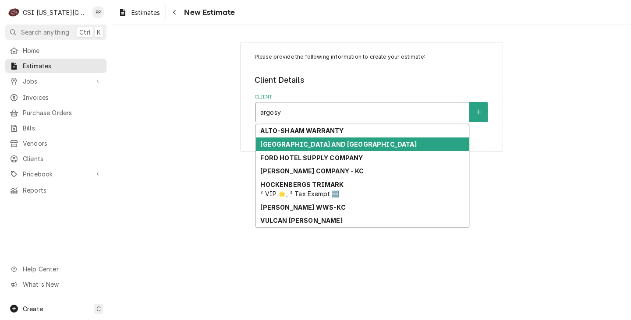
click at [339, 146] on strong "[GEOGRAPHIC_DATA] AND [GEOGRAPHIC_DATA]" at bounding box center [338, 144] width 156 height 7
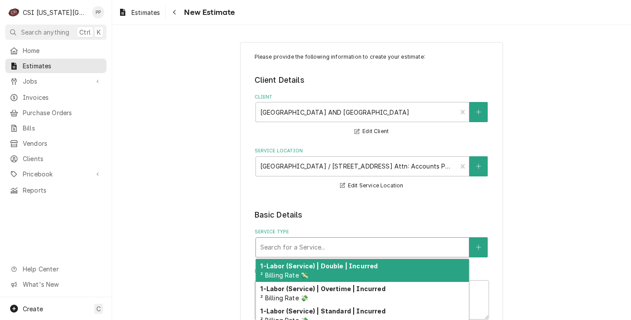
click at [332, 247] on div "Service Type" at bounding box center [362, 248] width 204 height 16
type textarea "x"
type input "j"
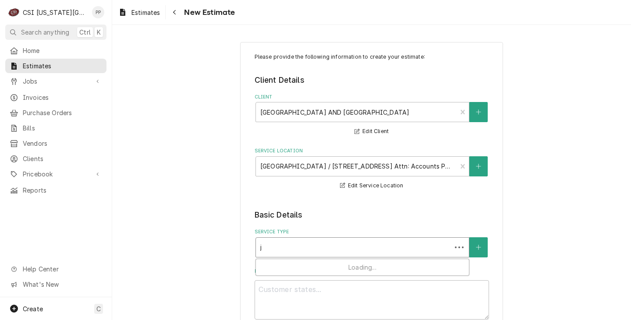
type textarea "x"
type input "jo"
type textarea "x"
type input "job"
type textarea "x"
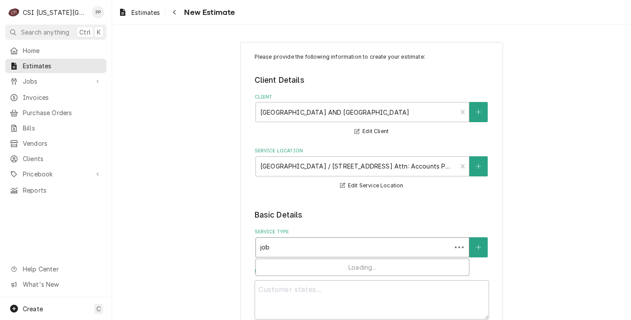
type input "jobb"
type textarea "x"
type input "jobb"
type textarea "x"
type input "jobb s"
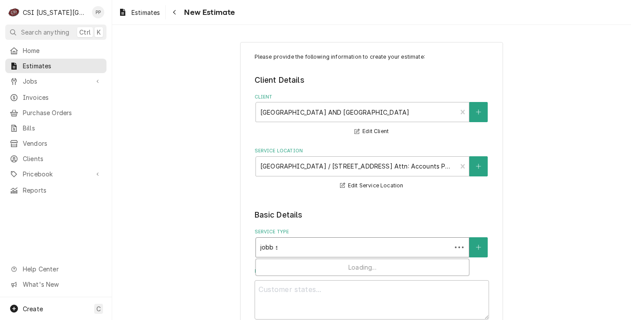
type textarea "x"
type input "jobb se"
type textarea "x"
type input "jobb ser"
type textarea "x"
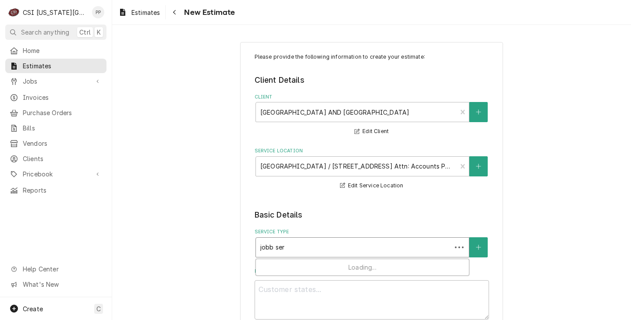
type input "jobb se"
type textarea "x"
type input "jobb s"
type textarea "x"
type input "jobb"
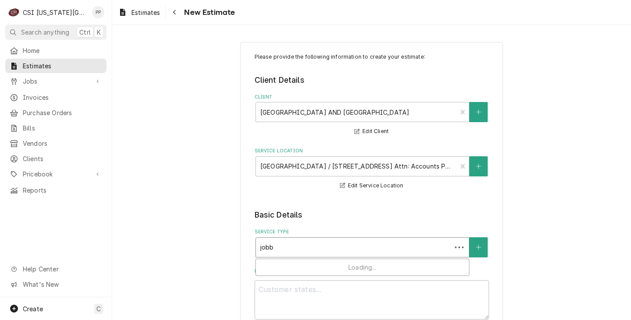
type textarea "x"
type input "jobb"
type textarea "x"
type input "job"
type textarea "x"
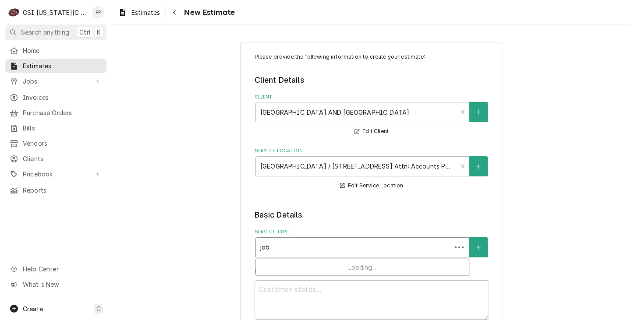
type input "job"
type textarea "x"
type input "job s"
type textarea "x"
type input "job se"
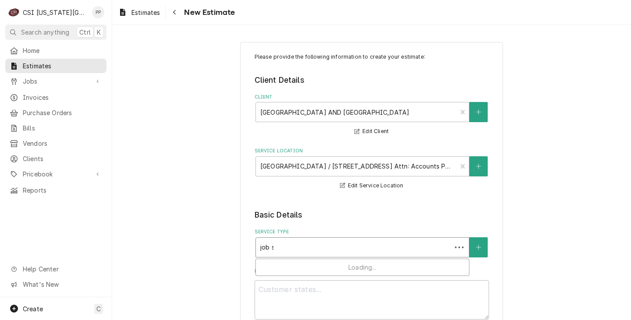
type textarea "x"
type input "job ser"
type textarea "x"
type input "job serv"
type textarea "x"
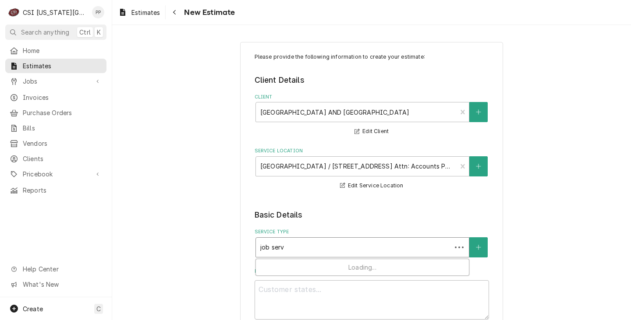
type input "job servi"
type textarea "x"
type input "job servic"
type textarea "x"
type input "job service"
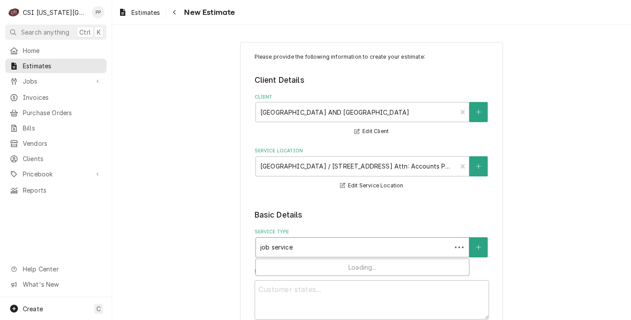
type textarea "x"
type input "job service"
type textarea "x"
type input "job service c"
type textarea "x"
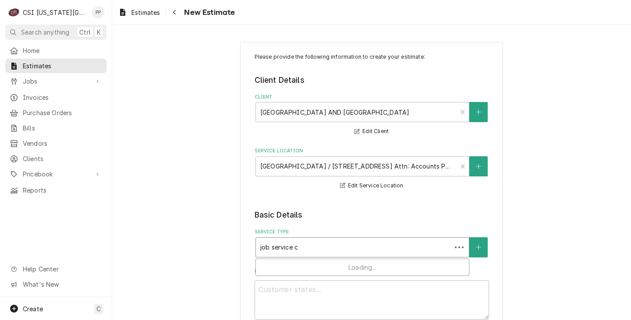
type input "job service ca"
type textarea "x"
type input "job service cal"
type textarea "x"
type input "job service call"
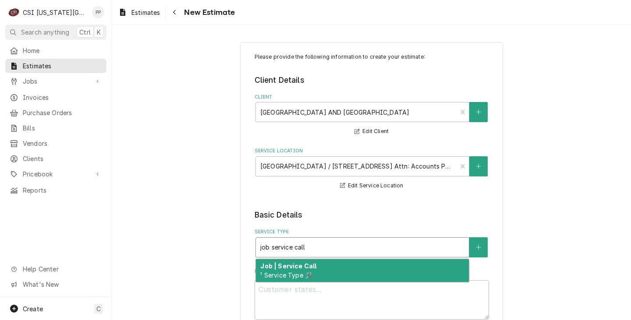
click at [334, 276] on div "Job | Service Call ¹ Service Type 🛠️" at bounding box center [362, 270] width 213 height 23
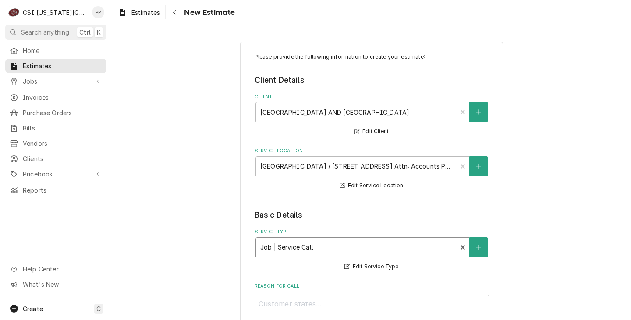
click at [329, 294] on div "Reason For Call" at bounding box center [371, 308] width 234 height 51
click at [336, 303] on textarea "Reason For Call" at bounding box center [371, 314] width 234 height 39
type textarea "x"
type textarea "Q"
type textarea "x"
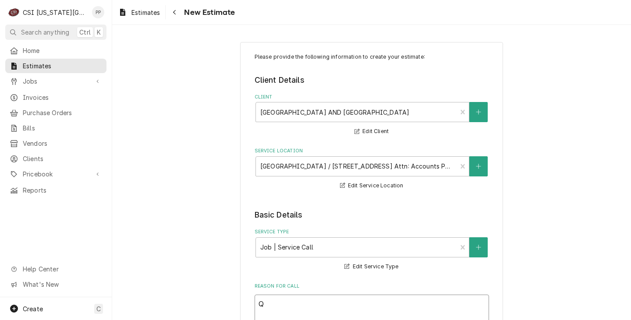
type textarea "Qu"
type textarea "x"
type textarea "Qut"
type textarea "x"
type textarea "Quto"
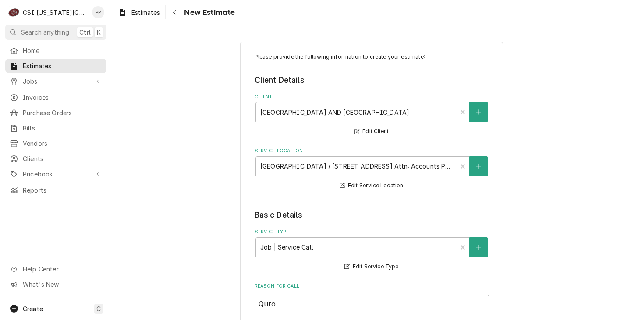
type textarea "x"
type textarea "Qutoe"
type textarea "x"
type textarea "Qutoe"
type textarea "x"
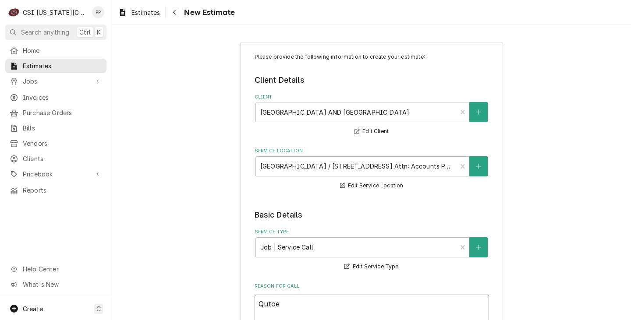
type textarea "Quto"
type textarea "x"
type textarea "Qut"
type textarea "x"
type textarea "Qu"
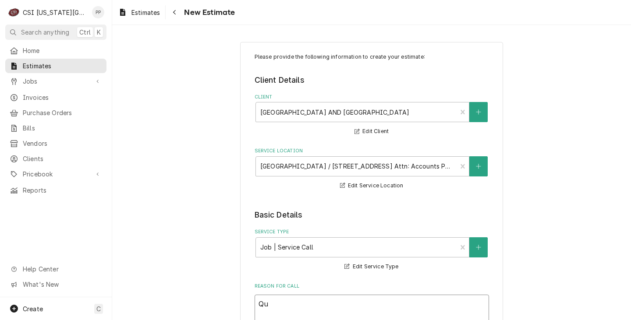
type textarea "x"
type textarea "Qup"
type textarea "x"
type textarea "Qupo"
type textarea "x"
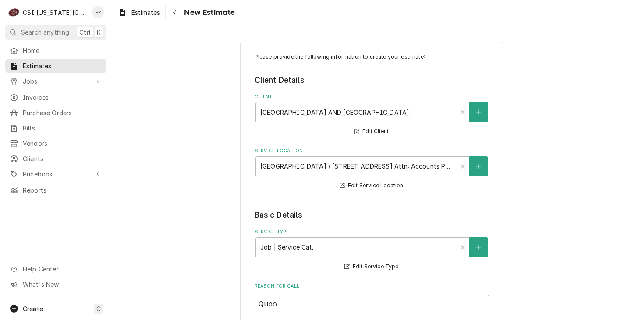
type textarea "Qupot"
type textarea "x"
type textarea "Qupote"
type textarea "x"
type textarea "Qupote"
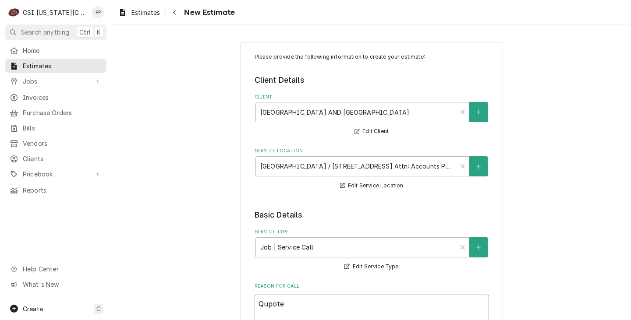
type textarea "x"
type textarea "Qupote"
type textarea "x"
type textarea "Qupot"
type textarea "x"
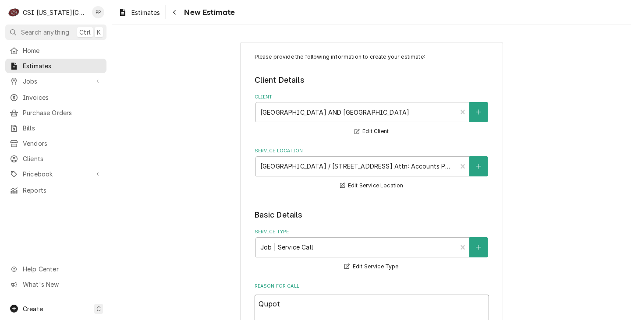
type textarea "Qupo"
type textarea "x"
type textarea "Qup"
type textarea "x"
type textarea "Qu"
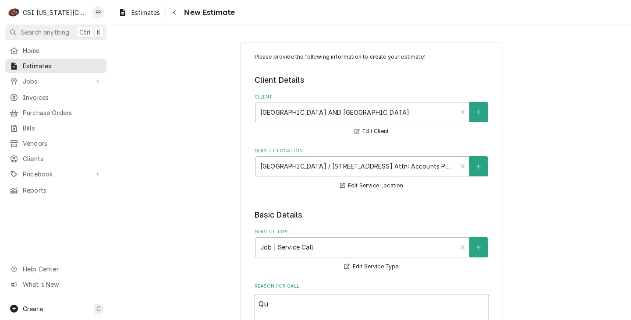
type textarea "x"
type textarea "Quo"
type textarea "x"
type textarea "Quot"
type textarea "x"
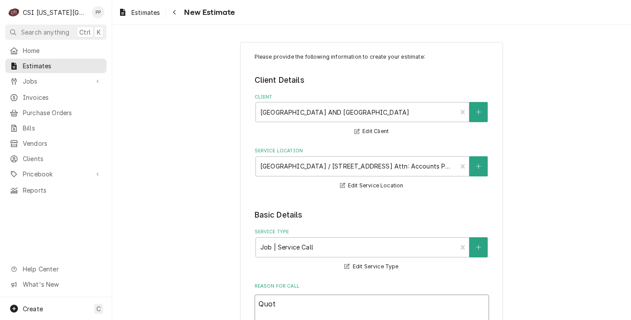
type textarea "Quote"
type textarea "x"
type textarea "Quote"
type textarea "x"
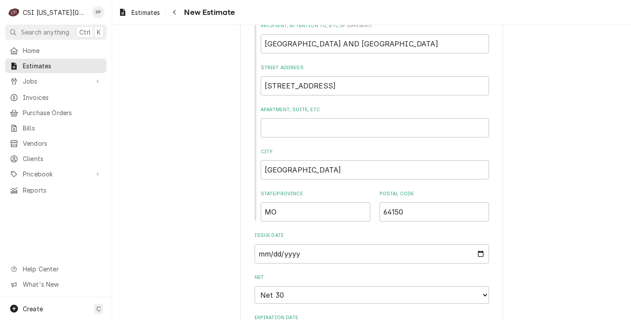
scroll to position [350, 0]
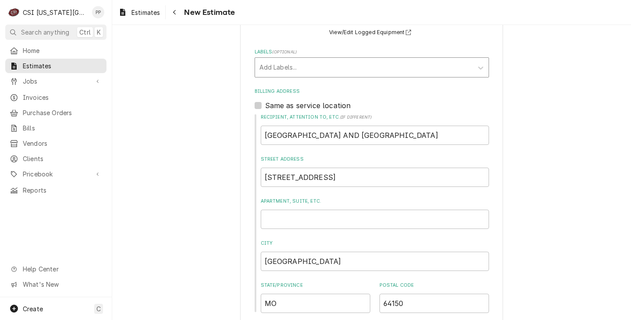
type textarea "Quote"
click at [295, 64] on div "Labels" at bounding box center [363, 68] width 209 height 16
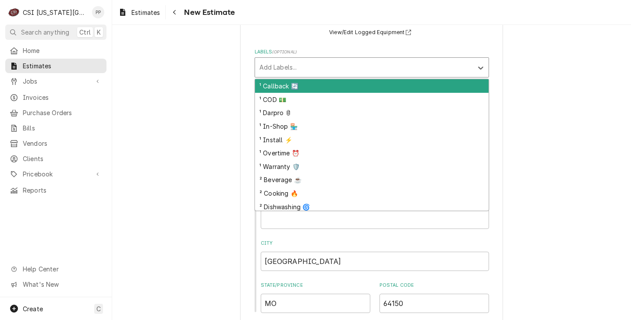
type input "c"
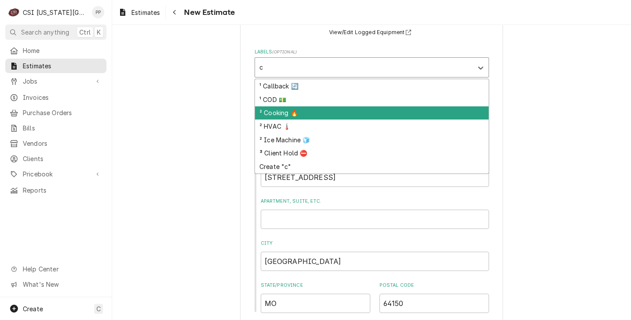
click at [298, 109] on div "² Cooking 🔥" at bounding box center [371, 113] width 233 height 14
type textarea "x"
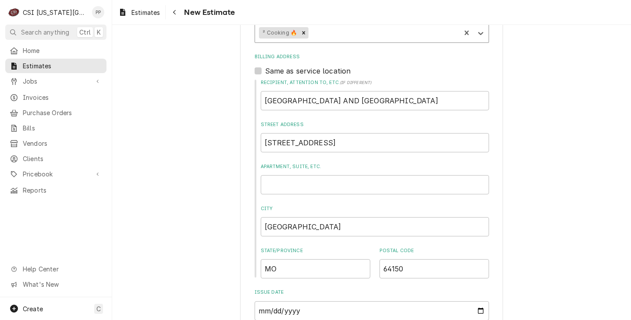
type textarea "x"
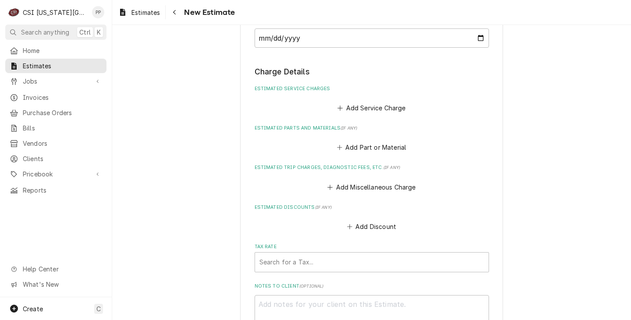
scroll to position [744, 0]
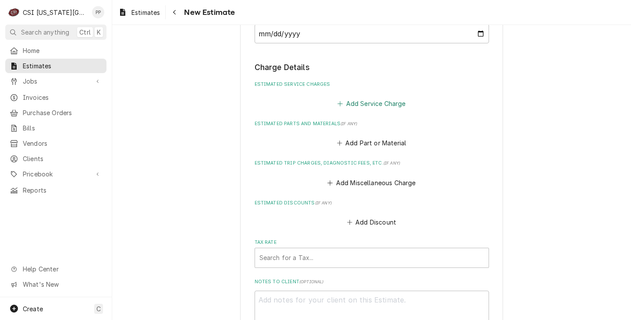
click at [367, 108] on button "Add Service Charge" at bounding box center [371, 103] width 71 height 12
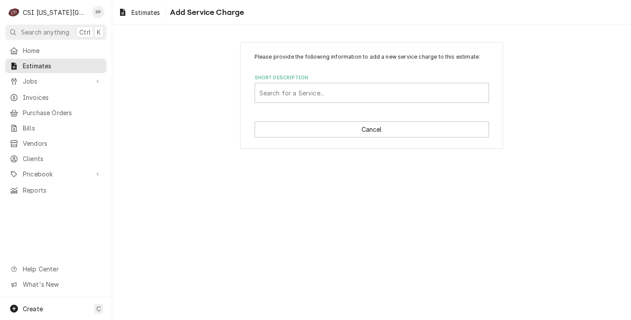
click at [360, 81] on div "Short Description Search for a Service..." at bounding box center [371, 88] width 234 height 28
click at [360, 89] on div "Short Description" at bounding box center [371, 93] width 225 height 16
type input "scope blank"
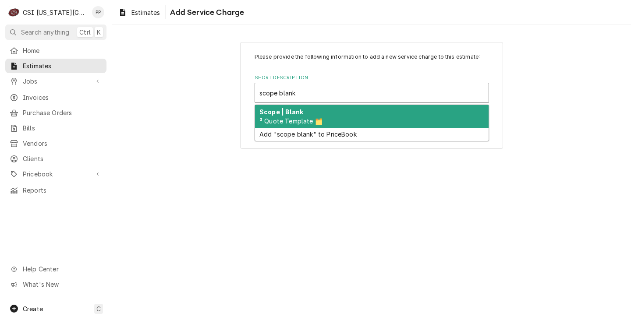
drag, startPoint x: 358, startPoint y: 113, endPoint x: 353, endPoint y: 126, distance: 14.0
click at [358, 113] on div "Scope | Blank ³ Quote Template 🗂️" at bounding box center [371, 116] width 233 height 23
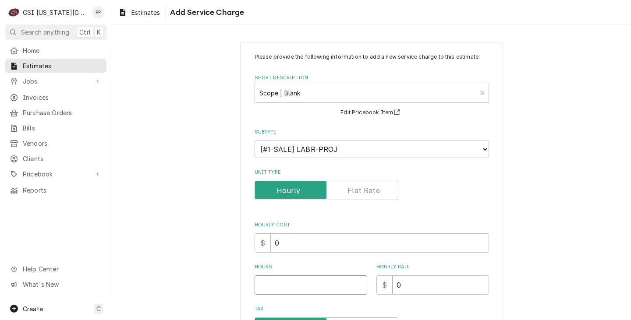
click at [338, 280] on input "Hours" at bounding box center [310, 284] width 113 height 19
type textarea "x"
type input "1"
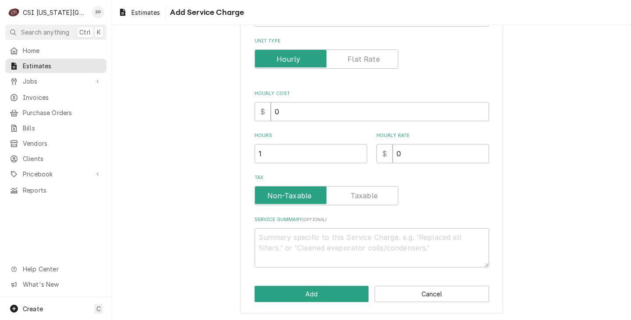
scroll to position [132, 0]
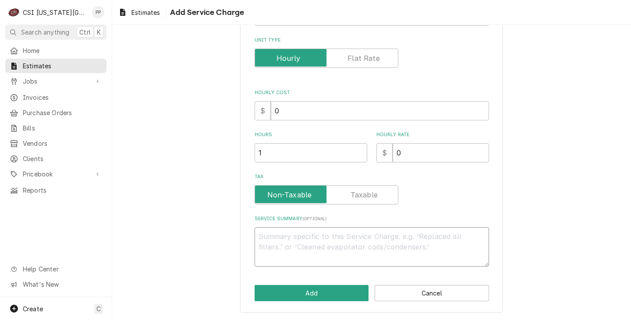
click at [326, 254] on textarea "Service Summary ( optional )" at bounding box center [371, 246] width 234 height 39
type textarea "x"
type textarea "Q"
type textarea "x"
type textarea "Qu"
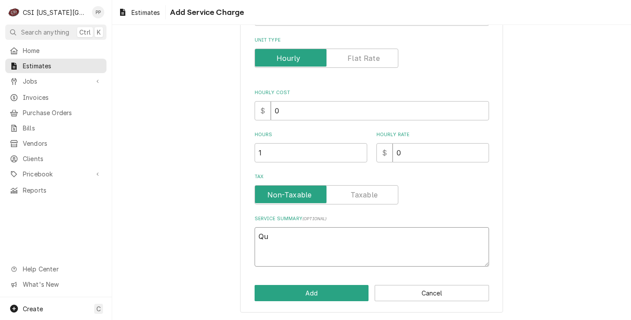
type textarea "x"
type textarea "Quo"
type textarea "x"
type textarea "Quor"
type textarea "x"
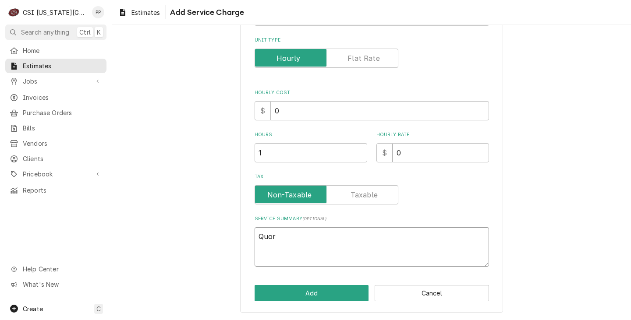
type textarea "Quort"
type textarea "x"
type textarea "Quorte"
type textarea "x"
type textarea "Quort"
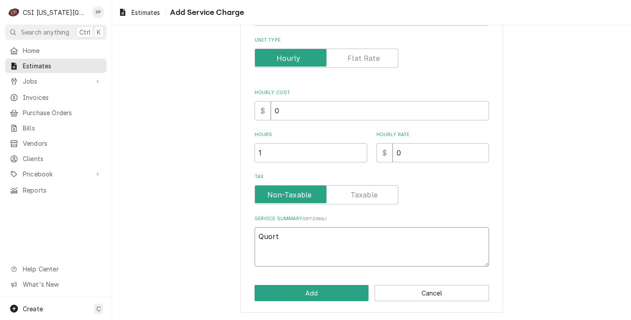
type textarea "x"
type textarea "Quor"
type textarea "x"
type textarea "Quo"
type textarea "x"
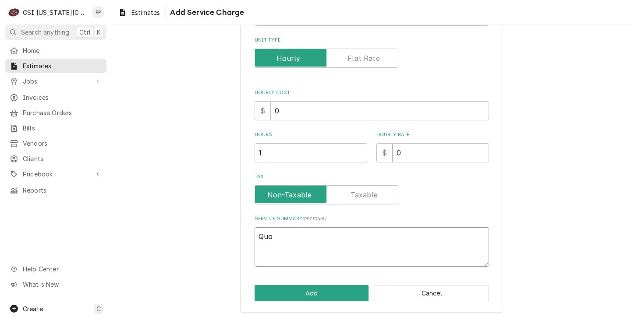
type textarea "Quot"
type textarea "x"
type textarea "Quote"
type textarea "x"
type textarea "Quote"
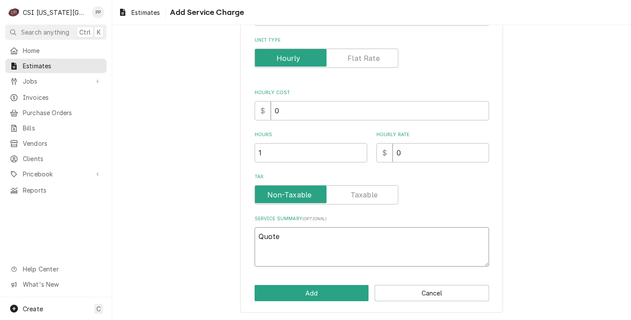
type textarea "x"
type textarea "Quote t"
type textarea "x"
type textarea "Quote to"
type textarea "x"
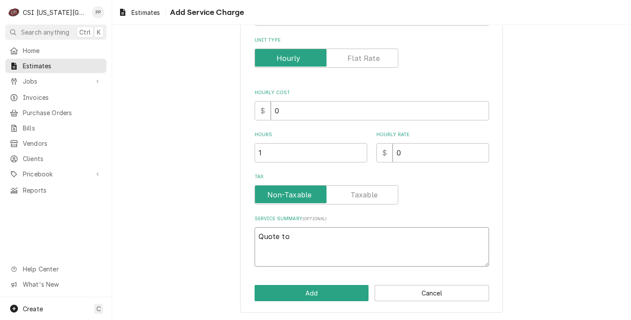
type textarea "Quote to"
type textarea "x"
type textarea "Quote to r"
type textarea "x"
type textarea "Quote to re"
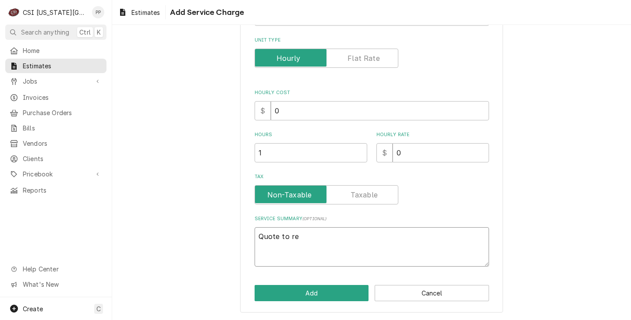
type textarea "x"
type textarea "Quote to rep"
type textarea "x"
type textarea "Quote to repa"
type textarea "x"
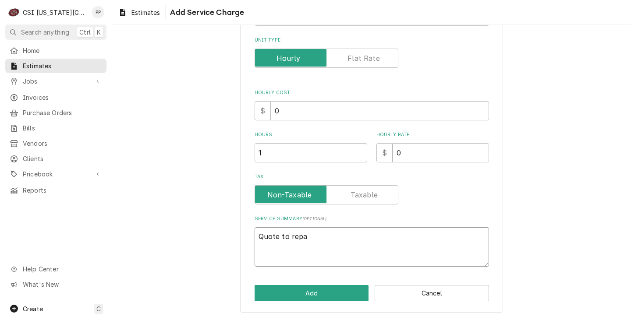
type textarea "Quote to repai"
type textarea "x"
type textarea "Quote to repair"
type textarea "x"
type textarea "Quote to repair"
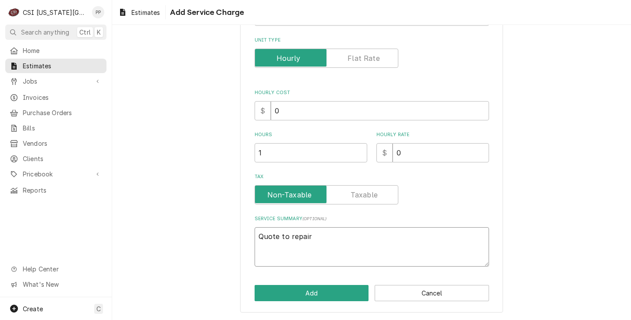
type textarea "x"
type textarea "Quote to repair St"
type textarea "x"
type textarea "Quote to repair S"
type textarea "x"
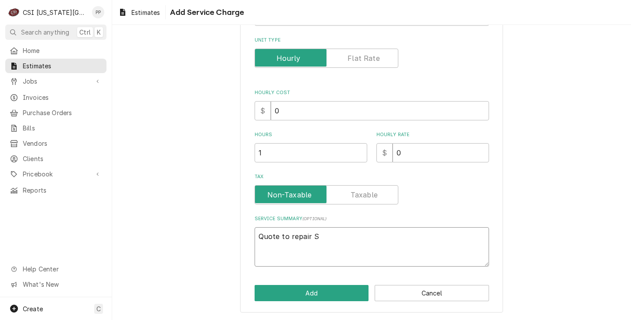
type textarea "Quote to repair"
type textarea "x"
type textarea "Quote to repair v"
type textarea "x"
type textarea "Quote to repair vu"
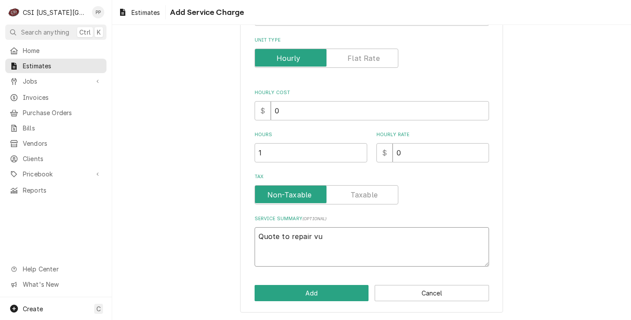
type textarea "x"
type textarea "Quote to repair vul"
type textarea "x"
type textarea "Quote to repair vulc"
type textarea "x"
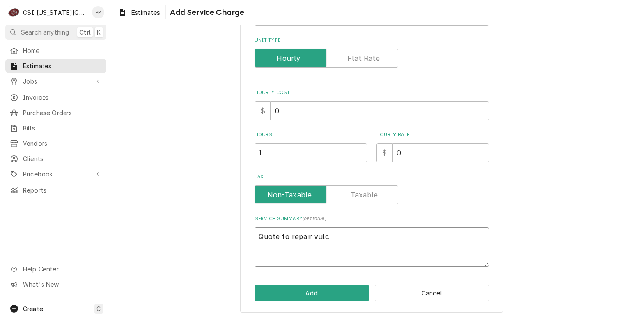
type textarea "Quote to repair vulca"
type textarea "x"
type textarea "Quote to repair vulcan"
type textarea "x"
type textarea "Quote to repair vulcan"
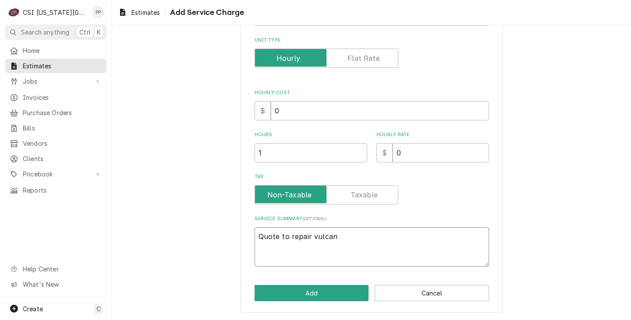
type textarea "x"
type textarea "Quote to repair vulcan s"
type textarea "x"
type textarea "Quote to repair vulcan st"
type textarea "x"
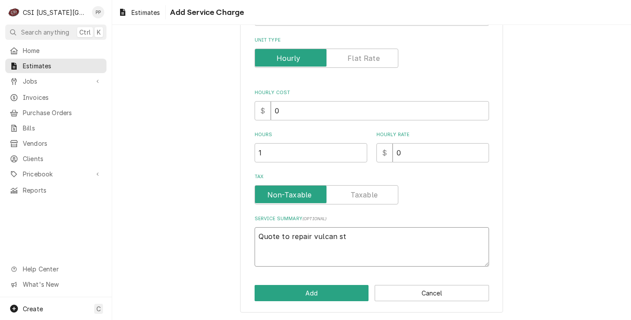
type textarea "Quote to repair vulcan ste"
type textarea "x"
type textarea "Quote to repair vulcan stea"
type textarea "x"
type textarea "Quote to repair vulcan steam"
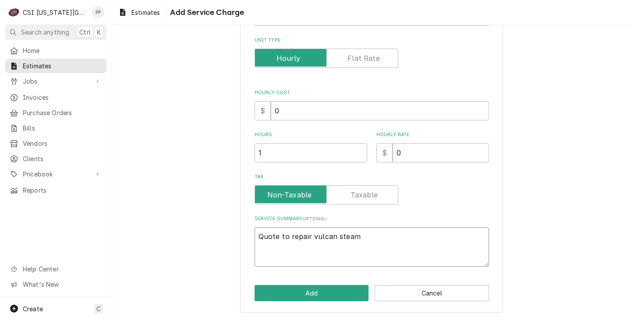
type textarea "x"
type textarea "Quote to repair vulcan steame"
type textarea "x"
type textarea "Quote to repair vulcan steamer"
type textarea "x"
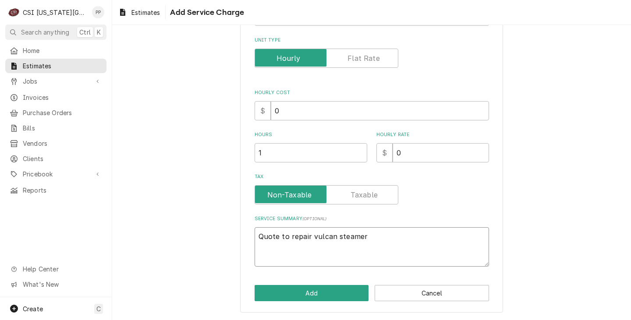
type textarea "Quote to repair vulcan steamer"
type textarea "x"
type textarea "Quote to repair vulcan steamer M"
type textarea "x"
type textarea "Quote to repair vulcan steamer Md"
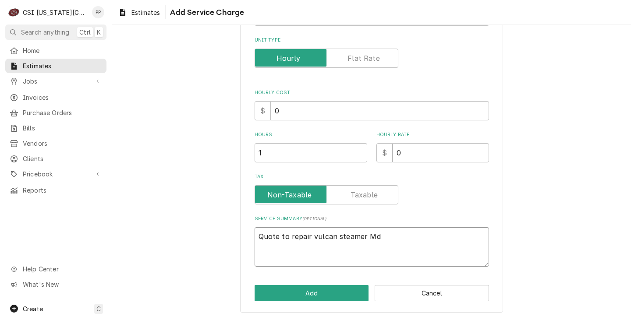
type textarea "x"
type textarea "Quote to repair vulcan steamer Mde"
type textarea "x"
type textarea "Quote to repair vulcan steamer Md"
type textarea "x"
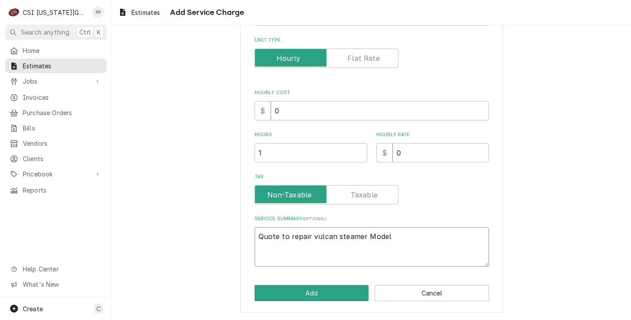
paste textarea "C24GA10"
paste textarea "46-3044235"
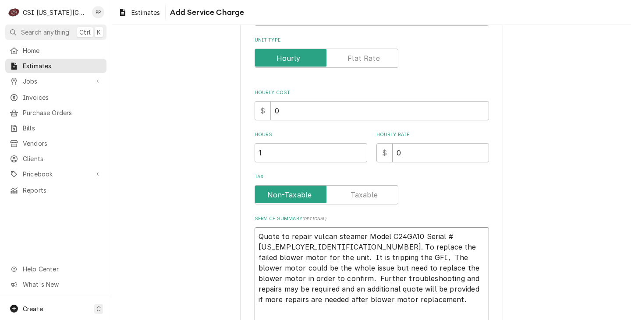
scroll to position [138, 0]
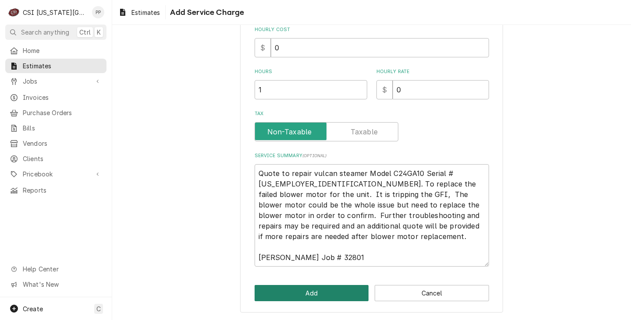
click at [331, 293] on button "Add" at bounding box center [311, 293] width 114 height 16
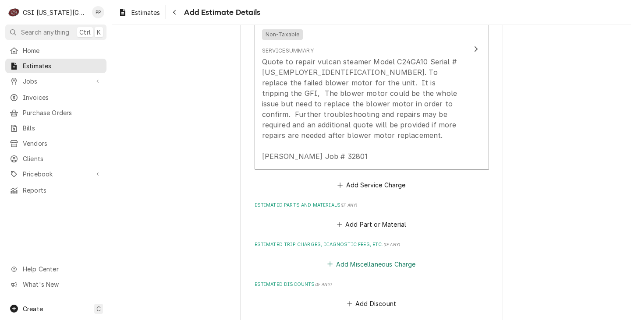
scroll to position [909, 0]
click at [360, 178] on button "Add Service Charge" at bounding box center [371, 184] width 71 height 12
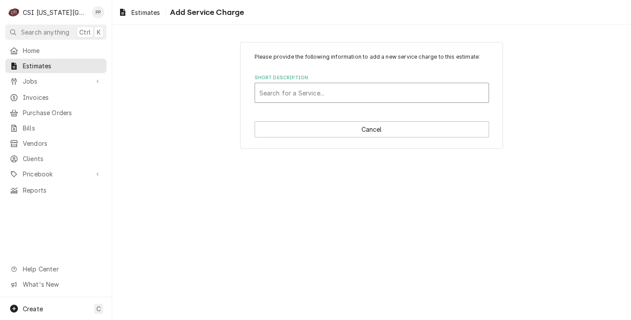
click at [343, 88] on div "Short Description" at bounding box center [371, 93] width 225 height 16
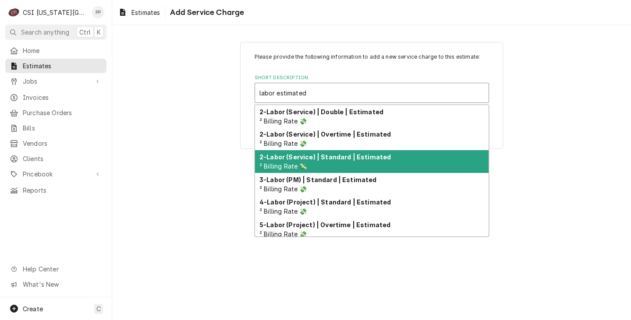
click at [343, 154] on div "2-Labor (Service) | Standard | Estimated ² Billing Rate 💸" at bounding box center [371, 161] width 233 height 23
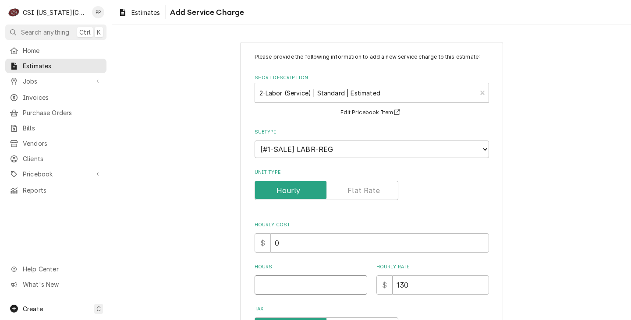
click at [305, 276] on input "Hours" at bounding box center [310, 284] width 113 height 19
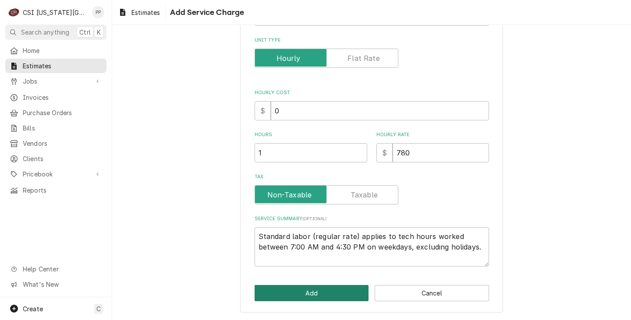
click at [337, 288] on button "Add" at bounding box center [311, 293] width 114 height 16
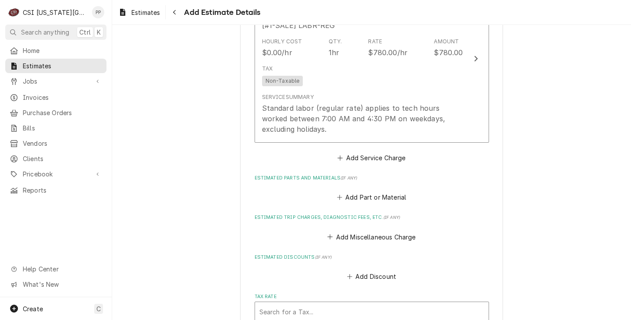
scroll to position [1145, 0]
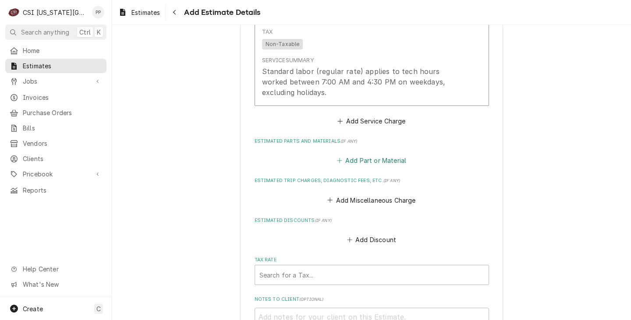
click at [389, 155] on button "Add Part or Material" at bounding box center [371, 161] width 72 height 12
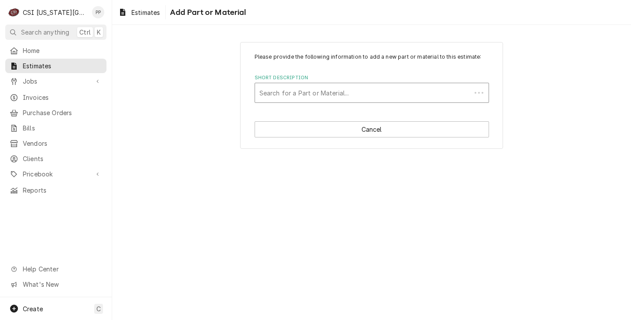
click at [339, 87] on div "Short Description" at bounding box center [362, 93] width 207 height 16
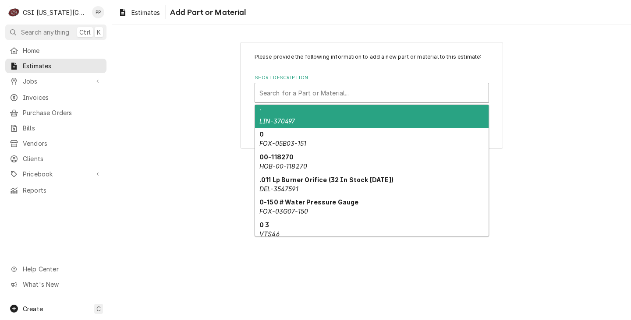
paste input "VUL-00-858844"
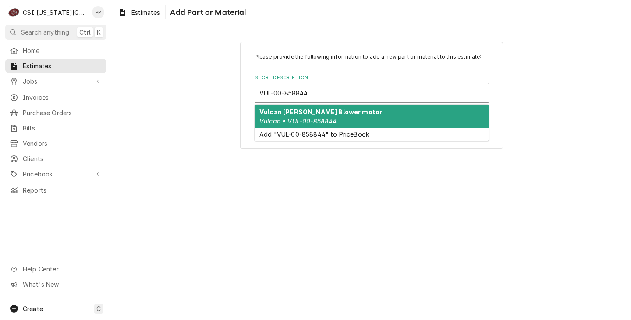
click at [299, 115] on strong "Vulcan Hart Blower motor" at bounding box center [320, 111] width 123 height 7
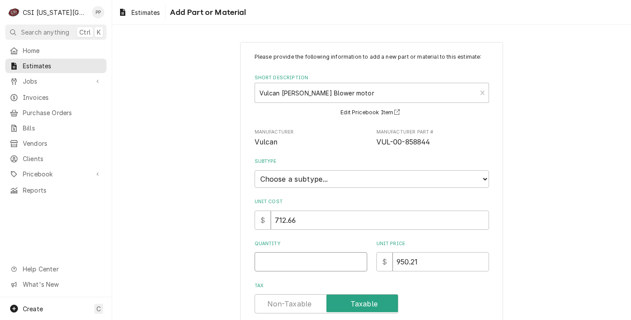
click at [310, 260] on input "Quantity" at bounding box center [310, 261] width 113 height 19
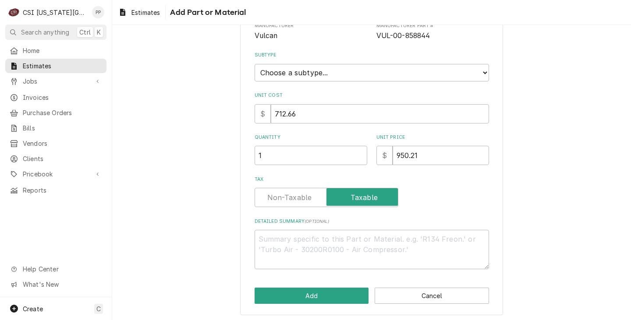
scroll to position [109, 0]
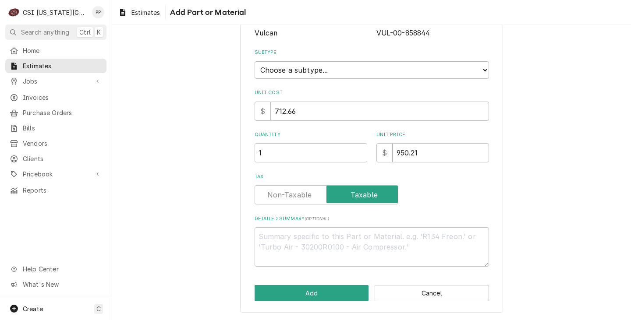
click at [327, 282] on div "Please provide the following information to add a new part or material to this …" at bounding box center [371, 123] width 263 height 380
click at [324, 289] on button "Add" at bounding box center [311, 293] width 114 height 16
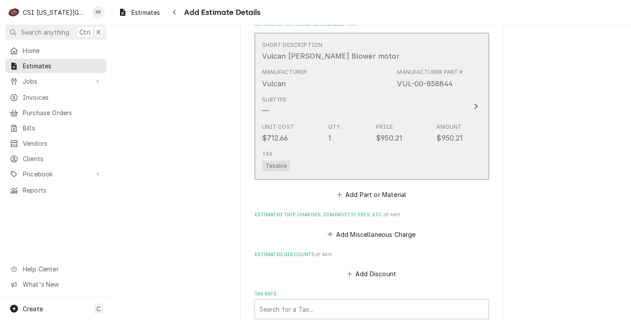
scroll to position [1277, 0]
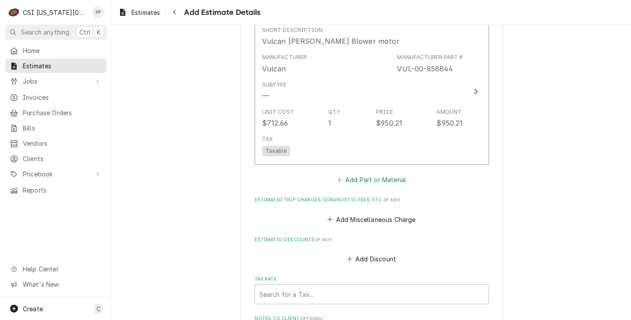
click at [376, 174] on button "Add Part or Material" at bounding box center [371, 180] width 72 height 12
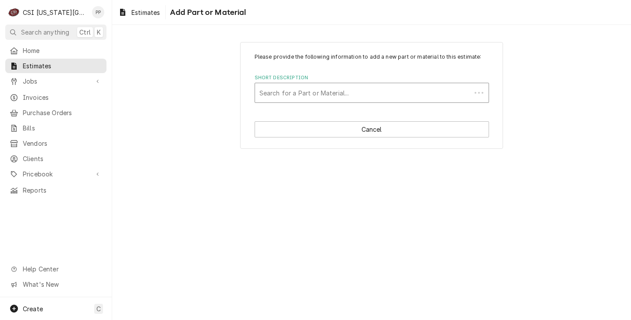
click at [353, 93] on div "Short Description" at bounding box center [362, 93] width 207 height 16
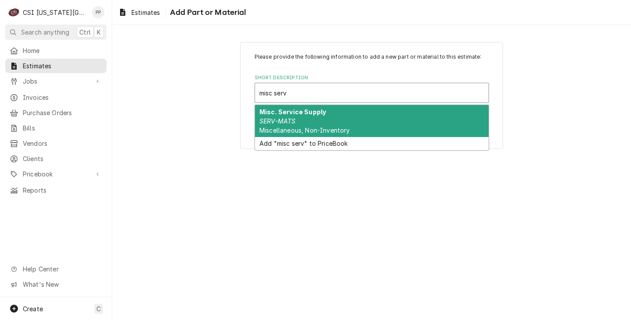
click at [352, 117] on div "Misc. Service Supply SERV-MATS Miscellaneous, Non-Inventory" at bounding box center [371, 121] width 233 height 32
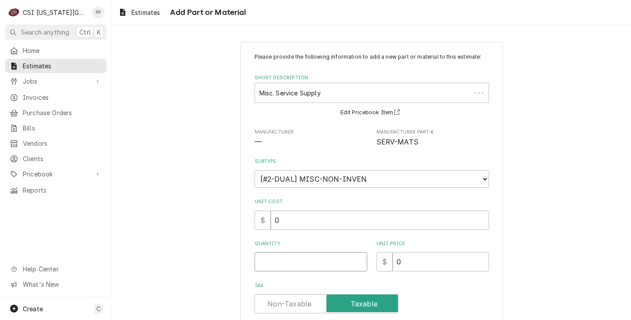
click at [311, 257] on input "Quantity" at bounding box center [310, 261] width 113 height 19
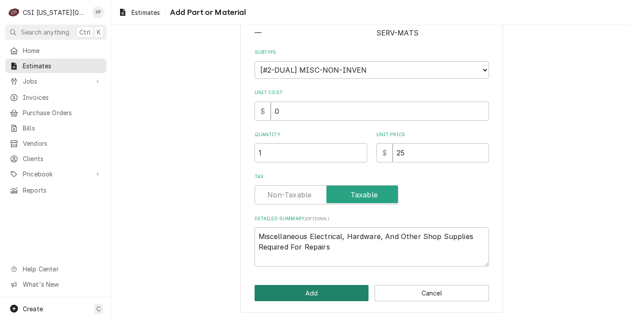
click at [300, 293] on button "Add" at bounding box center [311, 293] width 114 height 16
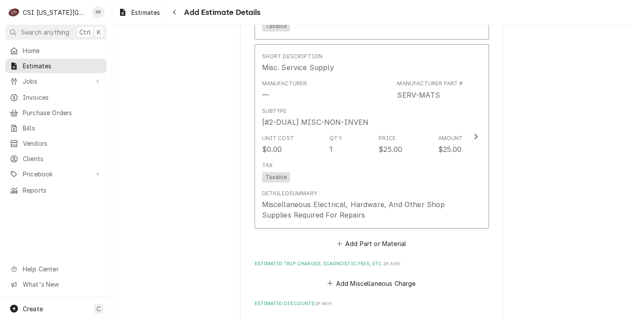
scroll to position [1523, 0]
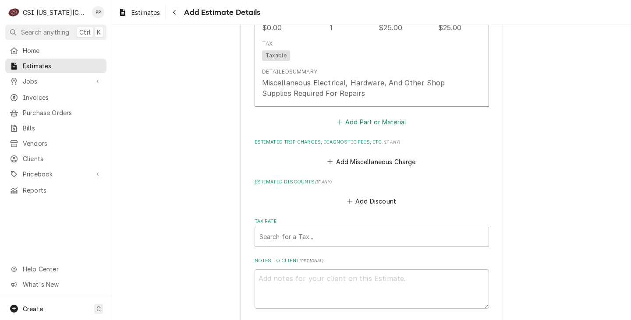
click at [386, 116] on button "Add Part or Material" at bounding box center [371, 122] width 72 height 12
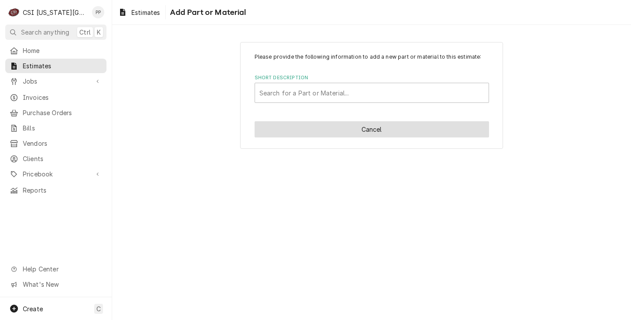
click at [391, 128] on button "Cancel" at bounding box center [371, 129] width 234 height 16
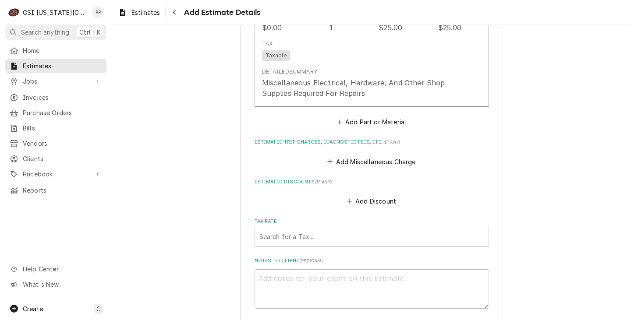
scroll to position [1621, 0]
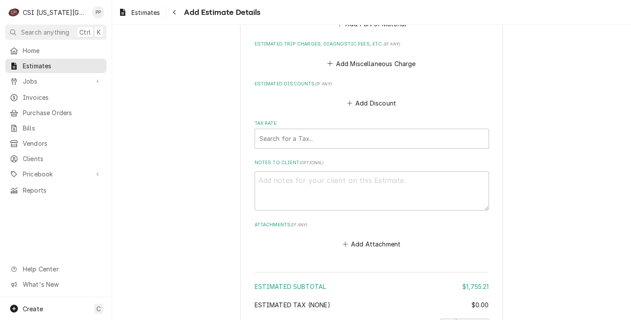
click at [368, 57] on button "Add Miscellaneous Charge" at bounding box center [371, 63] width 91 height 12
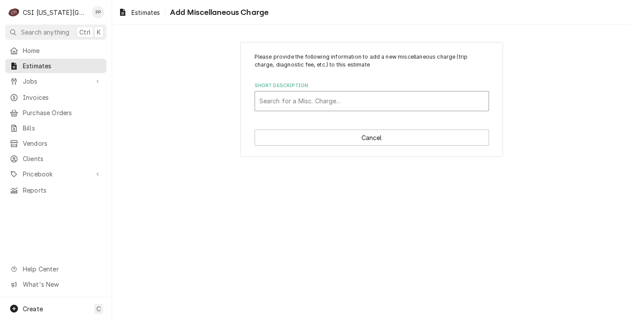
click at [353, 94] on div "Short Description" at bounding box center [371, 101] width 225 height 16
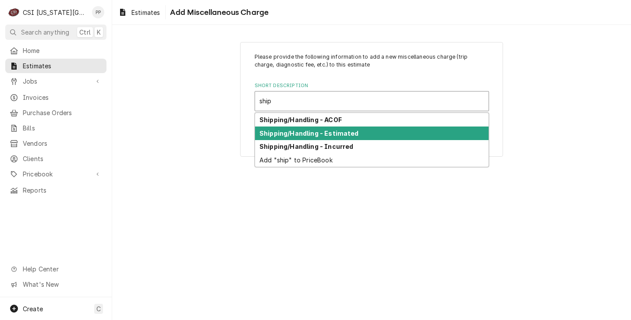
click at [389, 134] on div "Shipping/Handling - Estimated" at bounding box center [371, 134] width 233 height 14
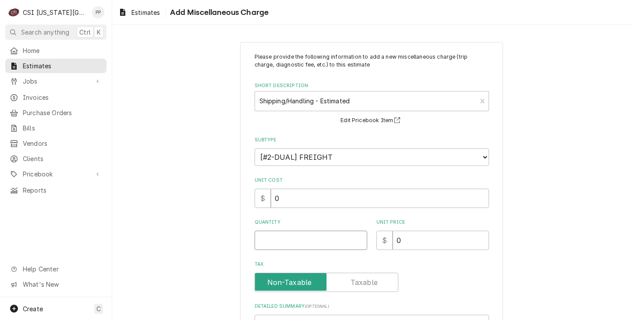
click at [310, 234] on input "Quantity" at bounding box center [310, 240] width 113 height 19
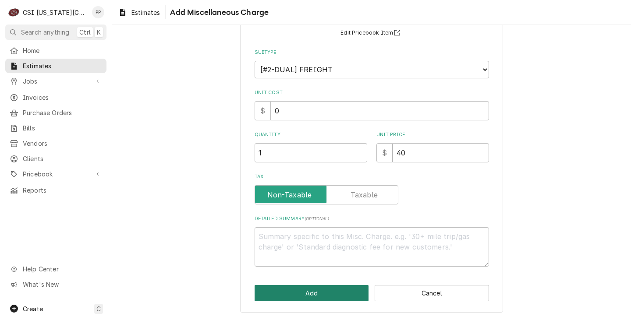
click at [328, 296] on button "Add" at bounding box center [311, 293] width 114 height 16
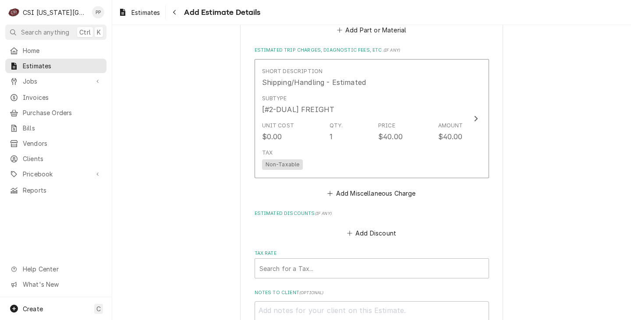
scroll to position [1703, 0]
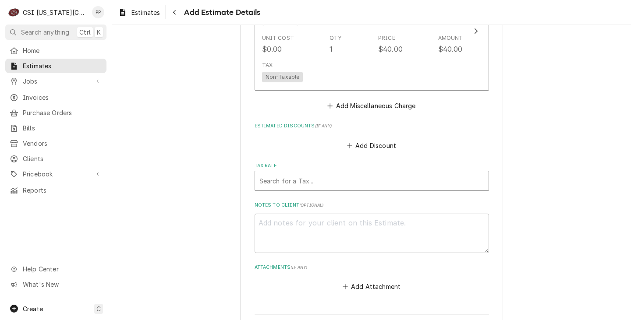
click at [359, 175] on div "Tax Rate" at bounding box center [371, 181] width 225 height 16
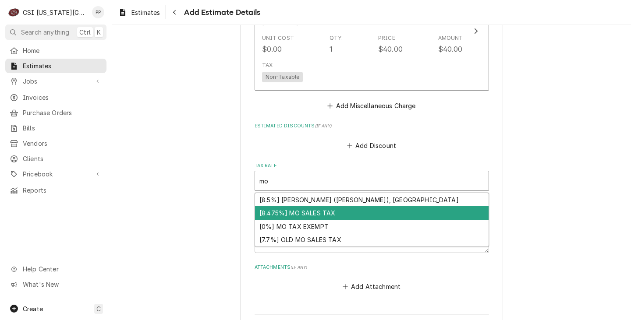
click at [327, 206] on div "[8.475%] MO SALES TAX" at bounding box center [371, 213] width 233 height 14
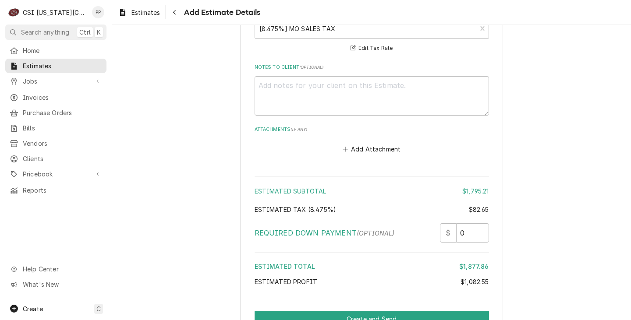
scroll to position [1893, 0]
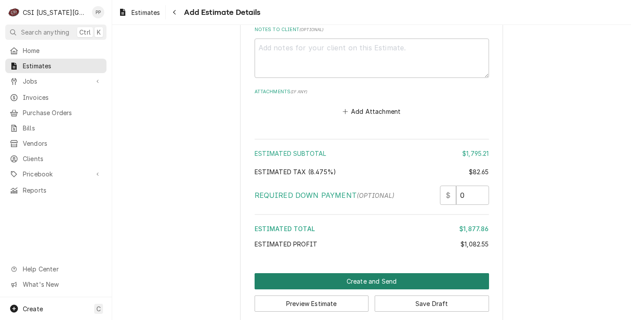
click at [384, 273] on button "Create and Send" at bounding box center [371, 281] width 234 height 16
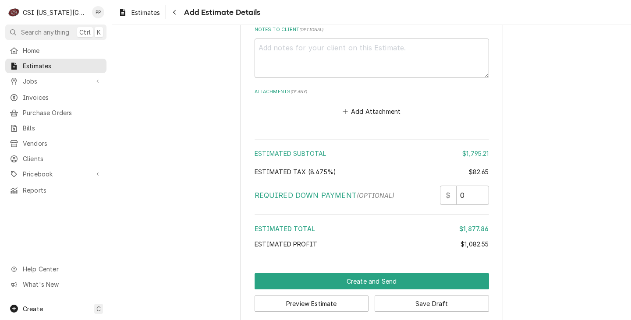
scroll to position [1888, 0]
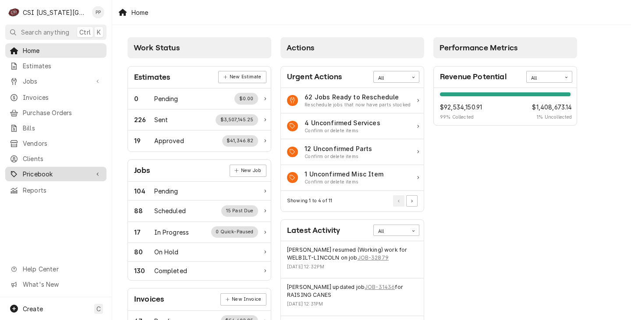
click at [52, 169] on span "Pricebook" at bounding box center [56, 173] width 66 height 9
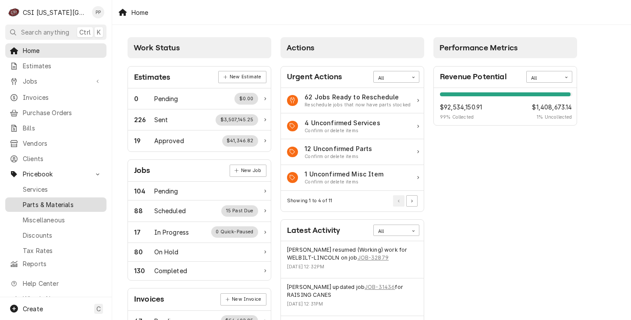
click at [51, 200] on span "Parts & Materials" at bounding box center [62, 204] width 79 height 9
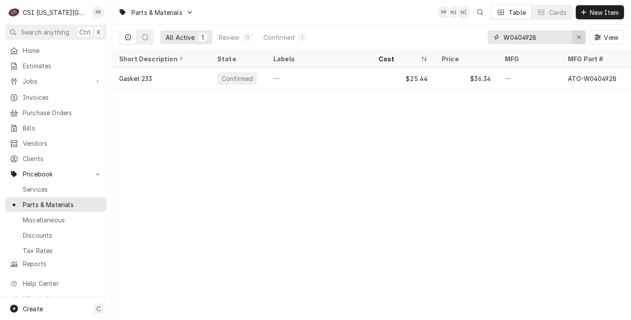
click at [577, 39] on icon "Erase input" at bounding box center [578, 37] width 5 height 6
click at [563, 38] on input "Dynamic Content Wrapper" at bounding box center [544, 37] width 82 height 14
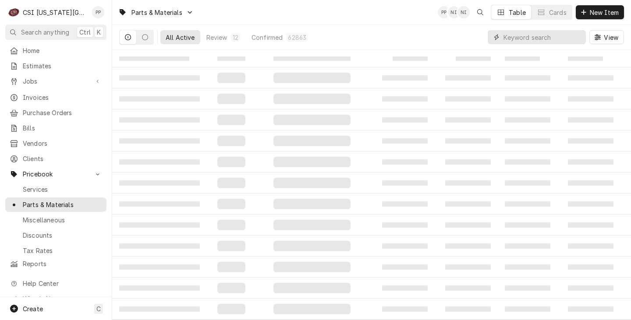
paste input "00-858844"
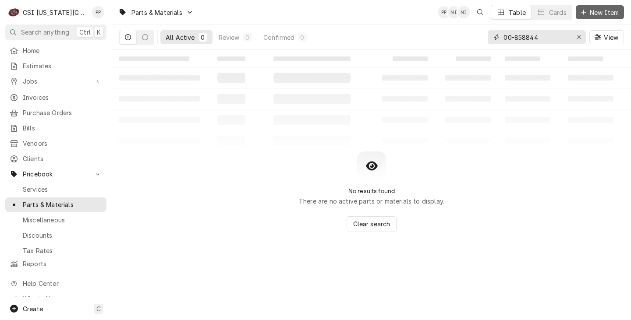
type input "00-858844"
drag, startPoint x: 589, startPoint y: 14, endPoint x: 584, endPoint y: 17, distance: 5.3
click at [589, 14] on span "New Item" at bounding box center [604, 12] width 32 height 9
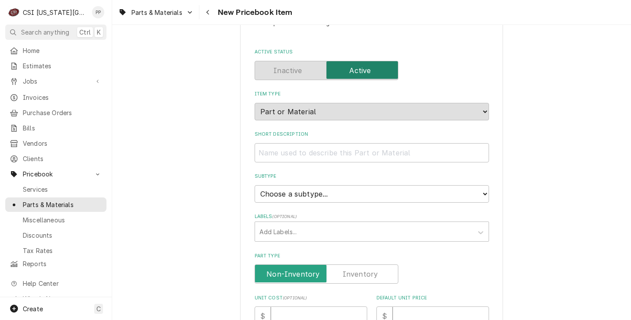
scroll to position [44, 0]
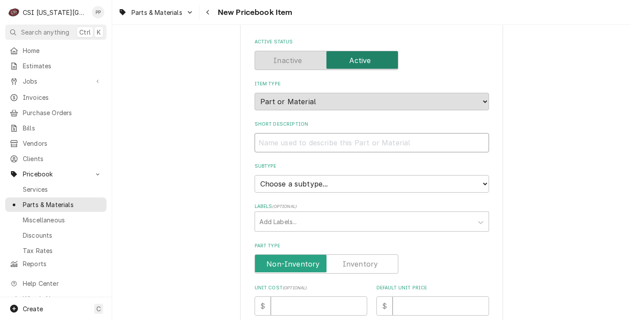
click at [314, 144] on input "Short Description" at bounding box center [371, 142] width 234 height 19
click at [276, 138] on input "Short Description" at bounding box center [371, 142] width 234 height 19
type textarea "x"
type input "V"
type textarea "x"
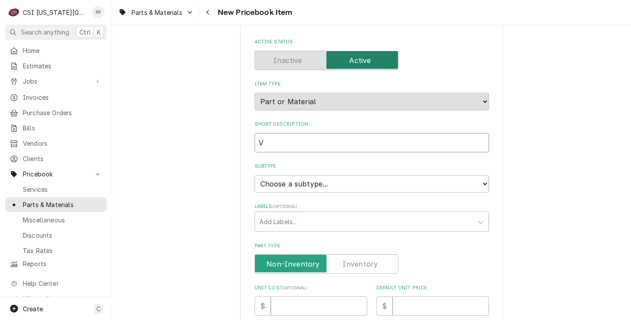
type input "Vu"
type textarea "x"
type input "Vui"
type textarea "x"
type input "Vuil"
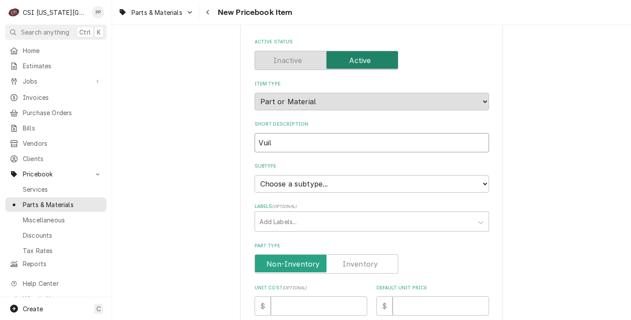
type textarea "x"
type input "Vuilc"
type textarea "x"
type input "Vuilca"
type textarea "x"
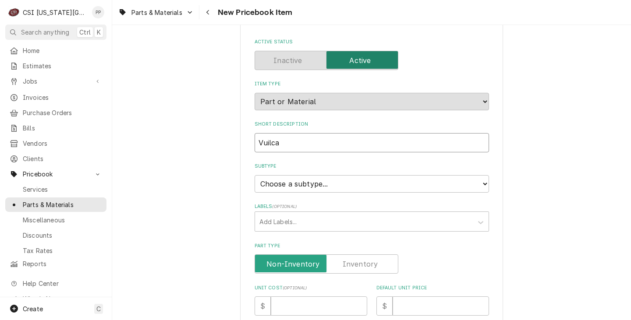
type input "Vuilcan"
type textarea "x"
type input "Vuilcan"
type textarea "x"
type input "Vuilcan"
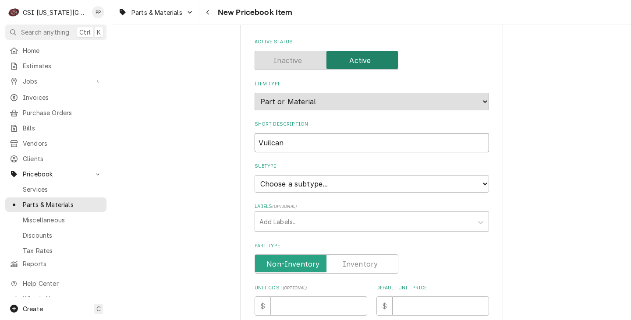
type textarea "x"
type input "Vuilca"
type textarea "x"
type input "Vuilc"
type textarea "x"
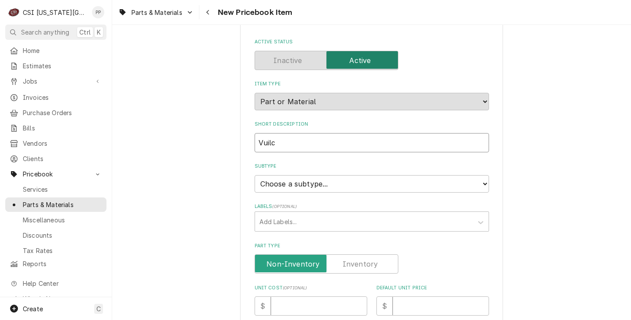
type input "Vuil"
type textarea "x"
type input "Vui"
type textarea "x"
type input "Vu"
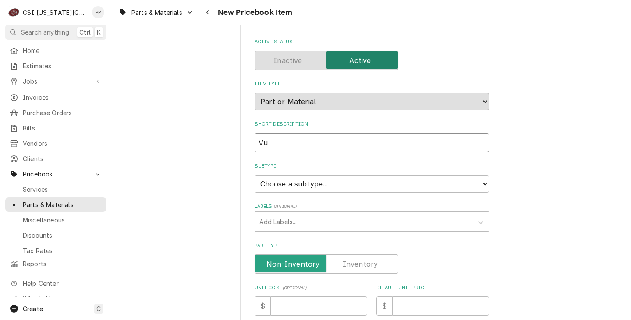
type textarea "x"
type input "Vul"
type textarea "x"
type input "Vulc"
type textarea "x"
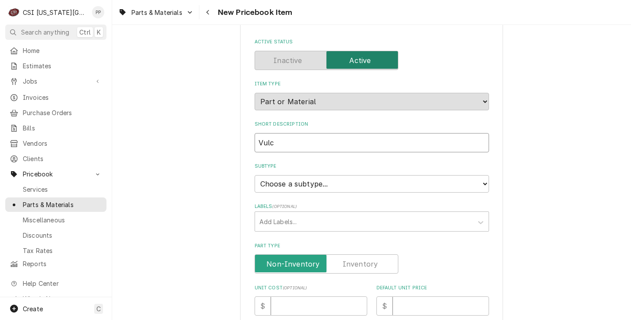
type input "Vulca"
type textarea "x"
type input "Vulcan"
type textarea "x"
type input "Vulcan"
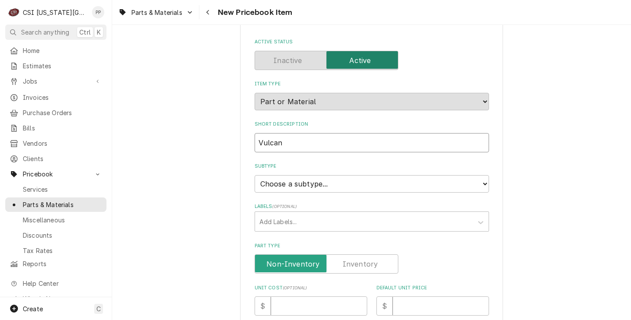
type textarea "x"
type input "Vulcan H"
type textarea "x"
type input "Vulcan Ha"
type textarea "x"
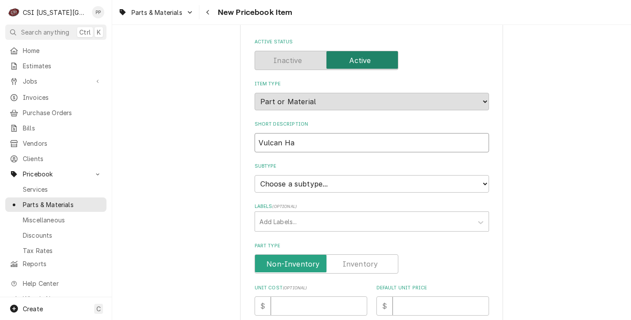
type input "Vulcan Har"
type textarea "x"
type input "Vulcan Hart"
type textarea "x"
type input "Vulcan Hart"
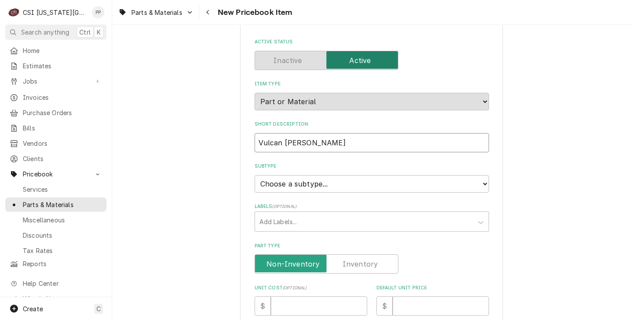
type textarea "x"
type input "Vulcan Hart B"
type textarea "x"
type input "Vulcan Hart Bo"
type textarea "x"
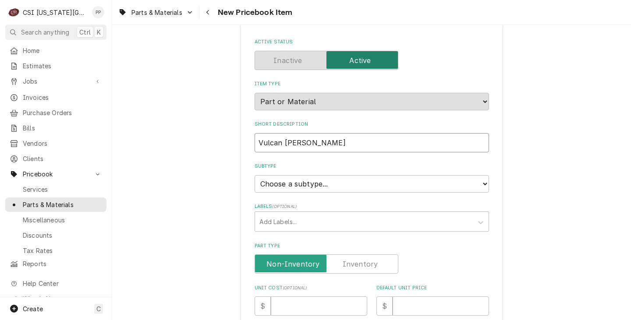
type input "Vulcan Hart B"
type textarea "x"
type input "Vulcan Hart Bl"
type textarea "x"
type input "Vulcan Hart Blo"
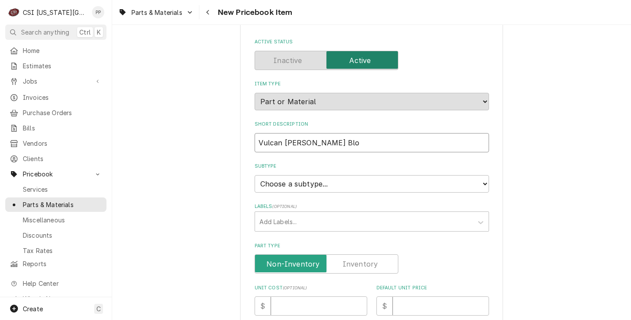
type textarea "x"
type input "Vulcan Hart Blow"
type textarea "x"
type input "Vulcan Hart Blowe"
type textarea "x"
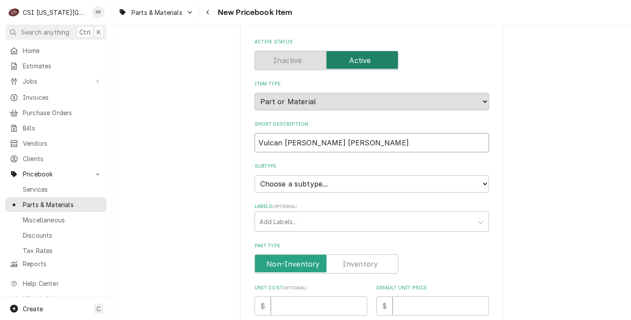
type input "Vulcan Hart Blower"
type textarea "x"
type input "Vulcan Hart Blower"
type textarea "x"
type input "Vulcan Hart Blower o"
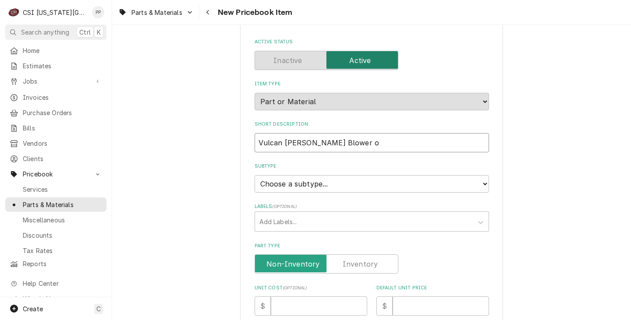
type textarea "x"
type input "Vulcan Hart Blower"
type textarea "x"
type input "Vulcan Hart Blower m"
type textarea "x"
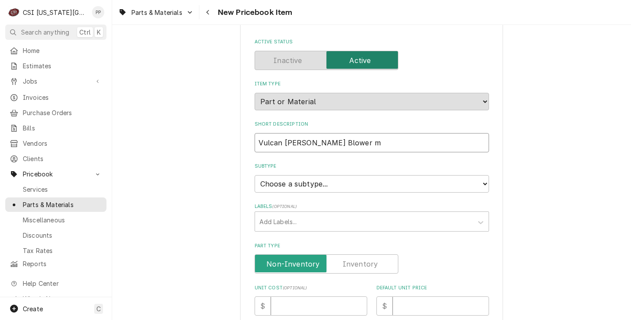
type input "Vulcan Hart Blower mo"
type textarea "x"
type input "Vulcan Hart Blower mot"
type textarea "x"
type input "Vulcan Hart Blower moto"
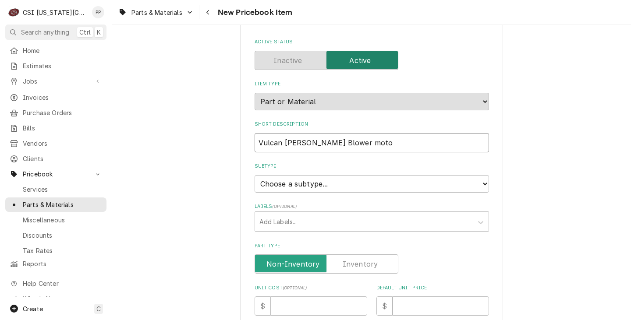
type textarea "x"
type input "Vulcan Hart Blower motor"
type textarea "x"
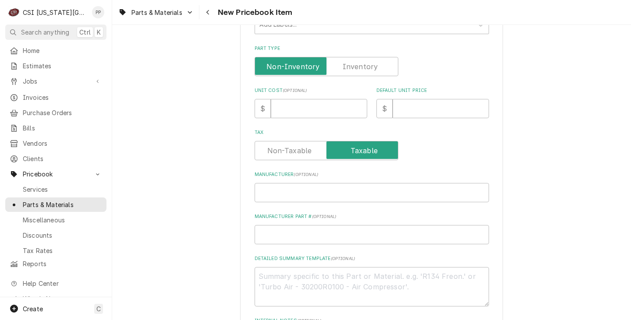
scroll to position [263, 0]
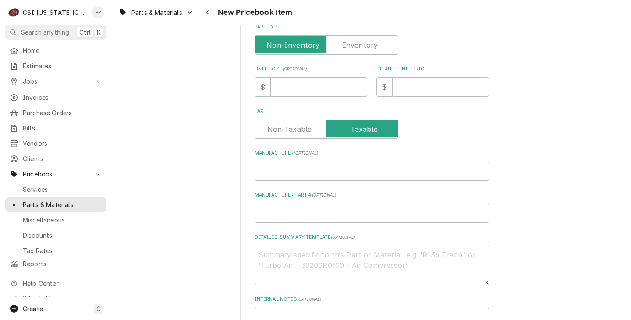
type input "Vulcan Hart Blower motor"
click at [308, 86] on input "Unit Cost ( optional )" at bounding box center [319, 87] width 96 height 19
click at [279, 75] on div "Unit Cost ( optional ) $" at bounding box center [310, 81] width 113 height 31
click at [289, 89] on input "Unit Cost ( optional )" at bounding box center [319, 87] width 96 height 19
type textarea "x"
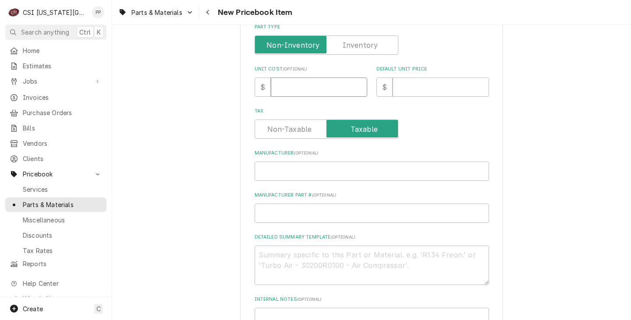
type input "7"
type textarea "x"
type input "71"
type textarea "x"
type input "712"
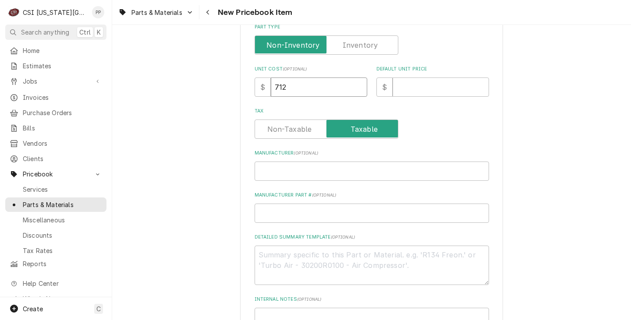
type textarea "x"
type input "712.6"
type textarea "x"
type input "712.66"
type textarea "x"
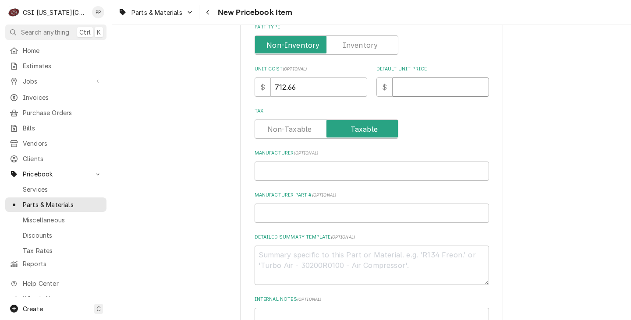
type input "9"
type textarea "x"
type input "95"
type textarea "x"
type input "950"
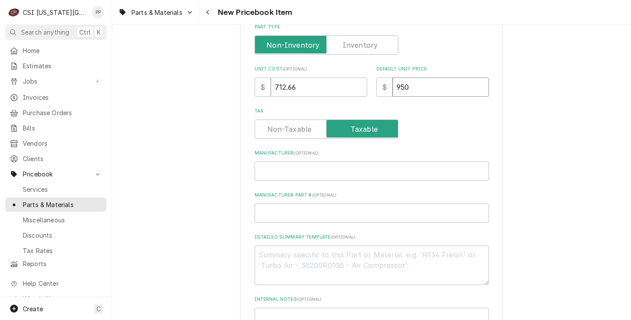
type textarea "x"
type input "950.2"
type textarea "x"
type input "950.21"
click at [301, 173] on input "Manufacturer ( optional )" at bounding box center [371, 171] width 234 height 19
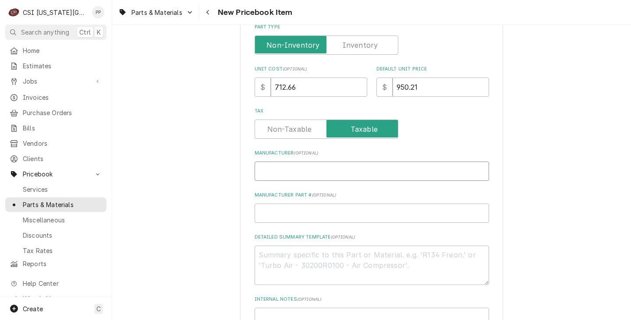
type textarea "x"
type input "V"
type textarea "x"
type input "Vu"
type textarea "x"
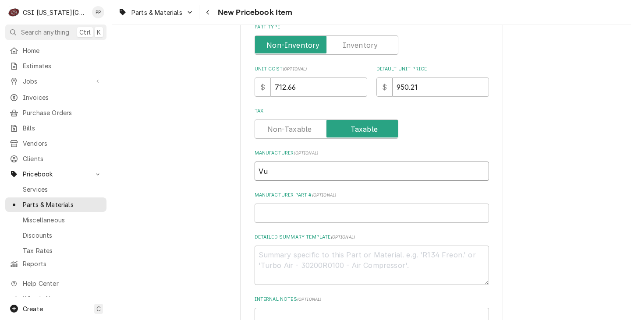
type input "Vuc"
type textarea "x"
type input "Vuca"
type textarea "x"
type input "Vucan"
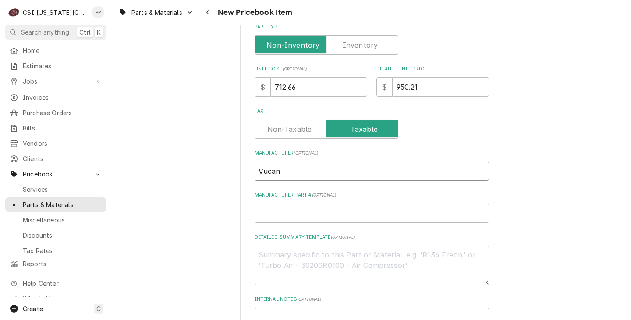
type textarea "x"
type input "Vuca"
type textarea "x"
type input "Vuc"
type textarea "x"
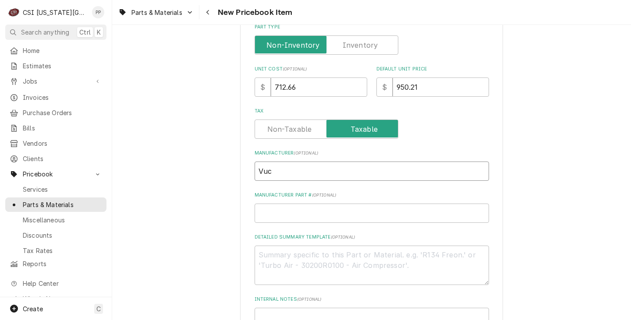
type input "Vucl"
type textarea "x"
type input "Vuc"
type textarea "x"
type input "Vu"
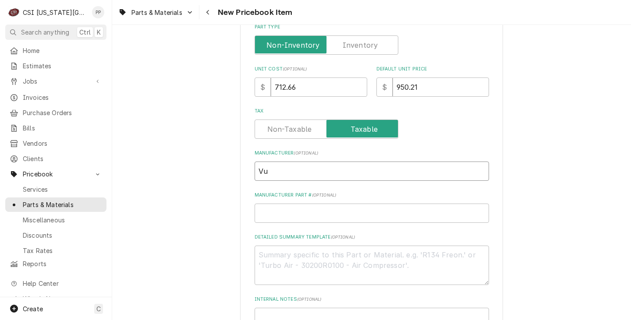
type textarea "x"
type input "Vul"
type textarea "x"
type input "Vulc"
type textarea "x"
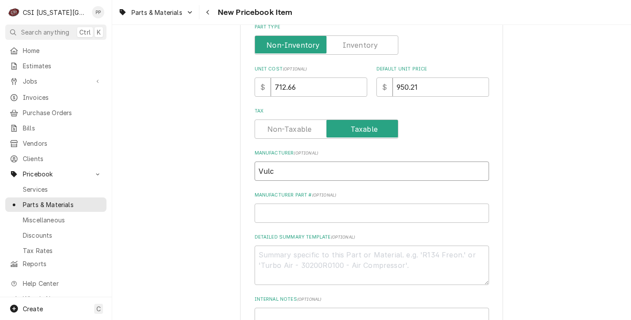
type input "Vulca"
type textarea "x"
type input "Vulcan"
type textarea "x"
type input "Vulcan"
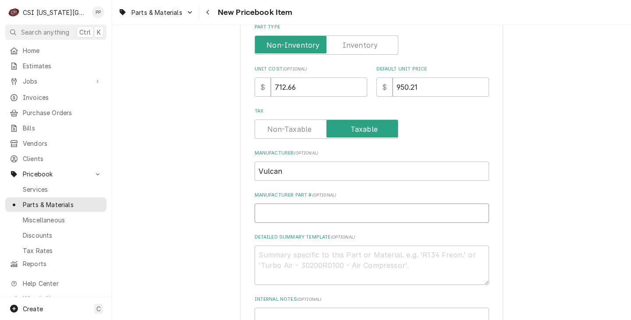
type textarea "x"
type input "V"
type textarea "x"
type input "VU"
type textarea "x"
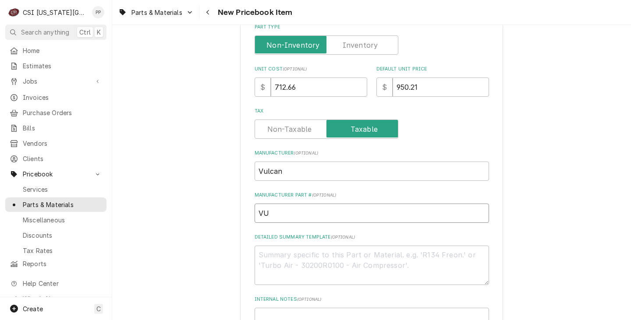
type input "VUL"
type textarea "x"
type input "VUL-"
paste input "00-858844"
type textarea "x"
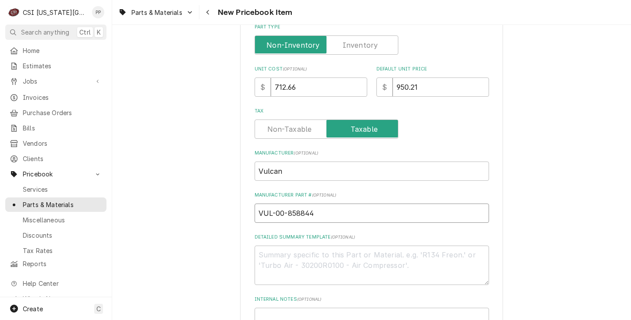
drag, startPoint x: 325, startPoint y: 208, endPoint x: 277, endPoint y: 205, distance: 47.8
click at [275, 206] on input "VUL-00-858844" at bounding box center [371, 213] width 234 height 19
click at [330, 208] on input "VUL-00-858844" at bounding box center [371, 213] width 234 height 19
drag, startPoint x: 330, startPoint y: 210, endPoint x: 219, endPoint y: 204, distance: 111.0
click at [223, 204] on div "Please provide the following information to create a PriceBook item. Active Sta…" at bounding box center [371, 105] width 518 height 669
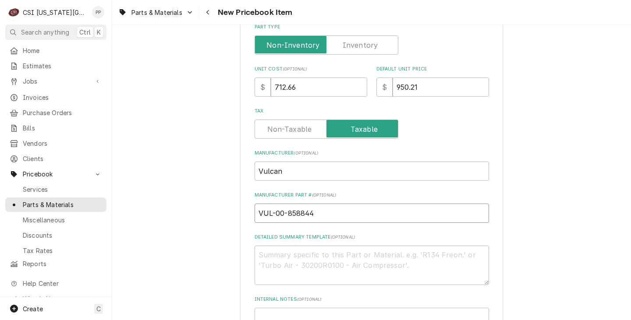
type input "VUL-00-858844"
click at [361, 35] on div "Part Type" at bounding box center [371, 39] width 234 height 31
click at [328, 42] on input "Part Type" at bounding box center [326, 44] width 136 height 19
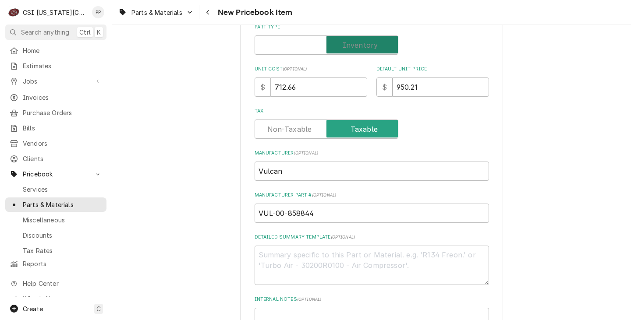
checkbox input "true"
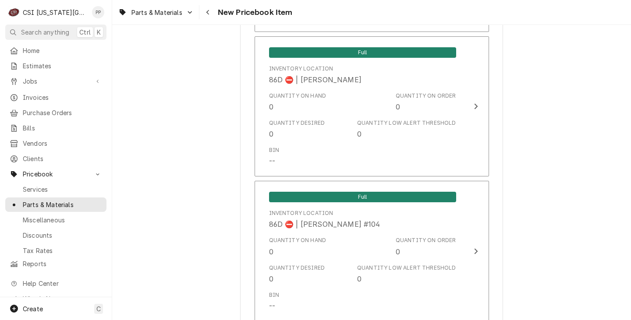
scroll to position [8372, 0]
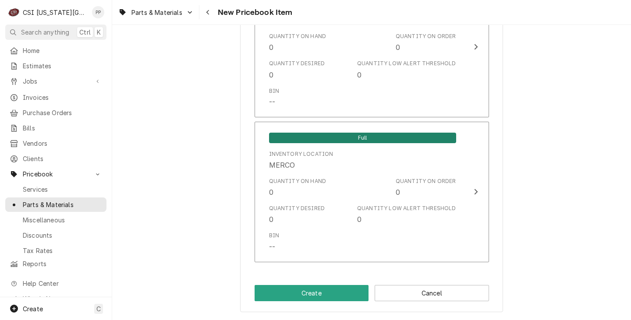
drag, startPoint x: 571, startPoint y: 148, endPoint x: 522, endPoint y: 303, distance: 161.5
click at [331, 290] on button "Create" at bounding box center [311, 293] width 114 height 16
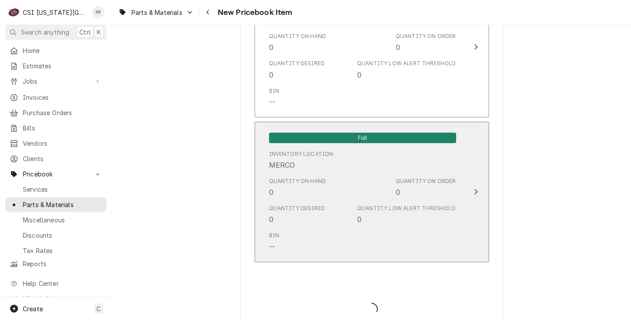
type textarea "x"
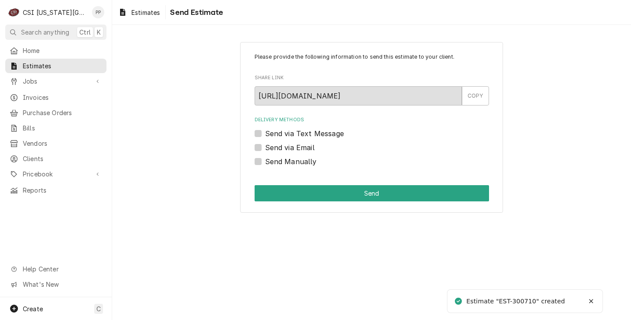
click at [259, 152] on div "Send via Email" at bounding box center [371, 147] width 234 height 11
click at [265, 148] on label "Send via Email" at bounding box center [289, 147] width 49 height 11
click at [265, 148] on input "Send via Email" at bounding box center [382, 151] width 234 height 19
checkbox input "true"
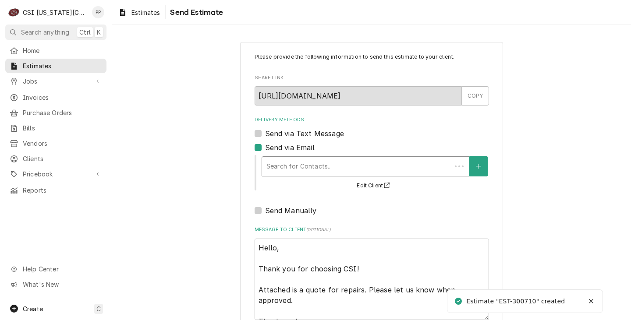
click at [288, 176] on div "Search for Contacts..." at bounding box center [365, 166] width 208 height 20
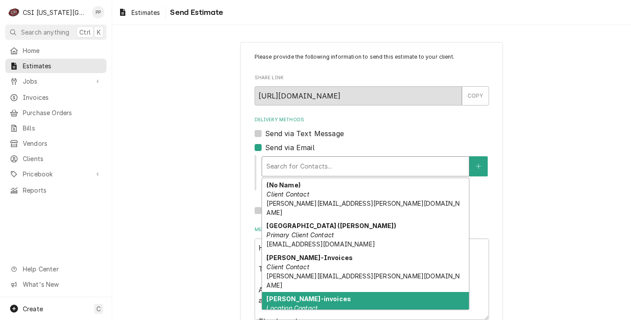
click at [374, 292] on div "[PERSON_NAME]-invoices Location Contact [PERSON_NAME][EMAIL_ADDRESS][PERSON_NAM…" at bounding box center [365, 312] width 207 height 41
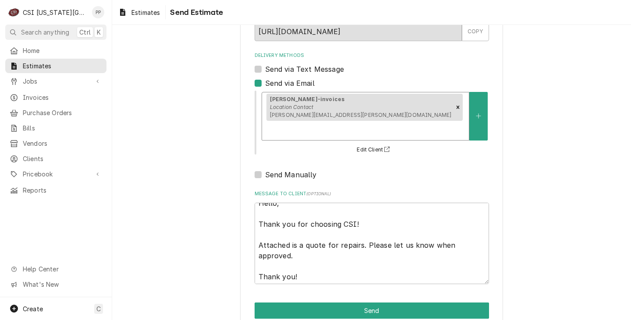
scroll to position [11, 0]
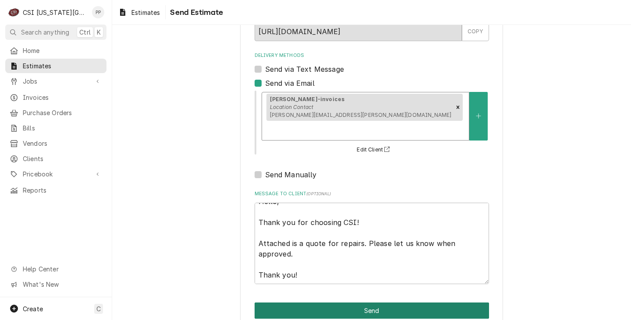
click at [366, 303] on button "Send" at bounding box center [371, 311] width 234 height 16
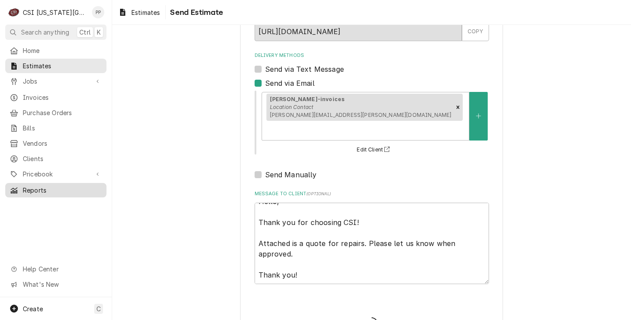
type textarea "x"
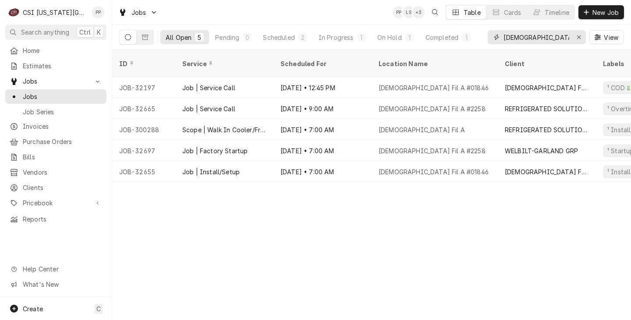
click at [575, 37] on div "Erase input" at bounding box center [578, 37] width 9 height 9
click at [571, 38] on input "Dynamic Content Wrapper" at bounding box center [544, 37] width 82 height 14
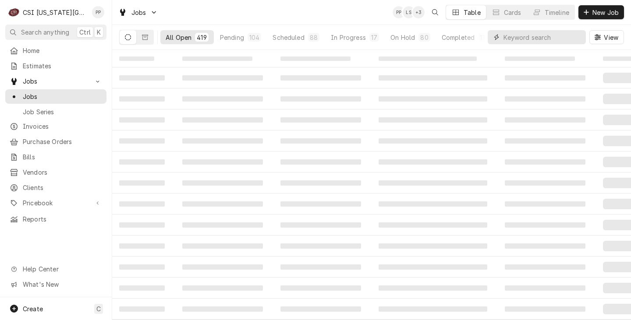
type input "2"
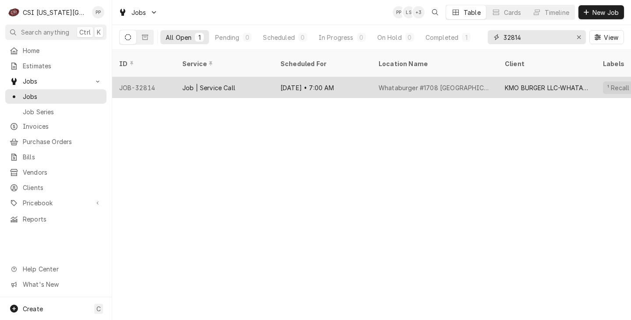
type input "32814"
click at [166, 79] on div "JOB-32814" at bounding box center [143, 87] width 63 height 21
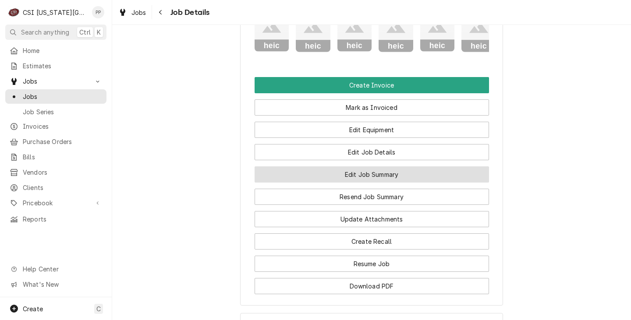
scroll to position [1304, 0]
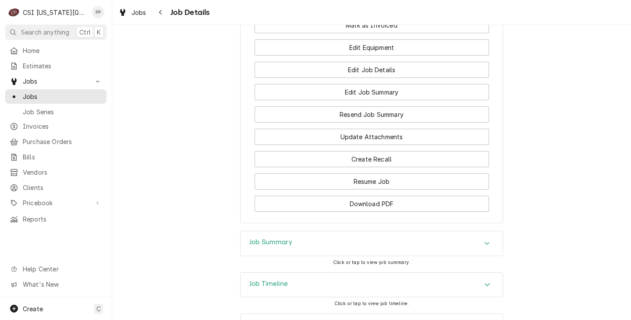
click at [293, 231] on div "Job Summary" at bounding box center [371, 243] width 262 height 25
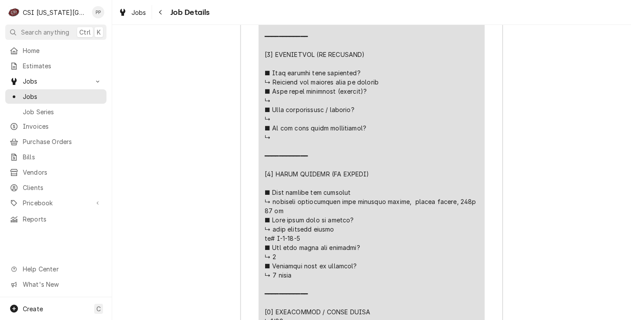
scroll to position [2311, 0]
drag, startPoint x: 301, startPoint y: 204, endPoint x: 273, endPoint y: 206, distance: 28.1
click at [273, 206] on div "Line Item" at bounding box center [371, 22] width 214 height 736
copy div "and tor"
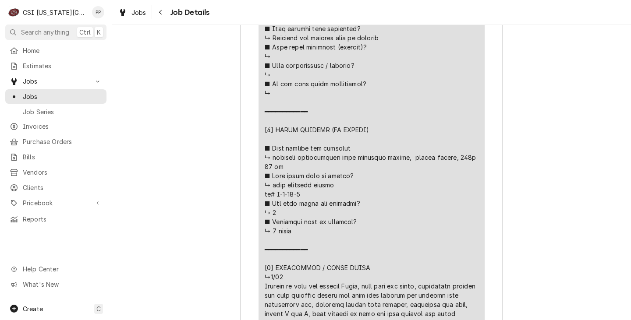
scroll to position [2399, 0]
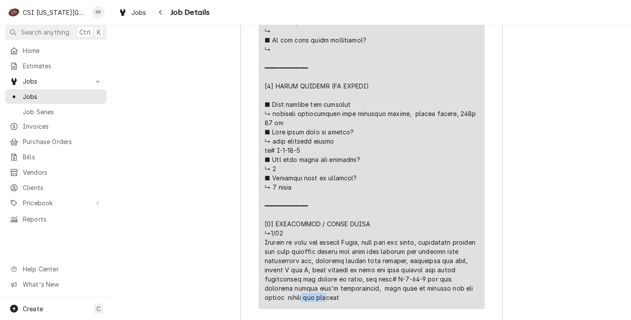
drag, startPoint x: 334, startPoint y: 236, endPoint x: 490, endPoint y: 248, distance: 156.8
drag, startPoint x: 302, startPoint y: 250, endPoint x: 360, endPoint y: 261, distance: 59.3
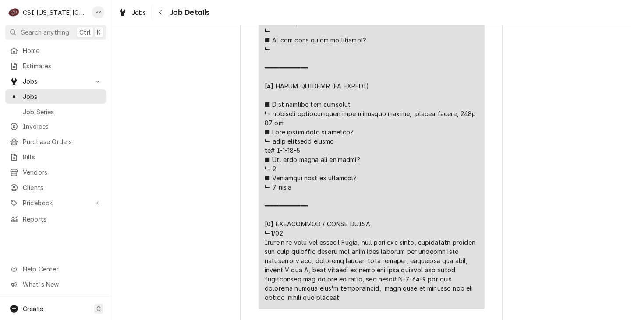
drag, startPoint x: 358, startPoint y: 251, endPoint x: 385, endPoint y: 265, distance: 30.9
